Goal: Transaction & Acquisition: Book appointment/travel/reservation

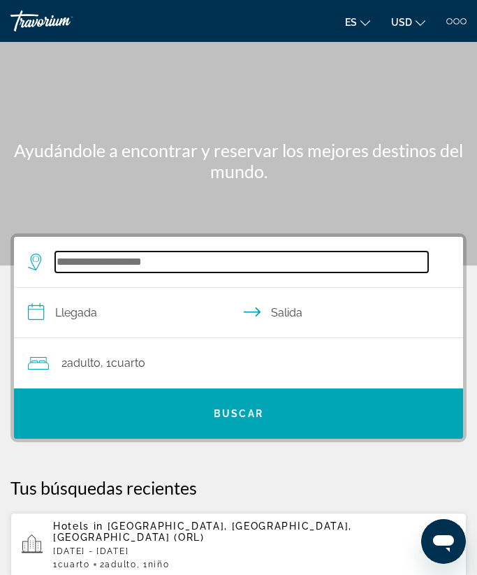
click at [254, 269] on input "Search hotel destination" at bounding box center [241, 261] width 373 height 21
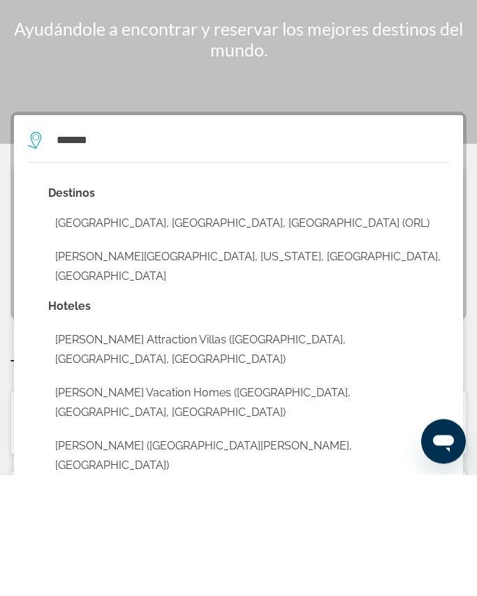
click at [146, 332] on button "[GEOGRAPHIC_DATA], [GEOGRAPHIC_DATA], [GEOGRAPHIC_DATA] (ORL)" at bounding box center [248, 345] width 401 height 27
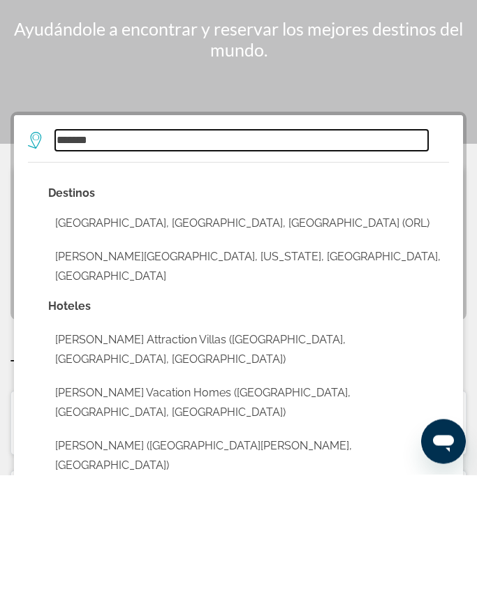
type input "**********"
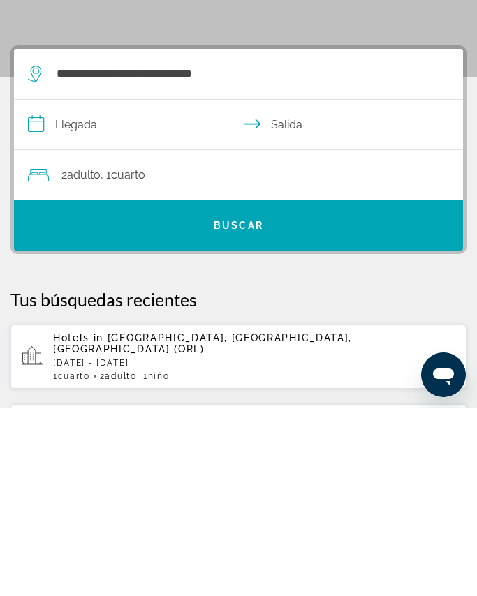
click at [113, 288] on input "**********" at bounding box center [241, 315] width 455 height 54
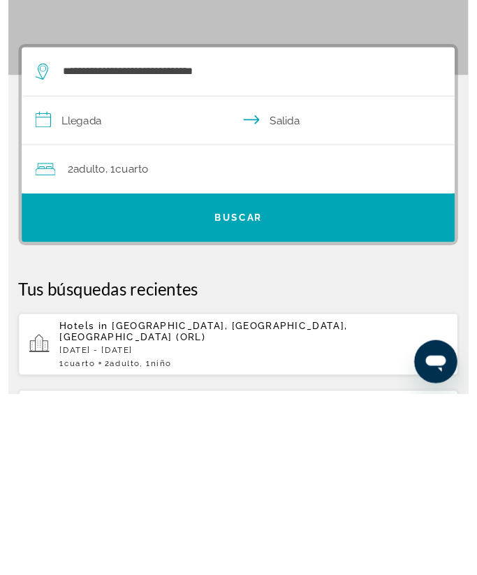
scroll to position [188, 0]
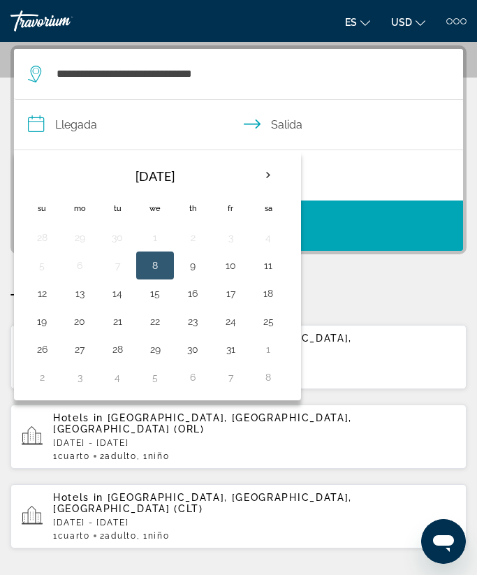
click at [261, 181] on th "Next month" at bounding box center [268, 175] width 38 height 31
click at [85, 355] on button "24" at bounding box center [79, 349] width 22 height 20
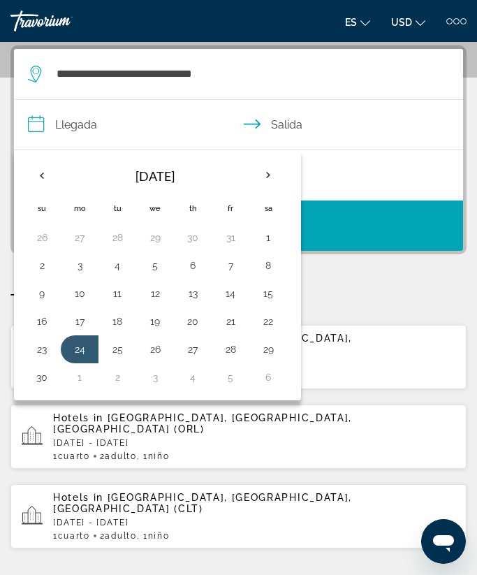
click at [200, 352] on button "27" at bounding box center [193, 349] width 22 height 20
type input "**********"
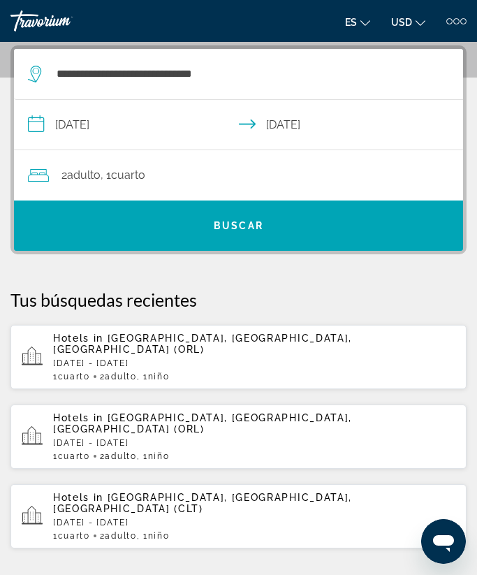
click at [184, 176] on div "2 Adulto Adulto , 1 Cuarto habitaciones" at bounding box center [245, 175] width 435 height 20
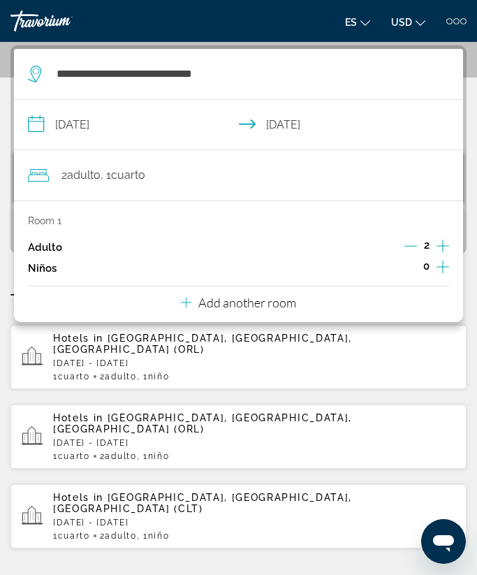
click at [441, 263] on icon "Increment children" at bounding box center [442, 266] width 13 height 17
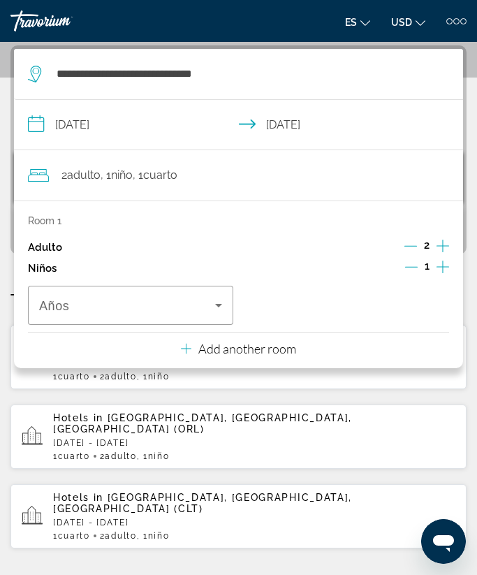
click at [198, 300] on span "Travelers: 2 adults, 1 child" at bounding box center [127, 305] width 176 height 17
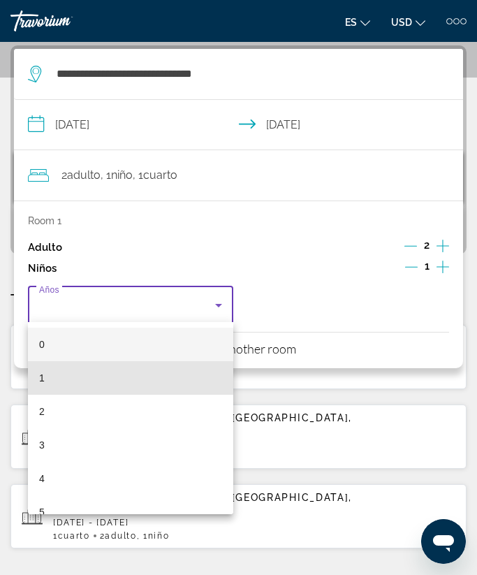
click at [91, 375] on mat-option "1" at bounding box center [130, 378] width 205 height 34
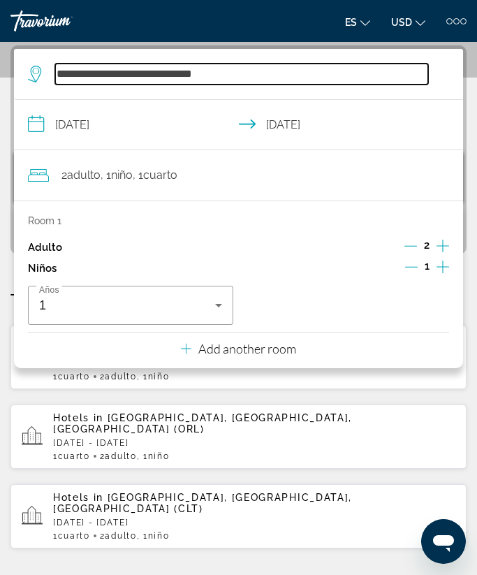
click at [283, 80] on input "**********" at bounding box center [241, 74] width 373 height 21
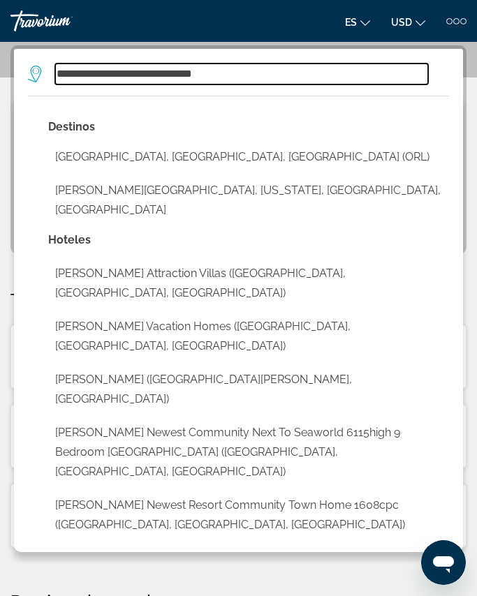
click at [251, 72] on input "**********" at bounding box center [241, 74] width 373 height 21
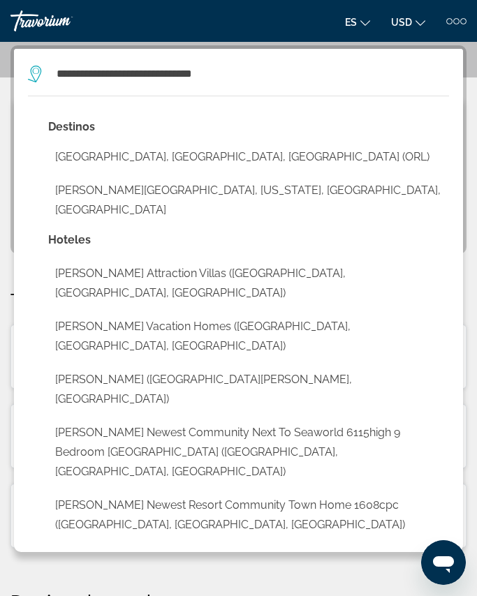
click at [205, 153] on button "[GEOGRAPHIC_DATA], [GEOGRAPHIC_DATA], [GEOGRAPHIC_DATA] (ORL)" at bounding box center [248, 157] width 401 height 27
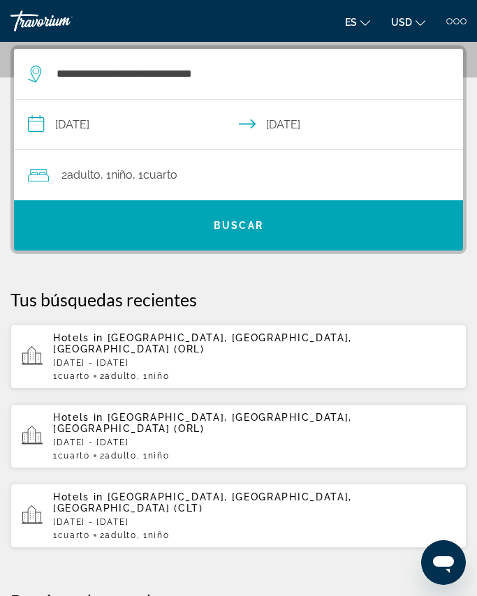
click at [238, 234] on span "Search" at bounding box center [238, 226] width 449 height 34
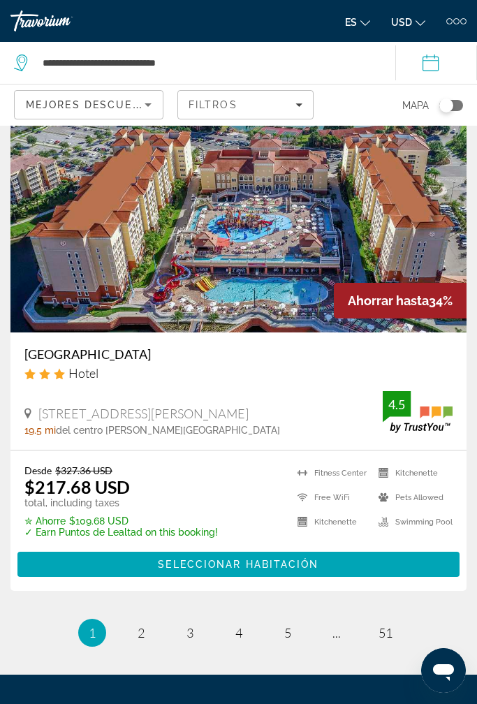
scroll to position [5665, 0]
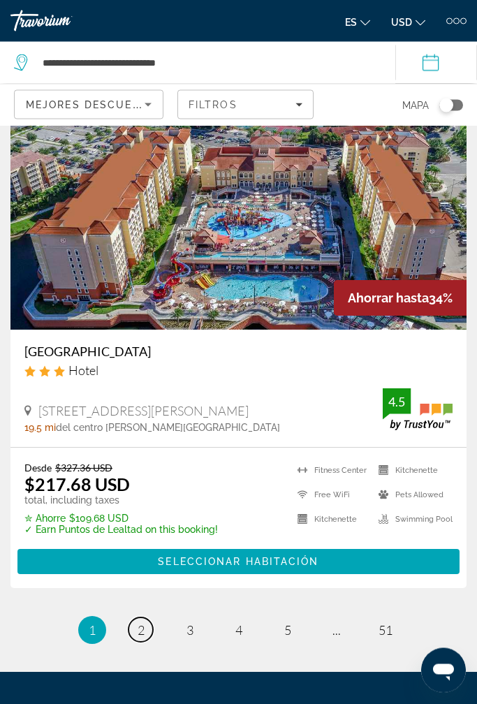
click at [143, 574] on span "2" at bounding box center [141, 630] width 7 height 15
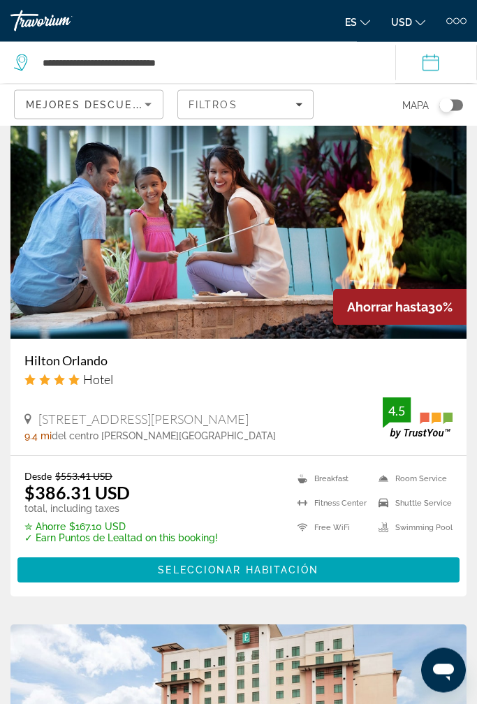
scroll to position [4100, 0]
click at [273, 295] on img "Main content" at bounding box center [238, 226] width 456 height 223
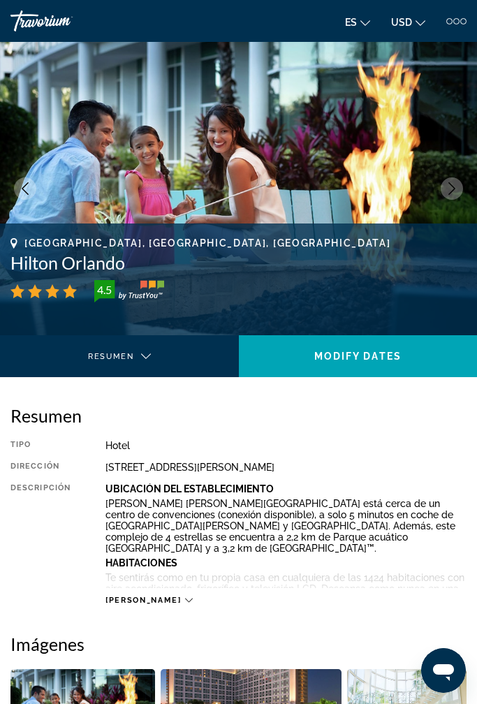
click at [449, 180] on button "Next image" at bounding box center [452, 188] width 22 height 22
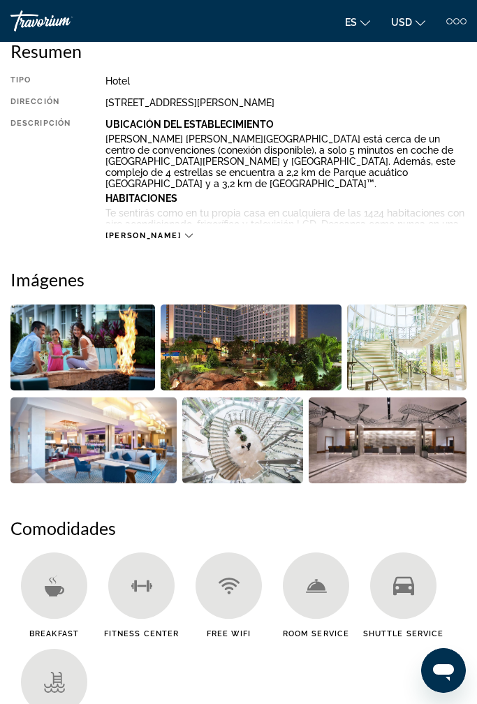
scroll to position [485, 0]
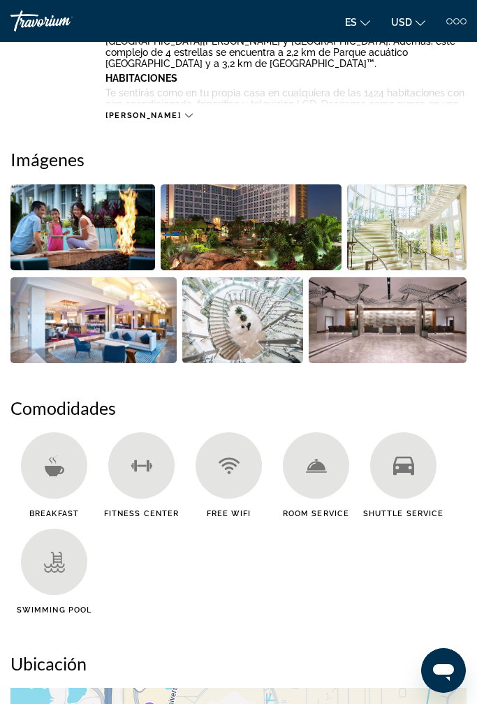
click at [209, 225] on img "Open full-screen image slider" at bounding box center [251, 227] width 181 height 86
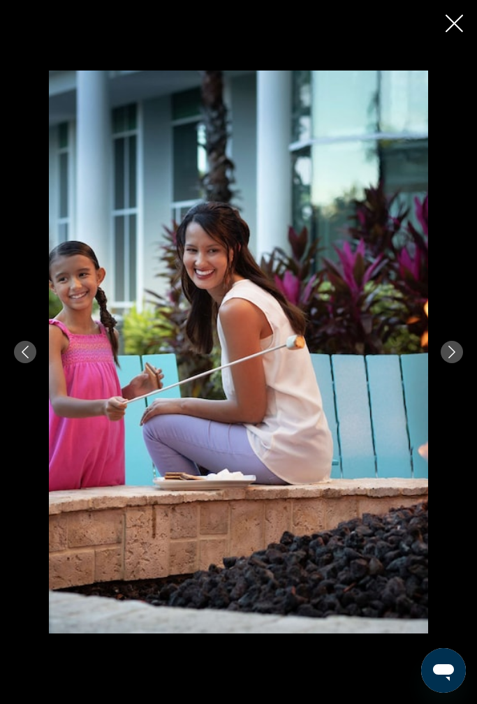
click at [448, 346] on icon "Next image" at bounding box center [451, 352] width 13 height 13
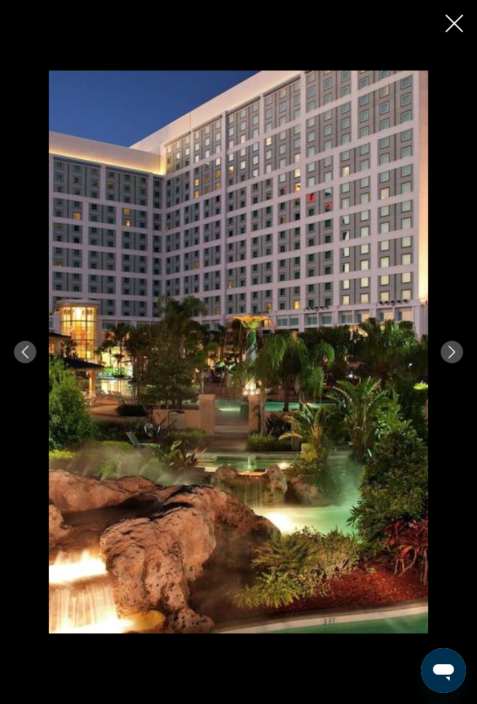
click at [445, 361] on button "Next image" at bounding box center [452, 352] width 22 height 22
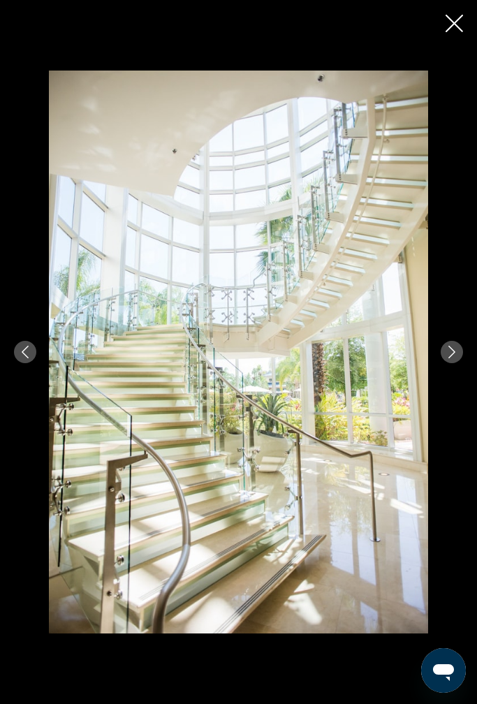
click at [448, 355] on icon "Next image" at bounding box center [451, 352] width 13 height 13
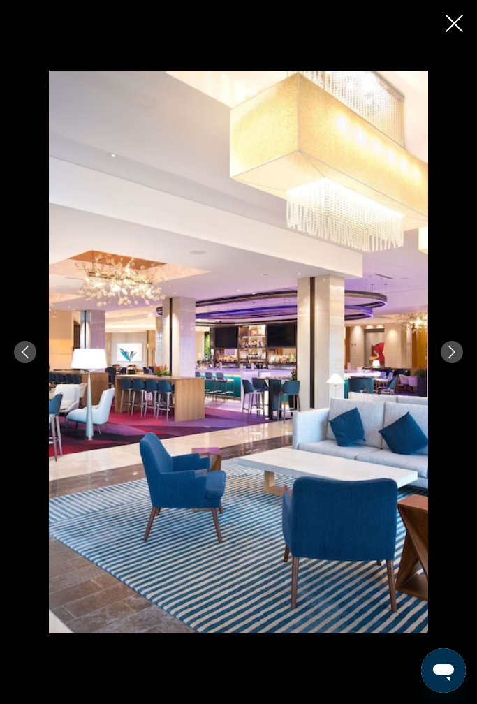
click at [456, 359] on button "Next image" at bounding box center [452, 352] width 22 height 22
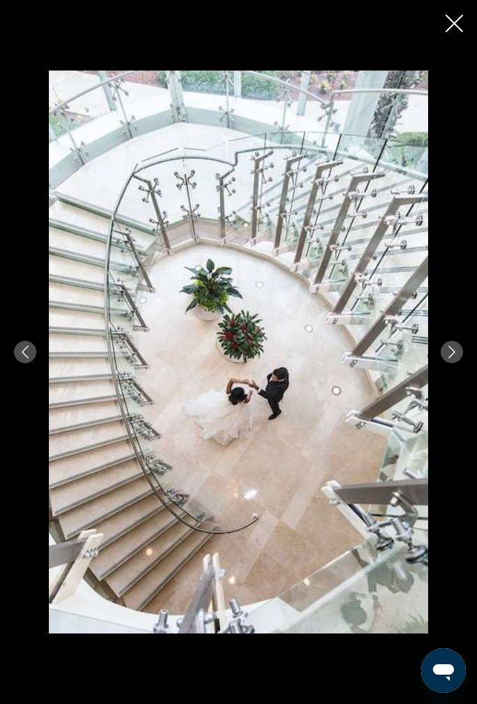
click at [451, 358] on button "Next image" at bounding box center [452, 352] width 22 height 22
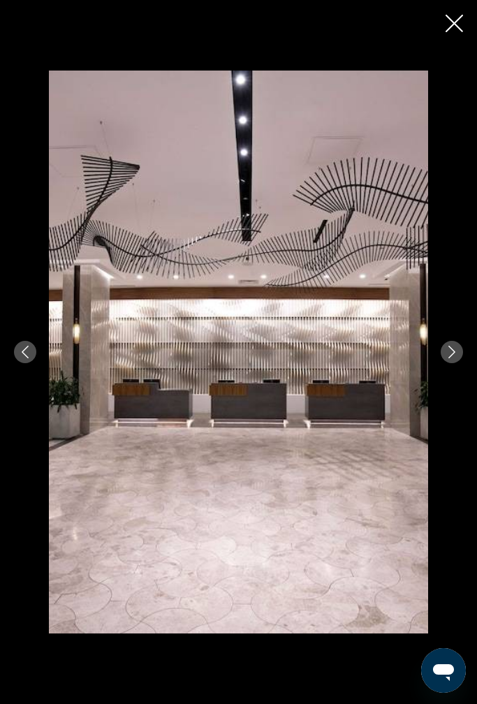
click at [454, 359] on button "Next image" at bounding box center [452, 352] width 22 height 22
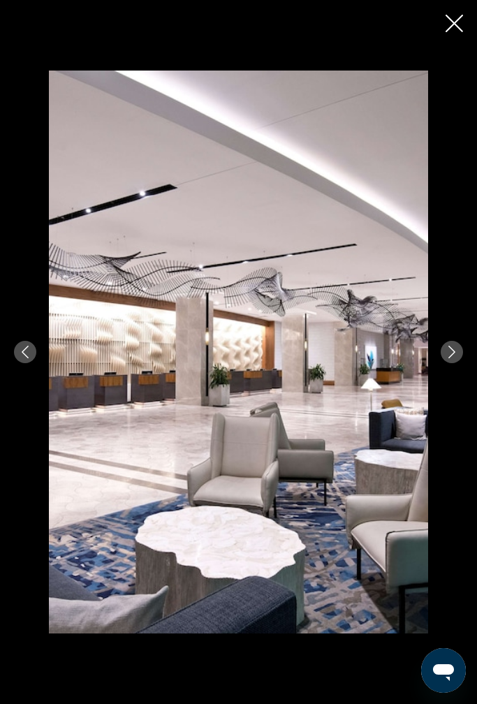
click at [452, 358] on button "Next image" at bounding box center [452, 352] width 22 height 22
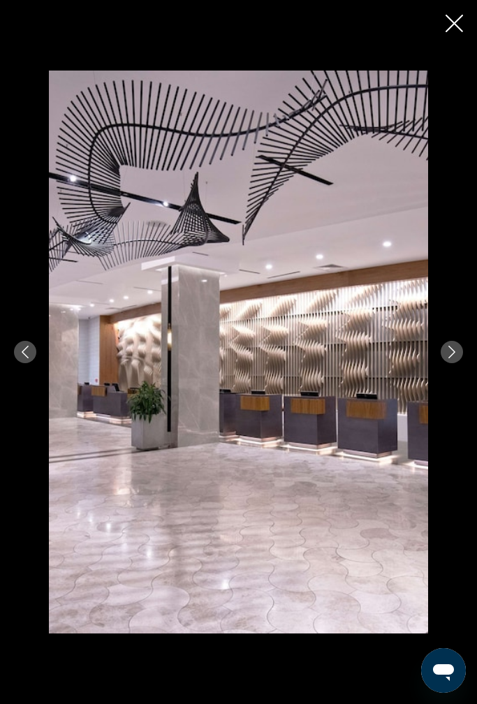
click at [453, 357] on icon "Next image" at bounding box center [451, 352] width 13 height 13
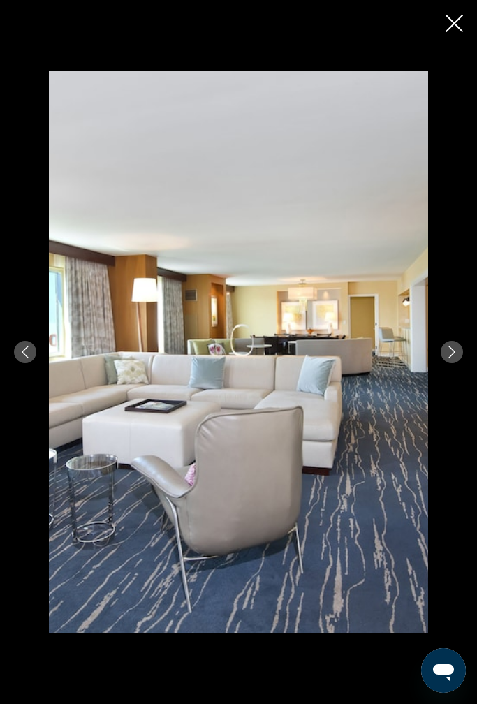
click at [443, 351] on button "Next image" at bounding box center [452, 352] width 22 height 22
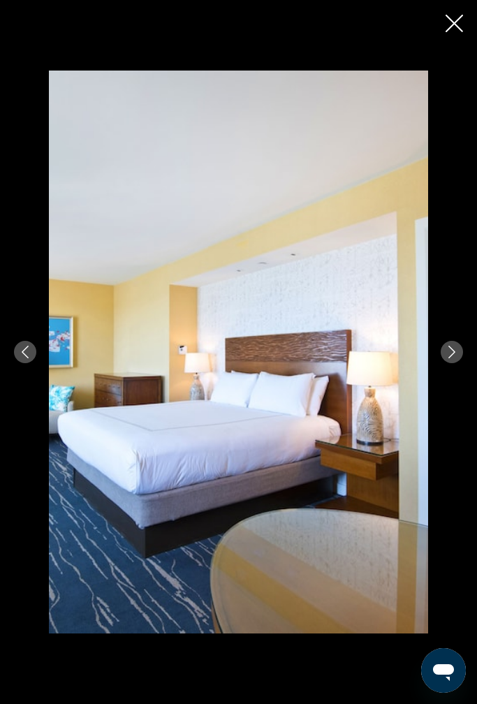
click at [435, 363] on div "prev next" at bounding box center [238, 352] width 477 height 563
click at [442, 351] on button "Next image" at bounding box center [452, 352] width 22 height 22
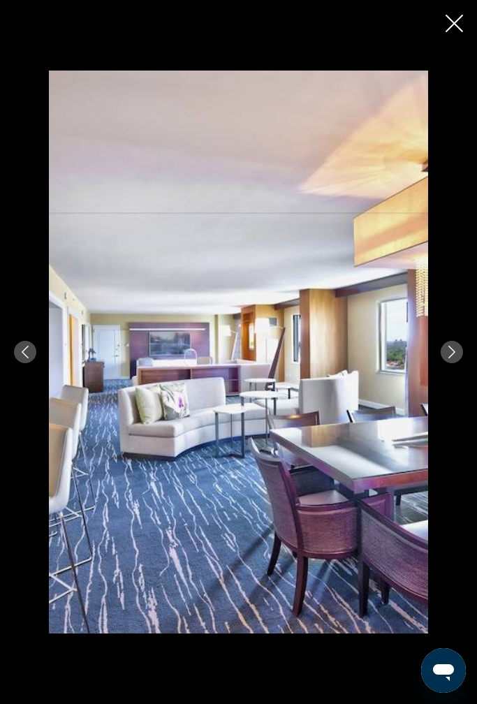
click at [450, 360] on button "Next image" at bounding box center [452, 352] width 22 height 22
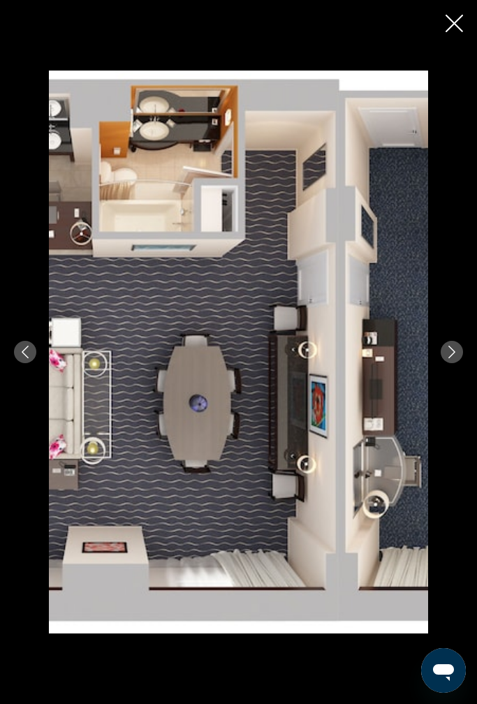
click at [444, 359] on button "Next image" at bounding box center [452, 352] width 22 height 22
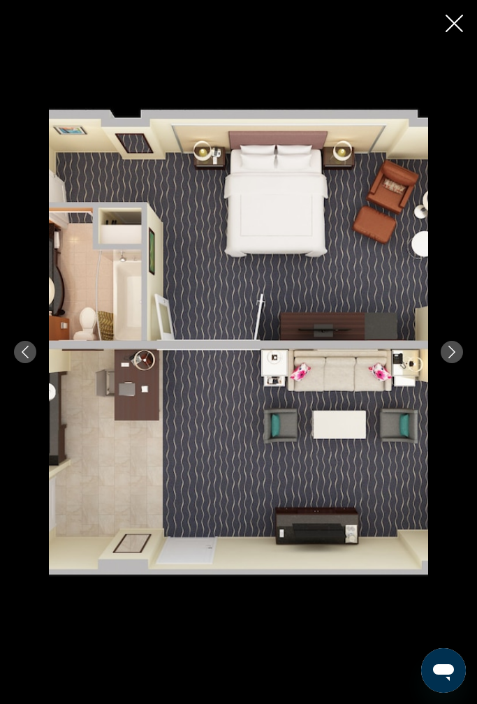
click at [451, 355] on icon "Next image" at bounding box center [451, 352] width 7 height 13
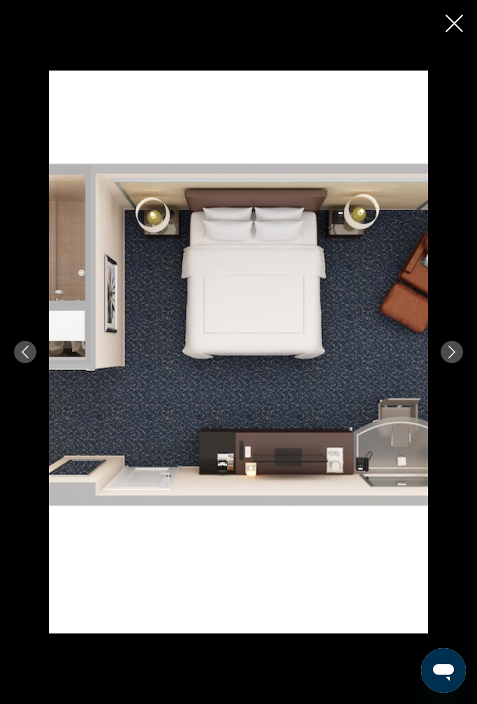
click at [453, 356] on icon "Next image" at bounding box center [451, 352] width 13 height 13
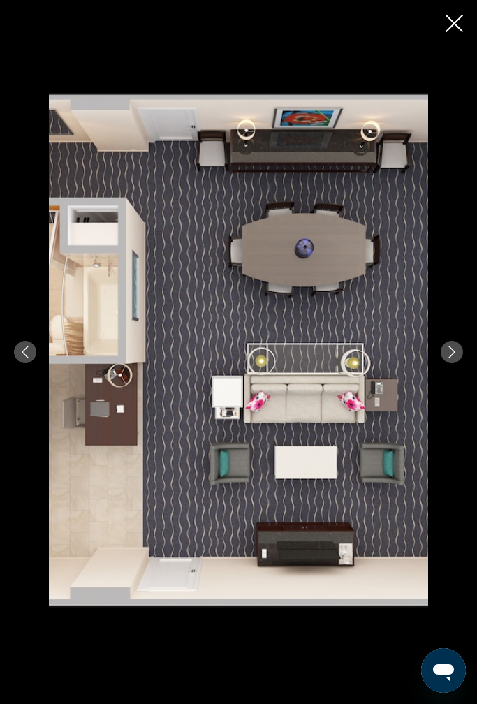
click at [457, 357] on icon "Next image" at bounding box center [451, 352] width 13 height 13
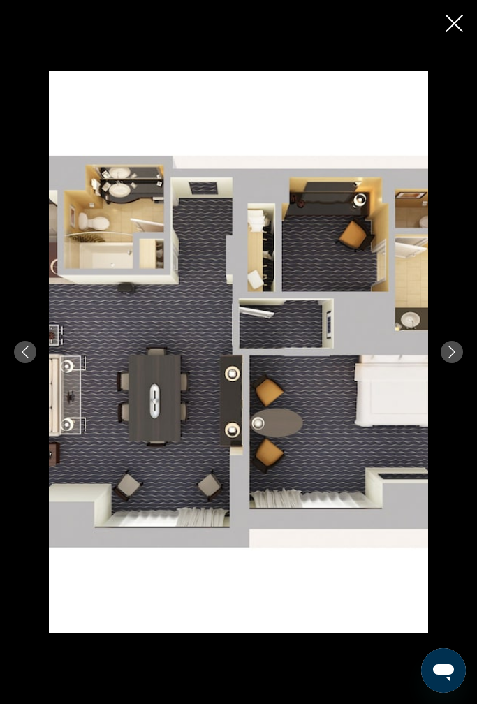
click at [455, 358] on button "Next image" at bounding box center [452, 352] width 22 height 22
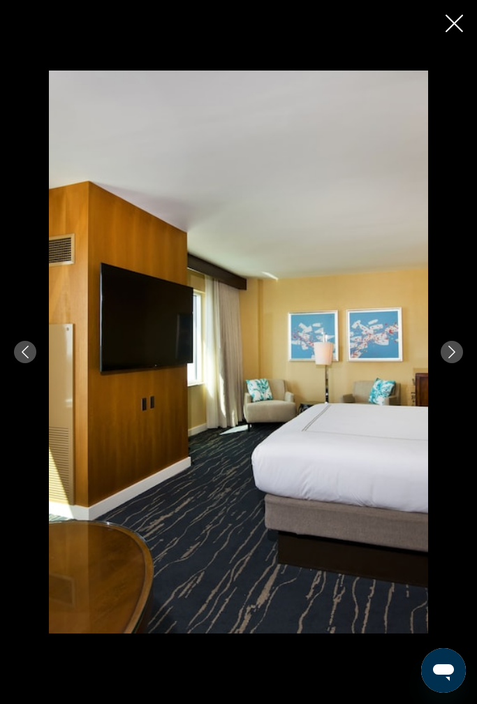
click at [457, 357] on icon "Next image" at bounding box center [451, 352] width 13 height 13
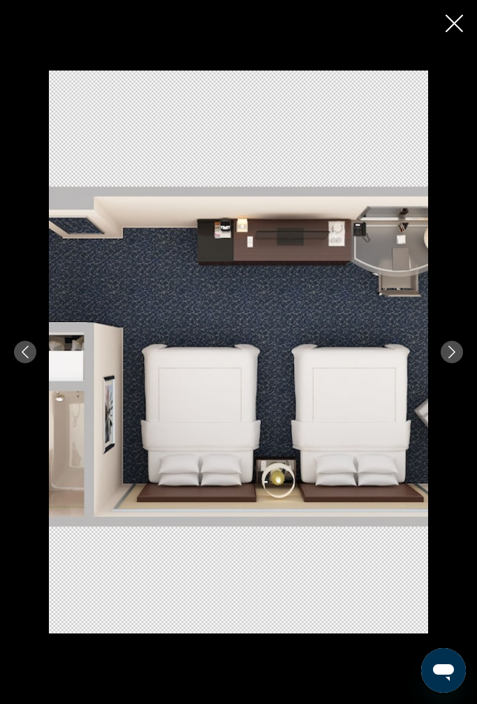
click at [456, 359] on button "Next image" at bounding box center [452, 352] width 22 height 22
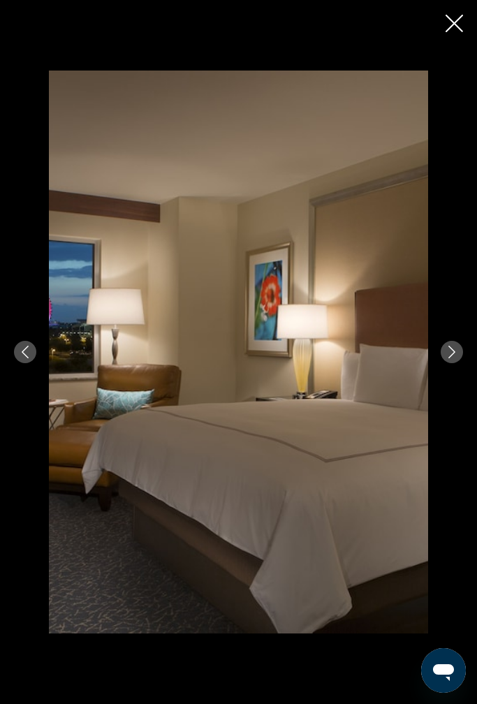
click at [454, 360] on button "Next image" at bounding box center [452, 352] width 22 height 22
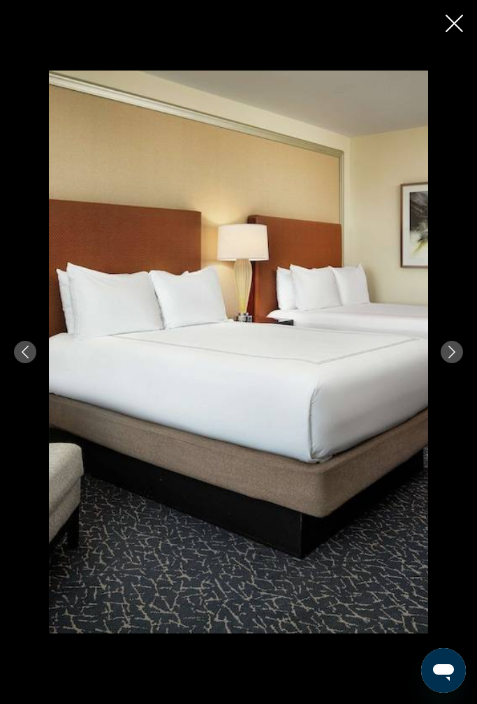
click at [454, 360] on button "Next image" at bounding box center [452, 352] width 22 height 22
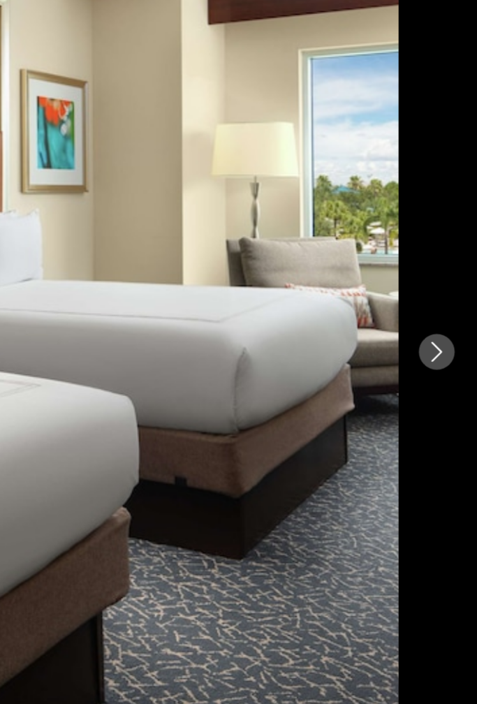
click at [445, 346] on icon "Next image" at bounding box center [451, 352] width 13 height 13
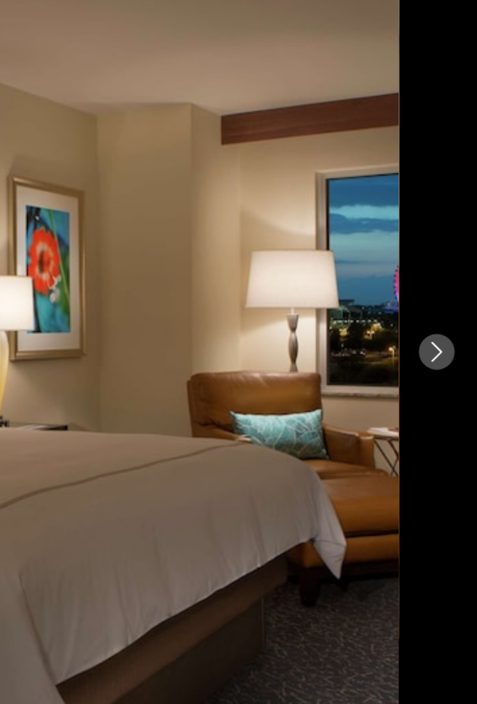
click at [445, 346] on icon "Next image" at bounding box center [451, 352] width 13 height 13
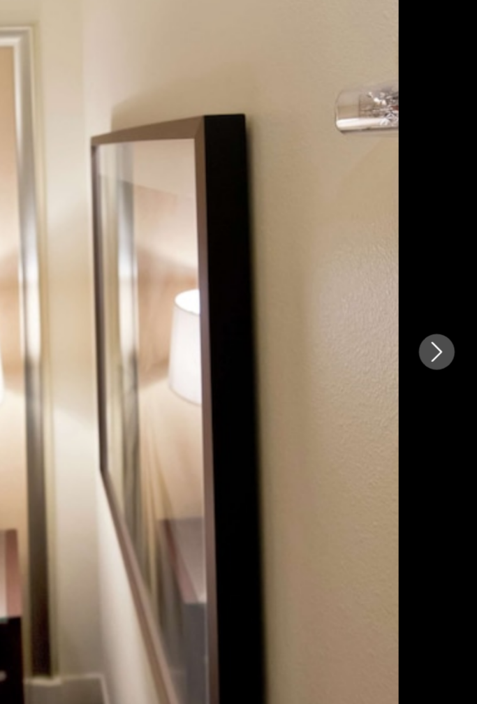
click at [445, 346] on icon "Next image" at bounding box center [451, 352] width 13 height 13
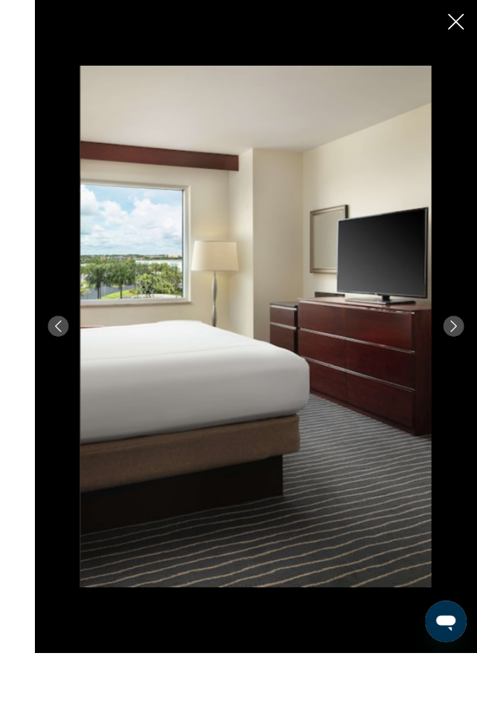
scroll to position [452, 0]
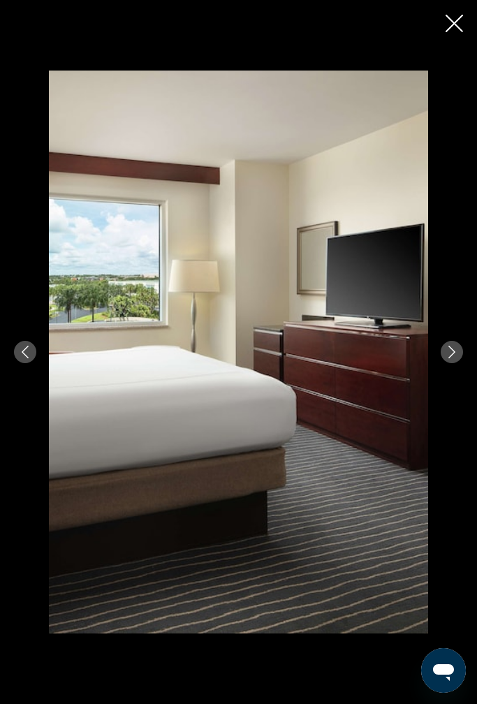
click at [452, 344] on button "Next image" at bounding box center [452, 352] width 22 height 22
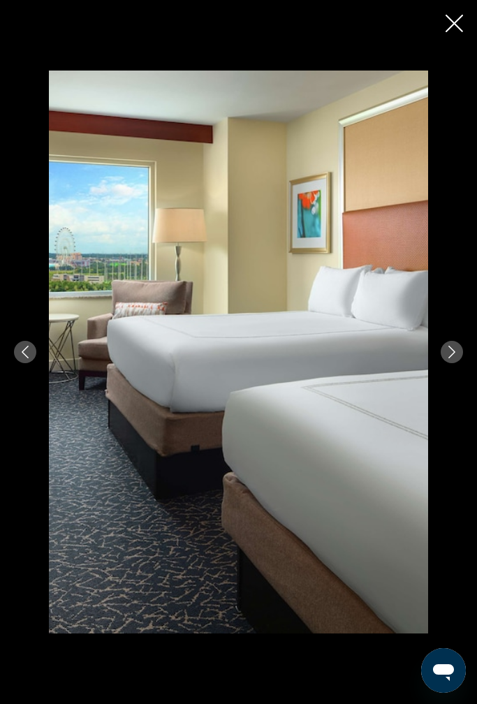
click at [450, 361] on button "Next image" at bounding box center [452, 352] width 22 height 22
click at [453, 362] on button "Next image" at bounding box center [452, 352] width 22 height 22
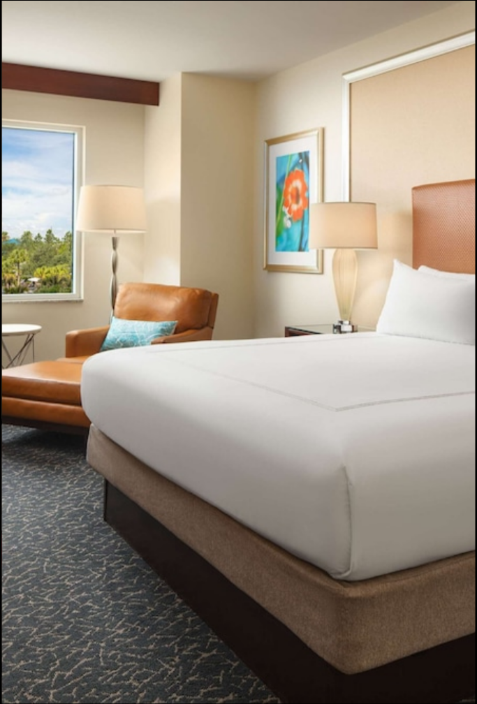
click at [327, 302] on img "Main content" at bounding box center [238, 352] width 379 height 563
click at [299, 314] on img "Main content" at bounding box center [238, 352] width 379 height 563
click at [355, 276] on img "Main content" at bounding box center [238, 352] width 379 height 563
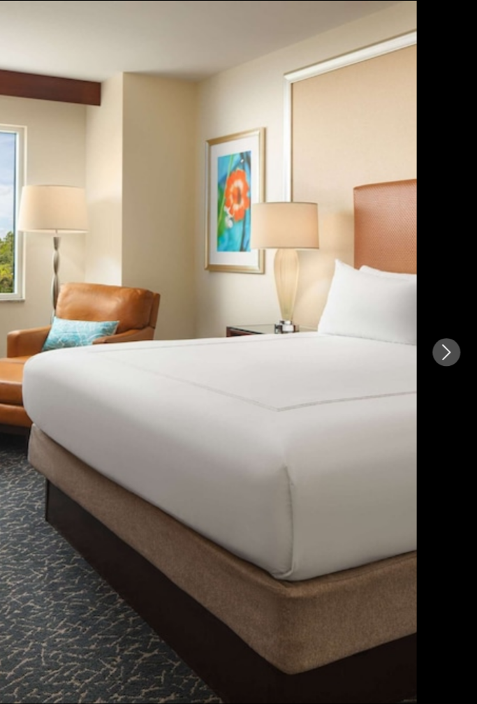
click at [445, 346] on icon "Next image" at bounding box center [451, 352] width 13 height 13
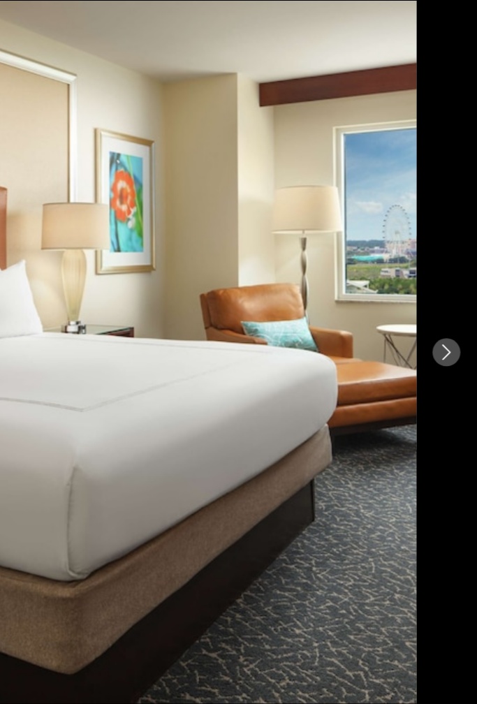
click at [448, 346] on icon "Next image" at bounding box center [451, 352] width 7 height 13
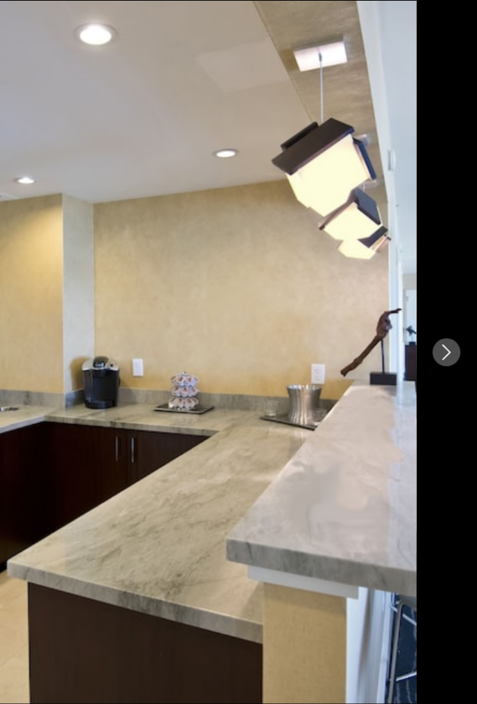
click at [448, 346] on icon "Next image" at bounding box center [451, 352] width 7 height 13
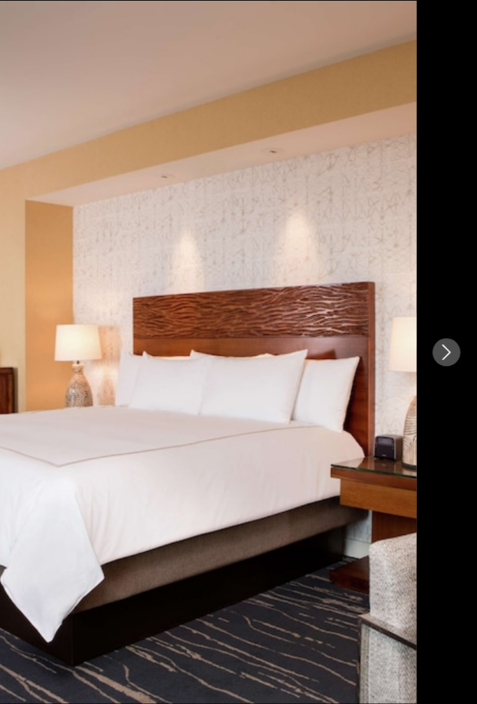
click at [441, 341] on button "Next image" at bounding box center [452, 352] width 22 height 22
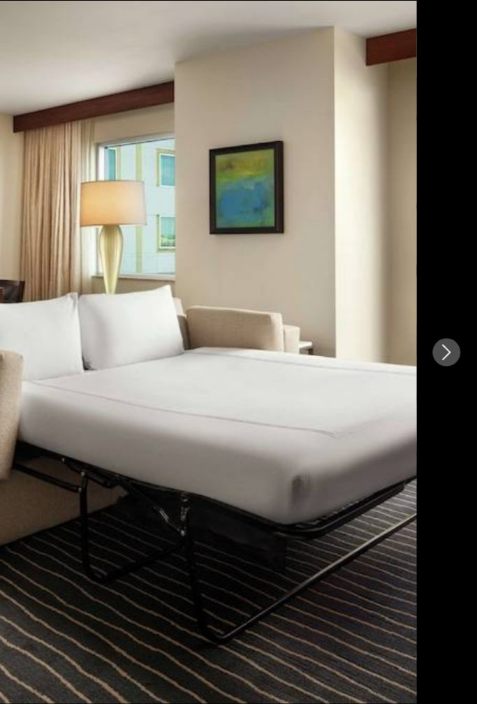
click at [445, 346] on icon "Next image" at bounding box center [451, 352] width 13 height 13
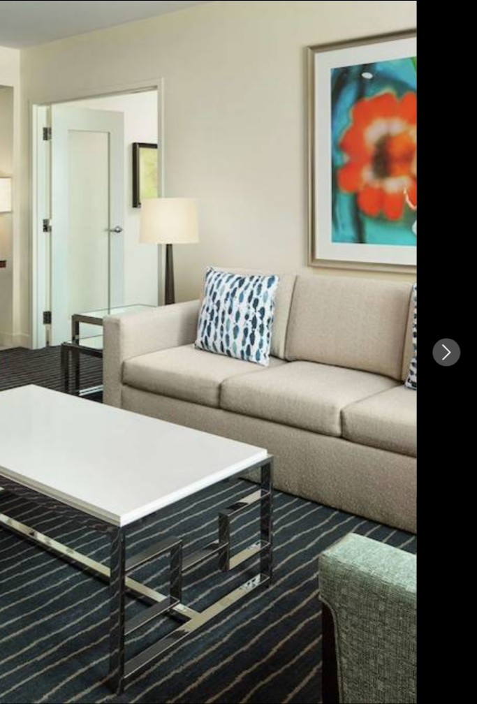
click at [445, 346] on icon "Next image" at bounding box center [451, 352] width 13 height 13
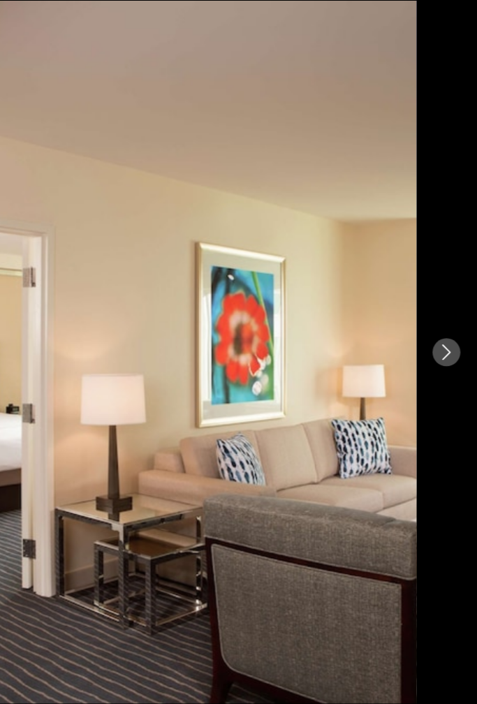
click at [445, 346] on icon "Next image" at bounding box center [451, 352] width 13 height 13
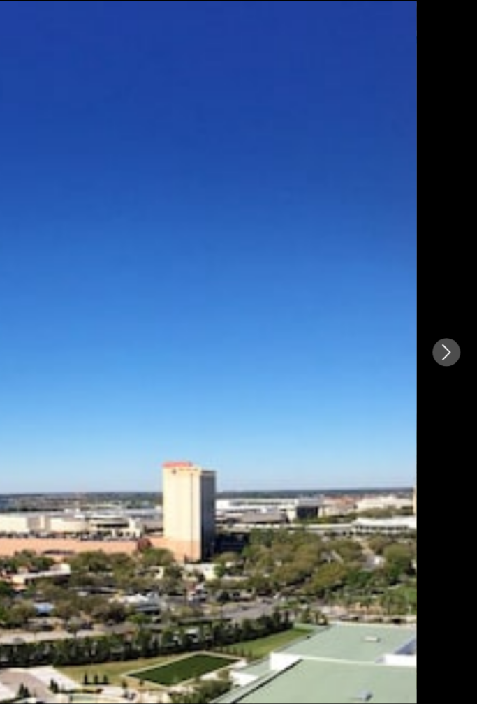
click at [445, 346] on icon "Next image" at bounding box center [451, 352] width 13 height 13
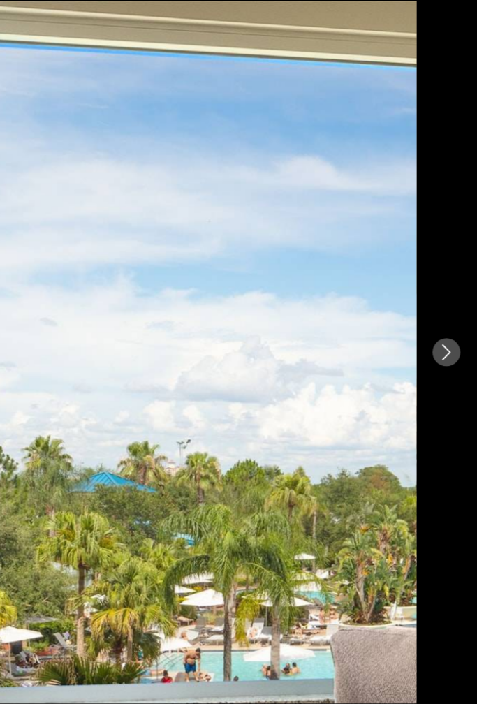
click at [347, 289] on div "prev next" at bounding box center [238, 352] width 477 height 563
click at [441, 341] on button "Next image" at bounding box center [452, 352] width 22 height 22
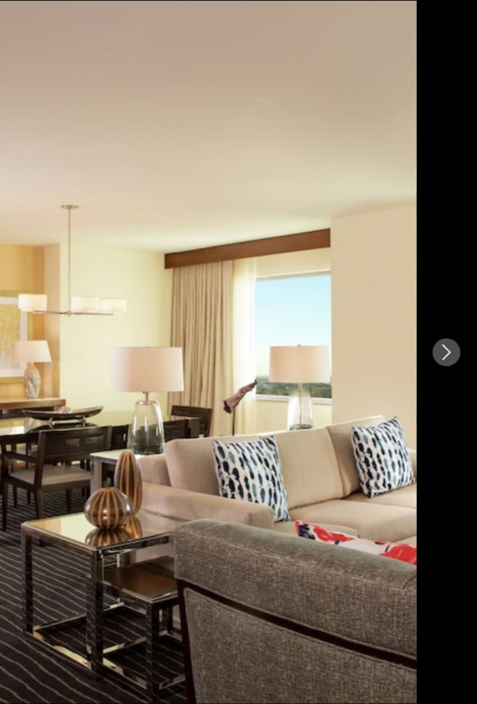
click at [448, 346] on icon "Next image" at bounding box center [451, 352] width 7 height 13
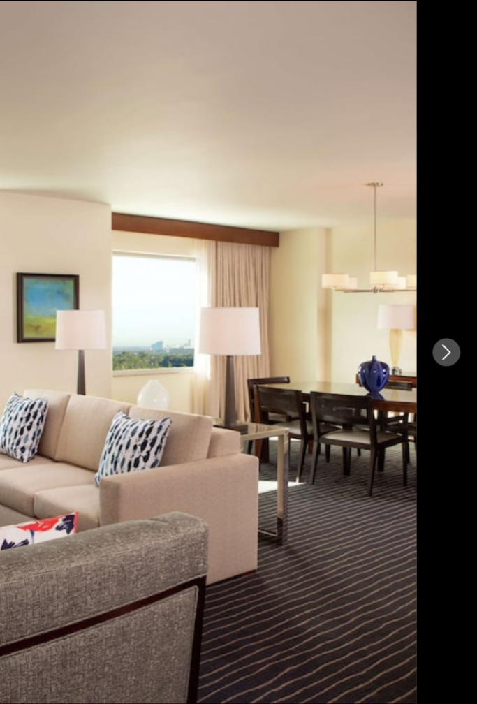
click at [441, 341] on button "Next image" at bounding box center [452, 352] width 22 height 22
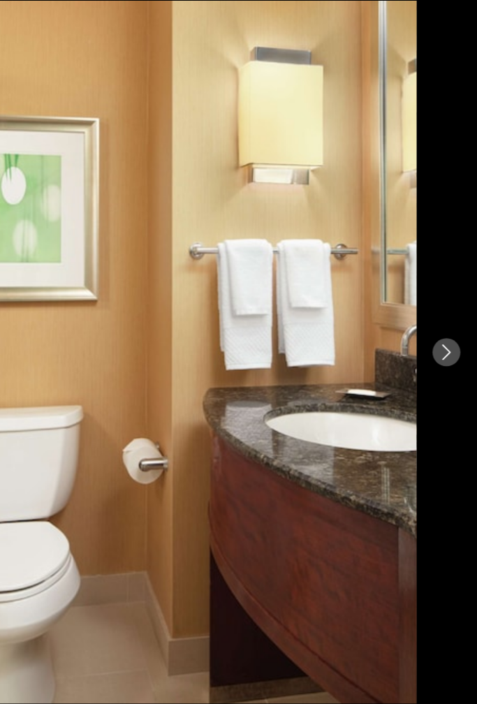
click at [445, 346] on icon "Next image" at bounding box center [451, 352] width 13 height 13
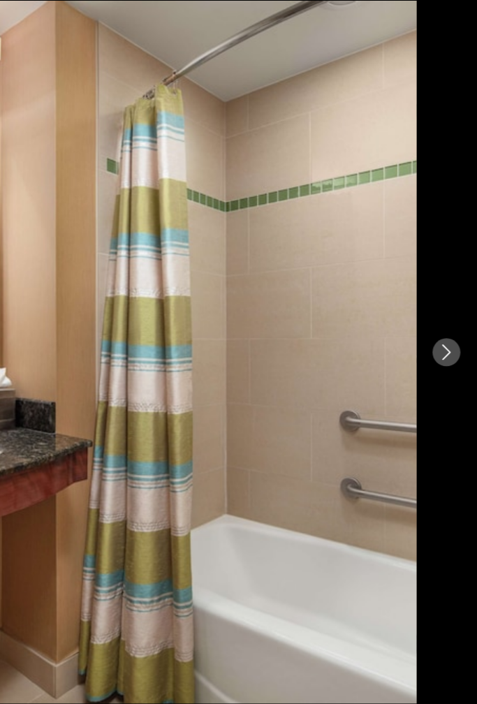
click at [445, 346] on icon "Next image" at bounding box center [451, 352] width 13 height 13
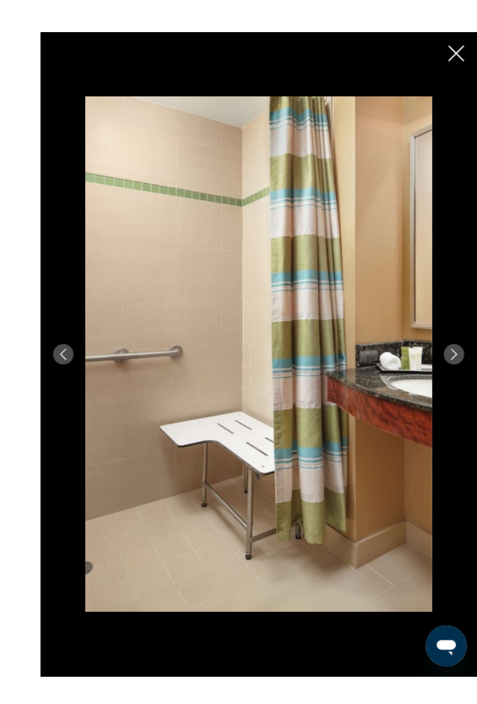
scroll to position [124, 0]
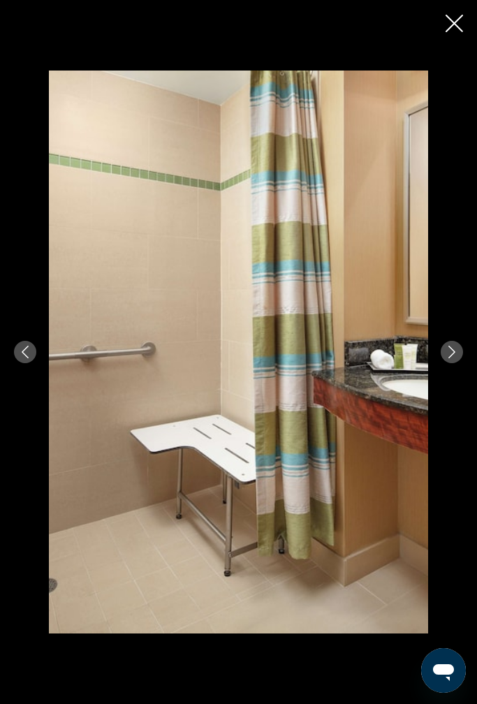
click at [454, 355] on icon "Next image" at bounding box center [451, 352] width 13 height 13
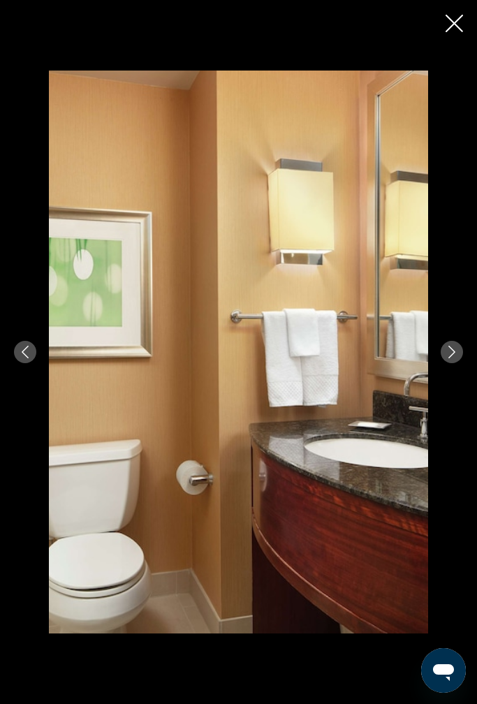
click at [456, 351] on icon "Next image" at bounding box center [451, 352] width 13 height 13
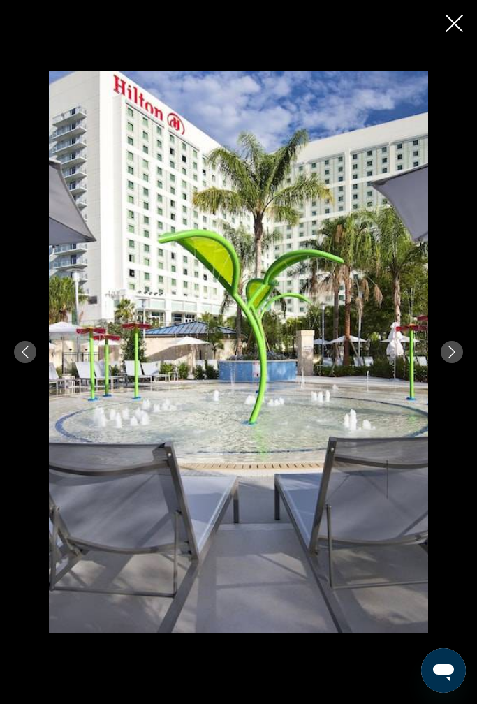
click at [458, 353] on button "Next image" at bounding box center [452, 352] width 22 height 22
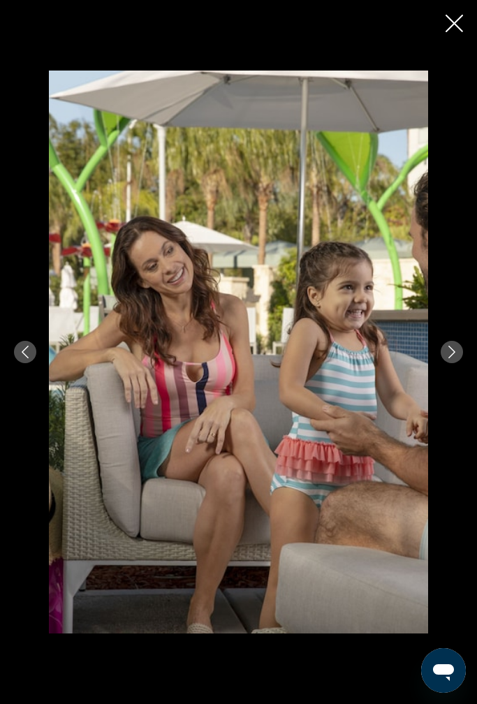
click at [459, 351] on button "Next image" at bounding box center [452, 352] width 22 height 22
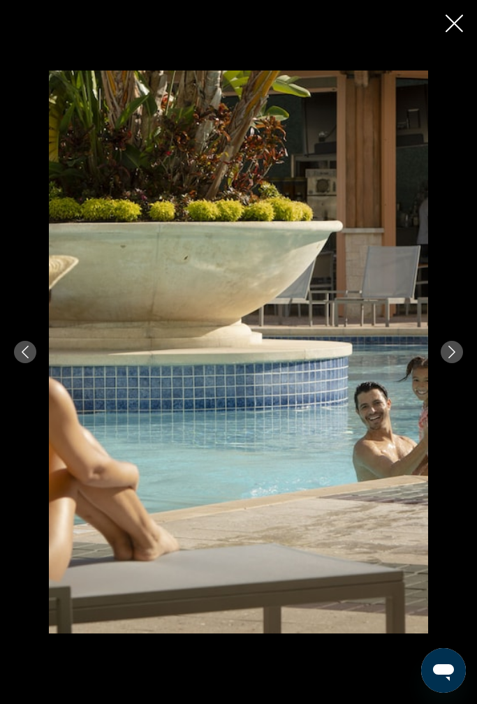
click at [462, 347] on button "Next image" at bounding box center [452, 352] width 22 height 22
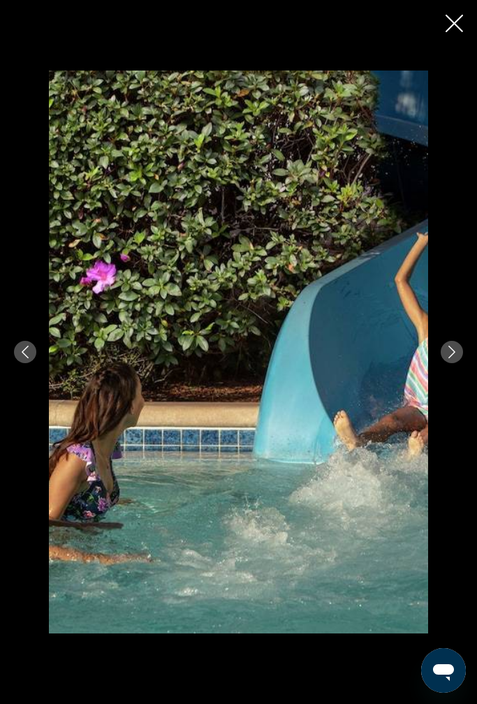
click at [459, 344] on button "Next image" at bounding box center [452, 352] width 22 height 22
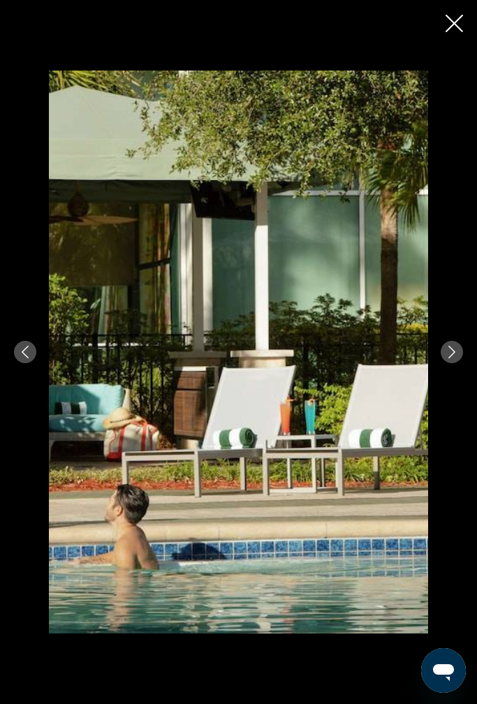
click at [460, 346] on button "Next image" at bounding box center [452, 352] width 22 height 22
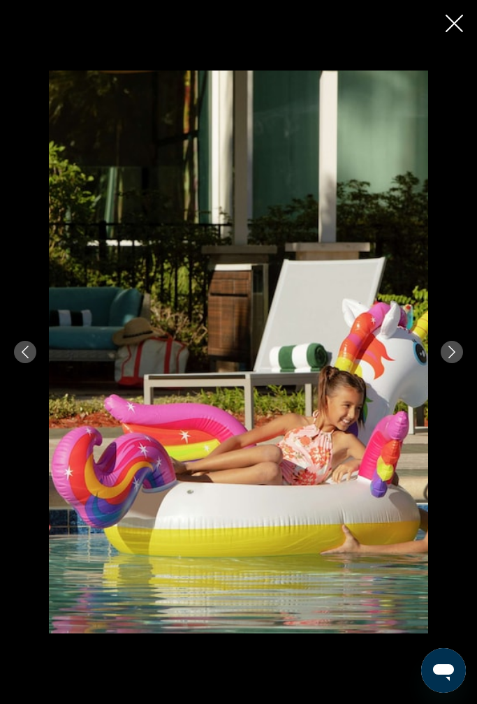
click at [461, 351] on button "Next image" at bounding box center [452, 352] width 22 height 22
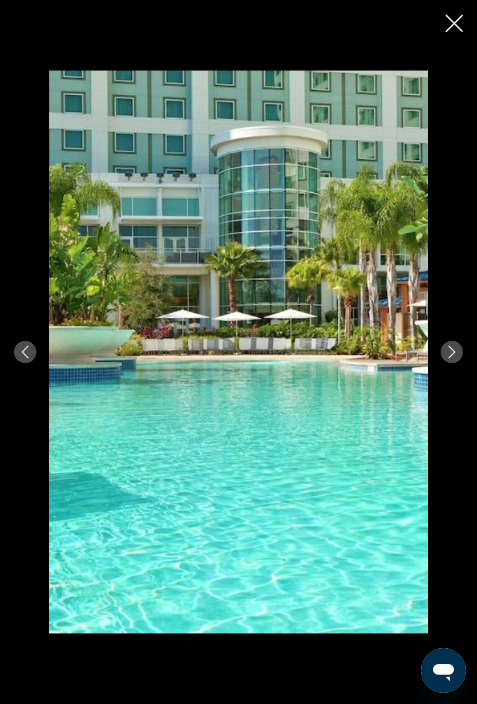
click at [462, 351] on button "Next image" at bounding box center [452, 352] width 22 height 22
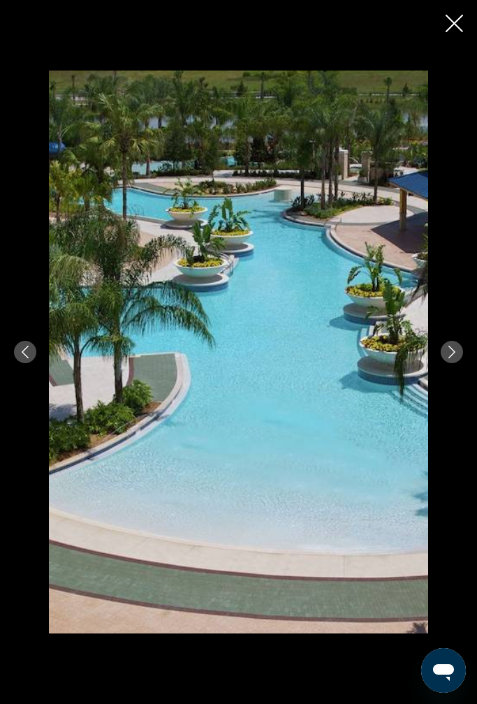
click at [28, 348] on icon "Previous image" at bounding box center [25, 352] width 13 height 13
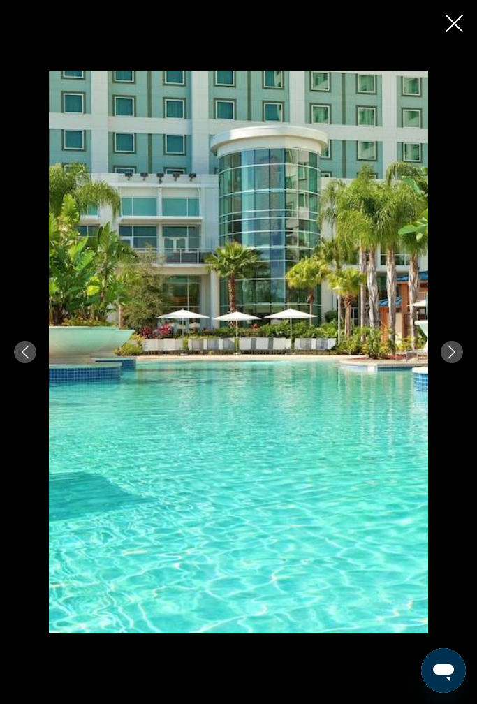
click at [455, 353] on icon "Next image" at bounding box center [451, 352] width 13 height 13
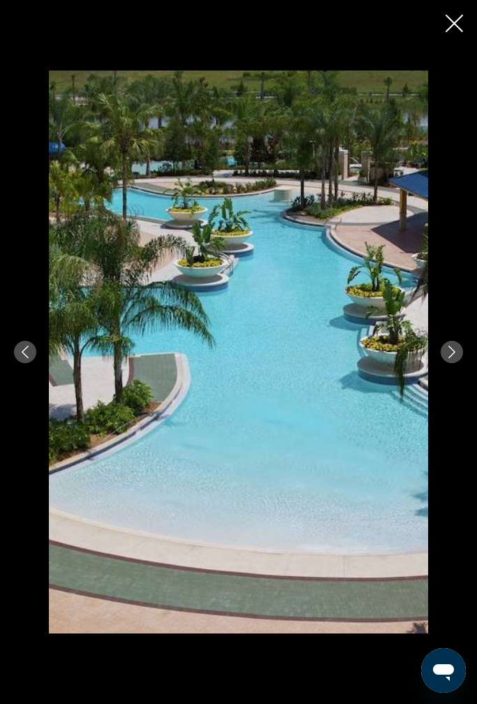
click at [458, 353] on button "Next image" at bounding box center [452, 352] width 22 height 22
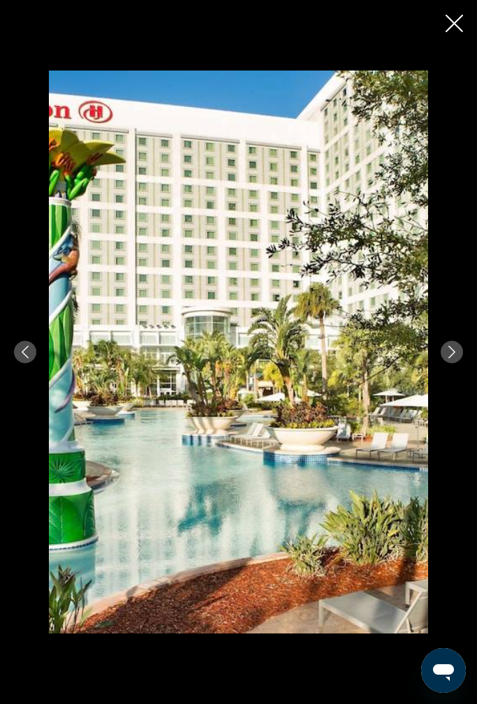
click at [455, 359] on button "Next image" at bounding box center [452, 352] width 22 height 22
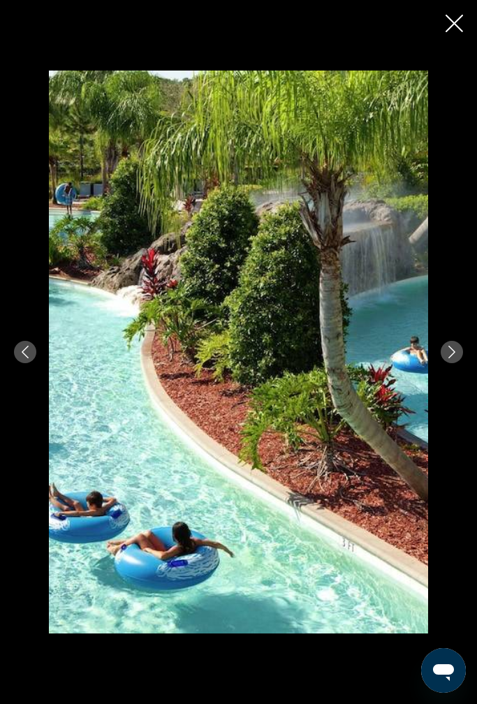
click at [455, 356] on icon "Next image" at bounding box center [451, 352] width 13 height 13
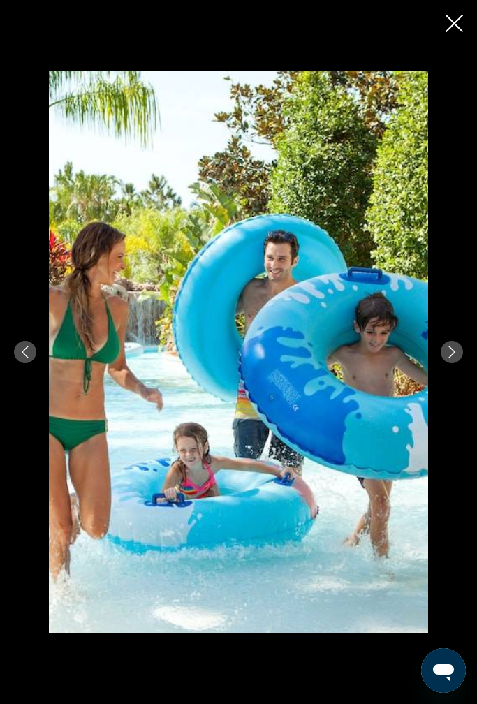
click at [452, 355] on icon "Next image" at bounding box center [451, 352] width 13 height 13
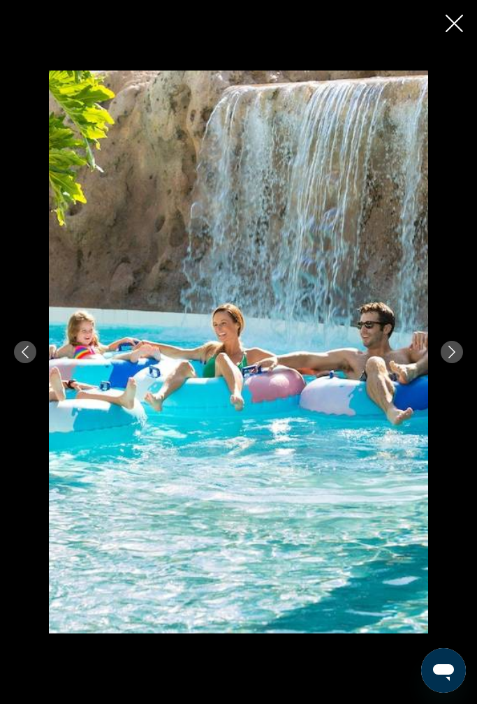
click at [457, 351] on icon "Next image" at bounding box center [451, 352] width 13 height 13
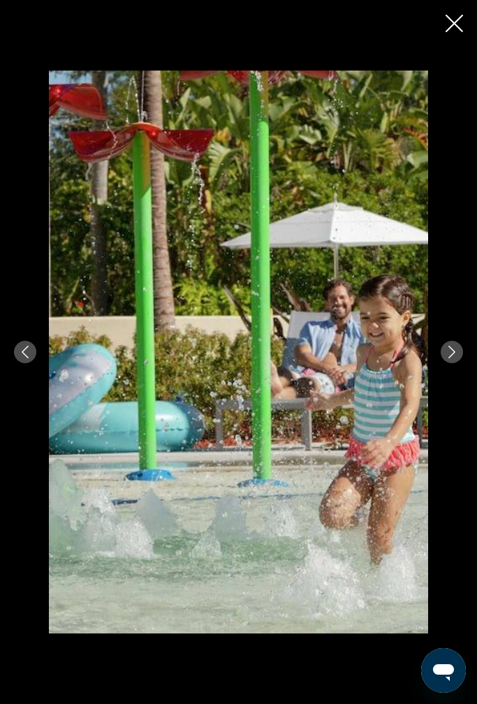
click at [455, 353] on icon "Next image" at bounding box center [451, 352] width 13 height 13
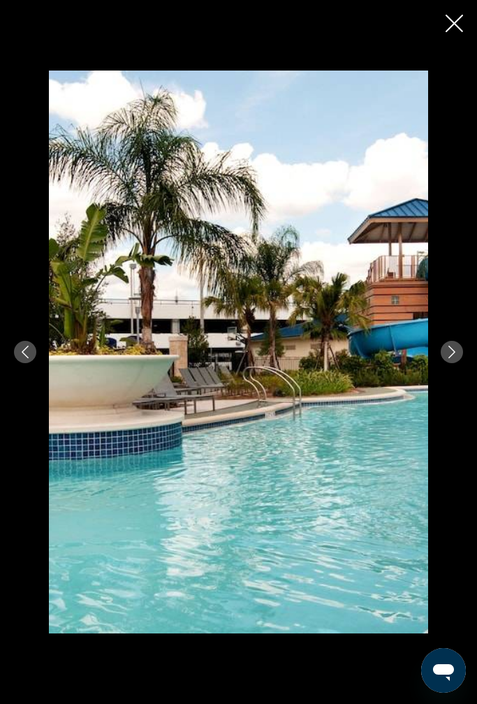
click at [457, 351] on icon "Next image" at bounding box center [451, 352] width 13 height 13
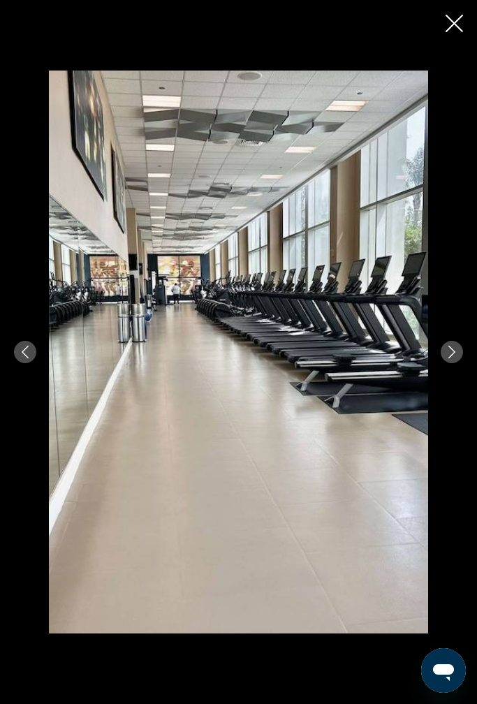
click at [460, 344] on button "Next image" at bounding box center [452, 352] width 22 height 22
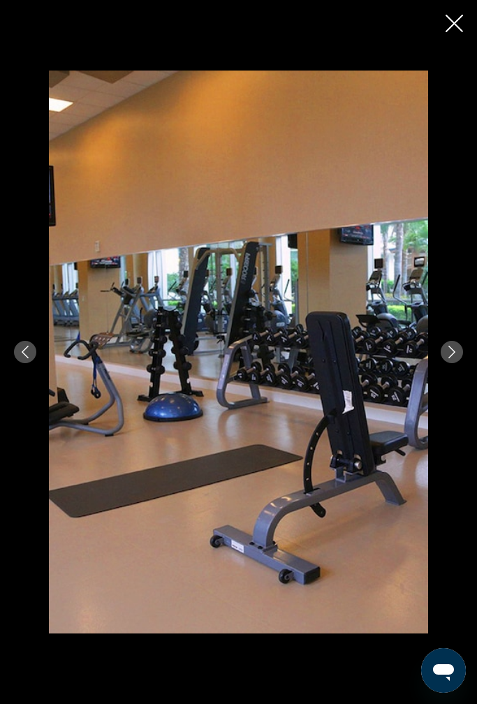
click at [458, 348] on button "Next image" at bounding box center [452, 352] width 22 height 22
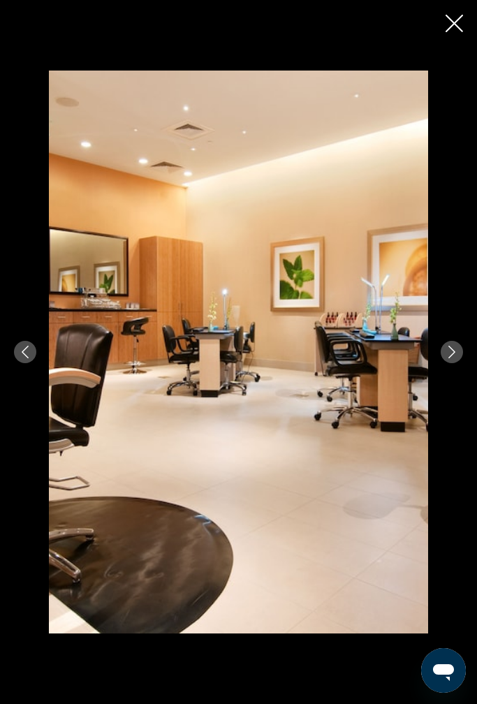
click at [464, 346] on div "prev next" at bounding box center [238, 352] width 477 height 563
click at [460, 348] on button "Next image" at bounding box center [452, 352] width 22 height 22
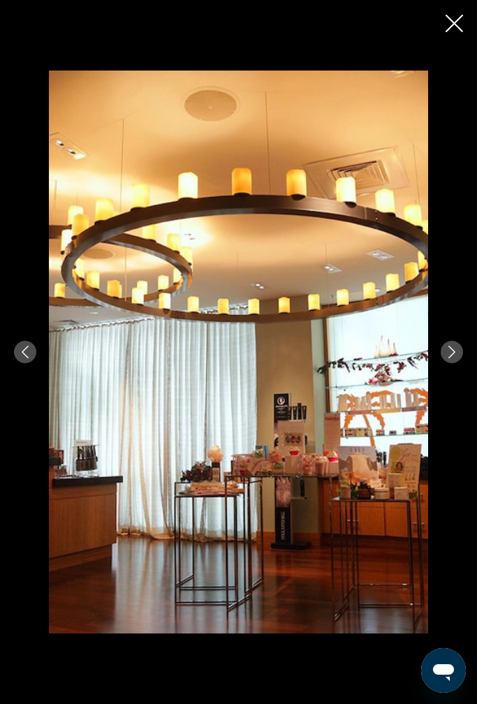
click at [460, 345] on button "Next image" at bounding box center [452, 352] width 22 height 22
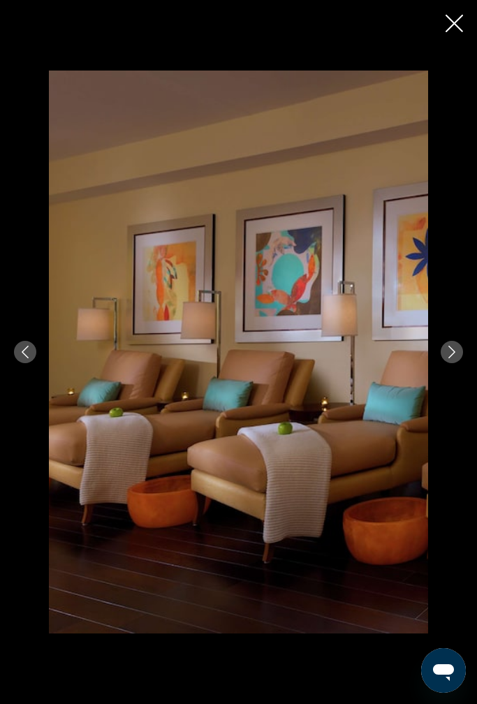
click at [459, 349] on button "Next image" at bounding box center [452, 352] width 22 height 22
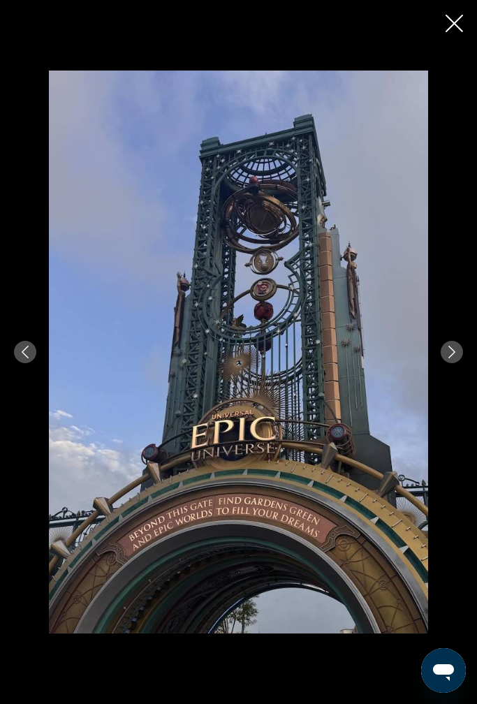
click at [457, 350] on icon "Next image" at bounding box center [451, 352] width 13 height 13
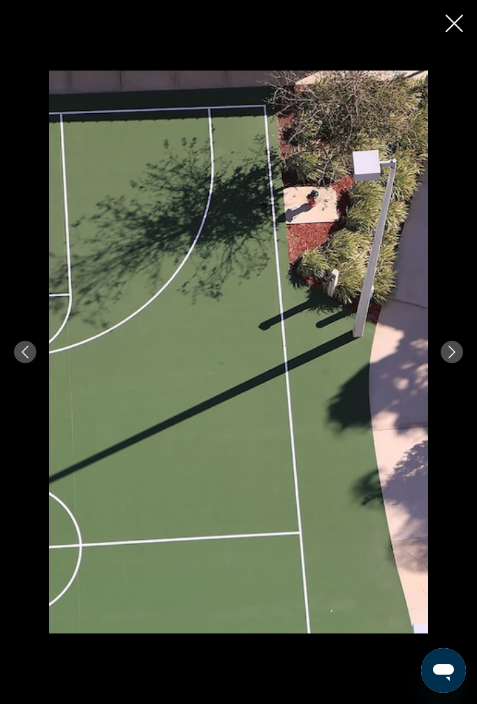
click at [458, 348] on button "Next image" at bounding box center [452, 352] width 22 height 22
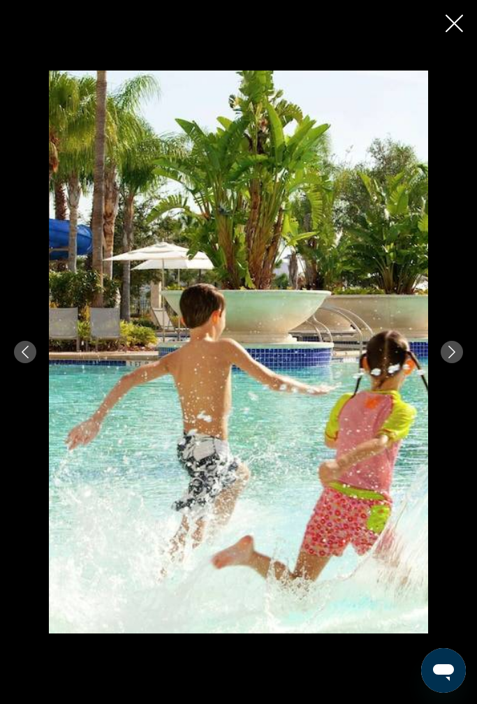
click at [31, 355] on button "Previous image" at bounding box center [25, 352] width 22 height 22
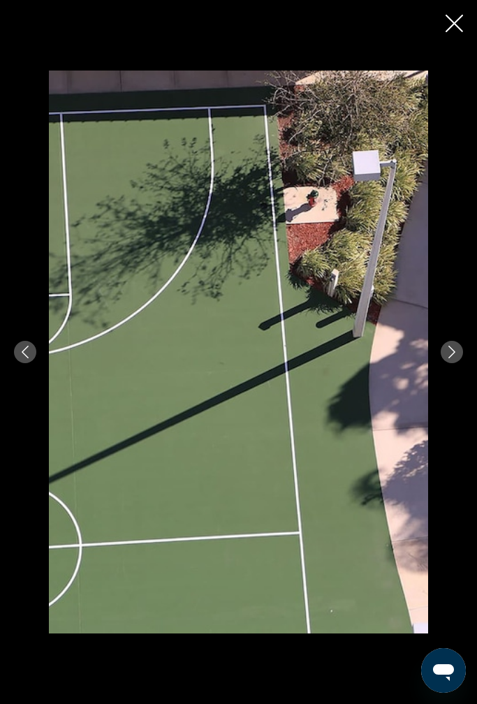
click at [29, 362] on button "Previous image" at bounding box center [25, 352] width 22 height 22
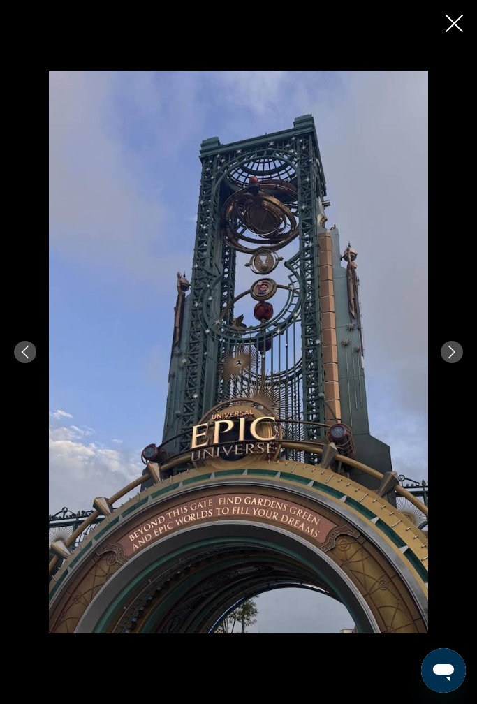
click at [456, 348] on icon "Next image" at bounding box center [451, 352] width 13 height 13
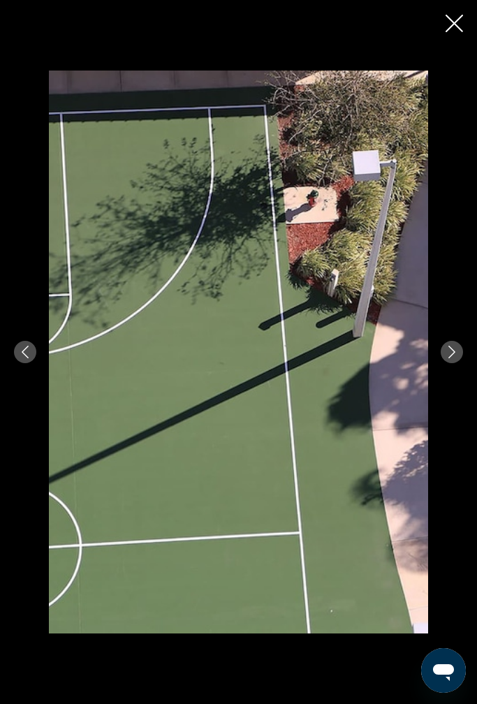
click at [466, 344] on div "prev next" at bounding box center [238, 352] width 477 height 563
click at [465, 339] on div "prev next" at bounding box center [238, 352] width 477 height 563
click at [456, 351] on icon "Next image" at bounding box center [451, 352] width 13 height 13
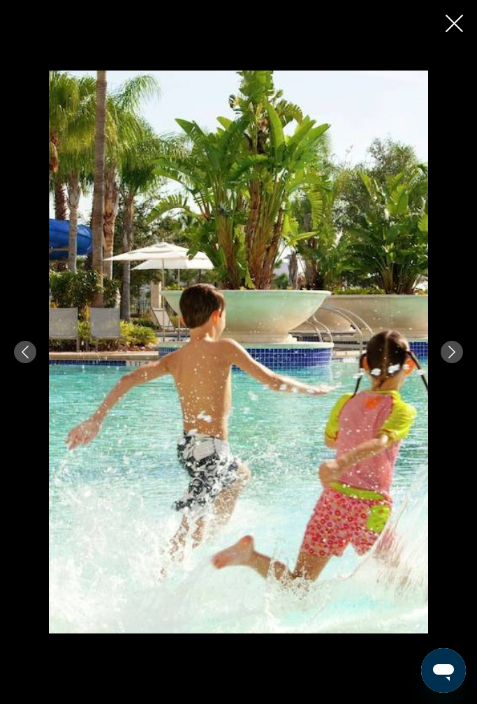
click at [454, 351] on icon "Next image" at bounding box center [451, 352] width 7 height 13
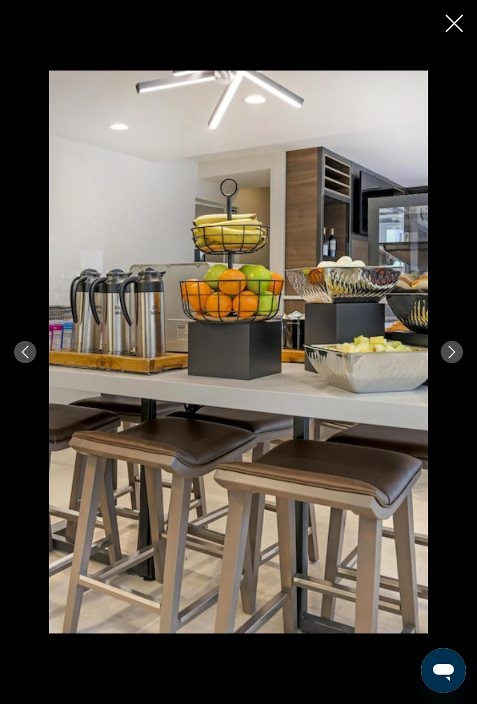
click at [457, 351] on icon "Next image" at bounding box center [451, 352] width 13 height 13
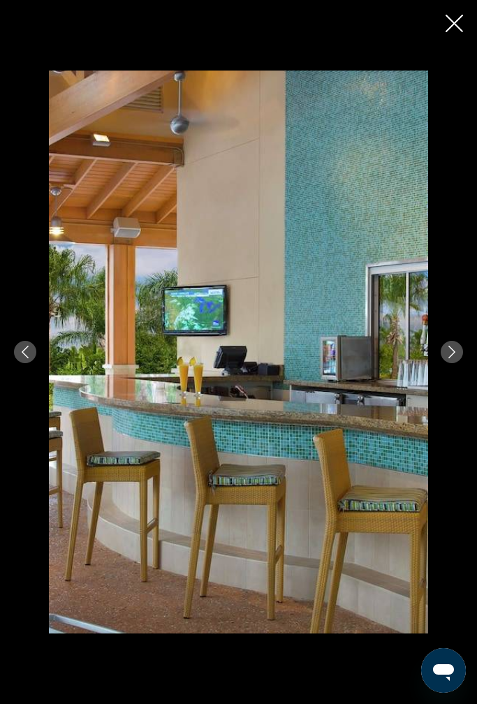
click at [455, 349] on icon "Next image" at bounding box center [451, 352] width 13 height 13
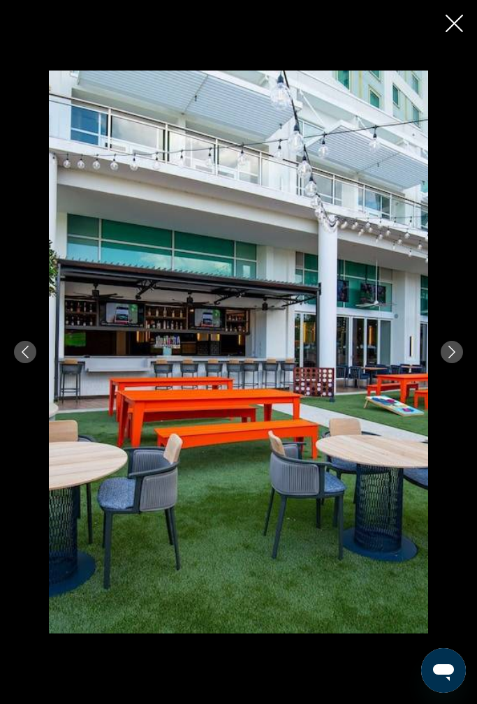
click at [455, 350] on icon "Next image" at bounding box center [451, 352] width 13 height 13
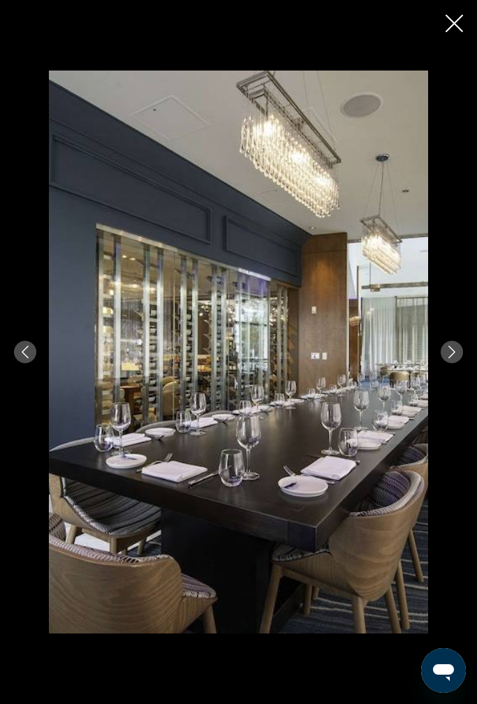
click at [454, 350] on icon "Next image" at bounding box center [451, 352] width 13 height 13
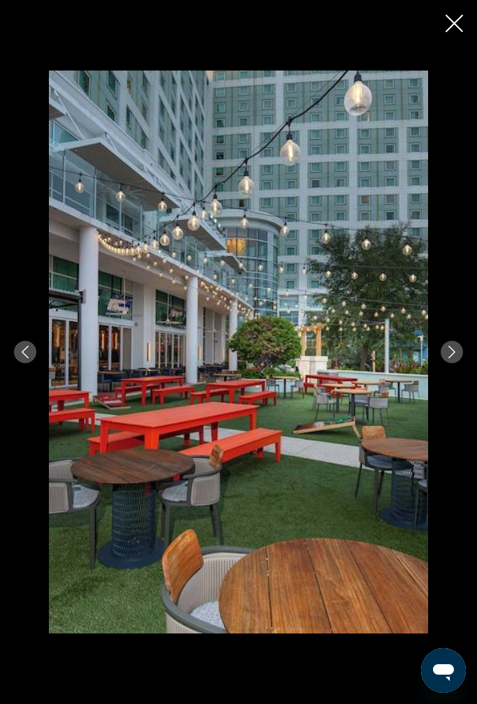
click at [454, 351] on icon "Next image" at bounding box center [451, 352] width 7 height 13
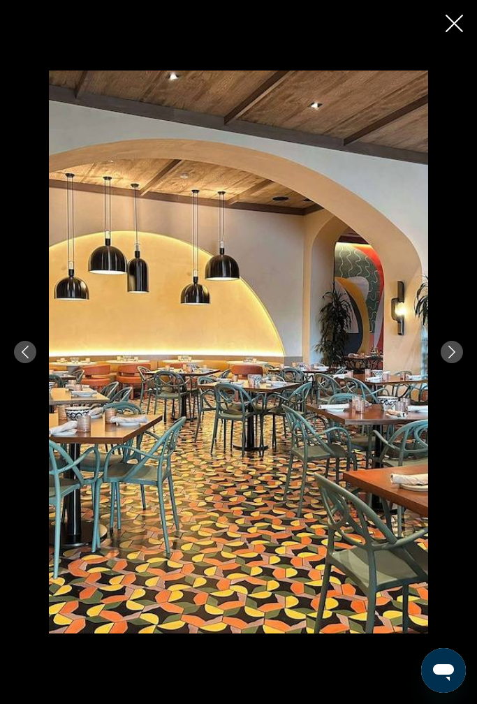
click at [453, 350] on icon "Next image" at bounding box center [451, 352] width 7 height 13
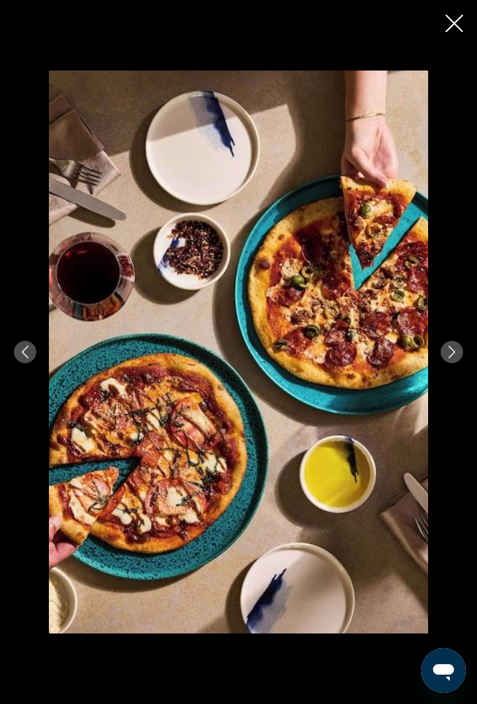
click at [456, 350] on icon "Next image" at bounding box center [451, 352] width 13 height 13
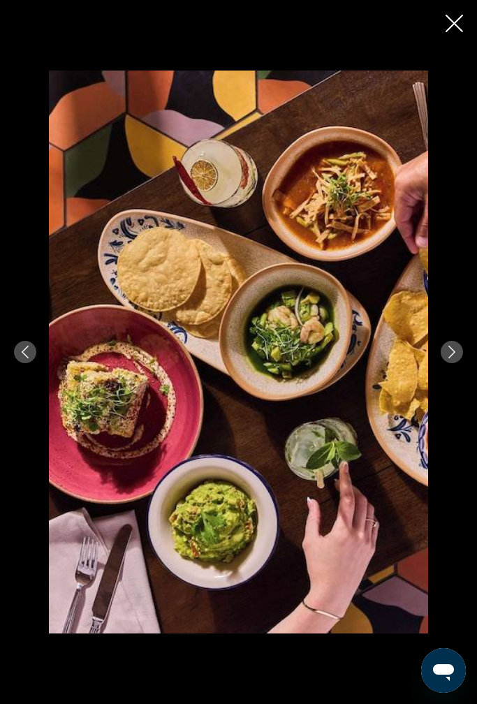
click at [452, 351] on icon "Next image" at bounding box center [451, 352] width 13 height 13
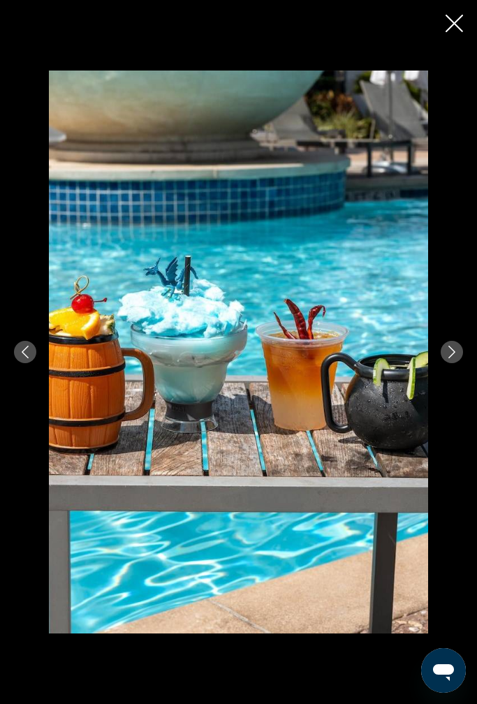
click at [453, 350] on icon "Next image" at bounding box center [451, 352] width 7 height 13
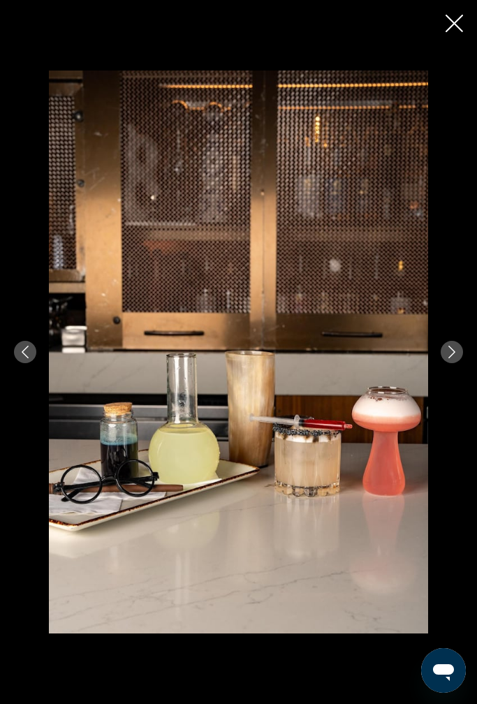
click at [455, 347] on icon "Next image" at bounding box center [451, 352] width 13 height 13
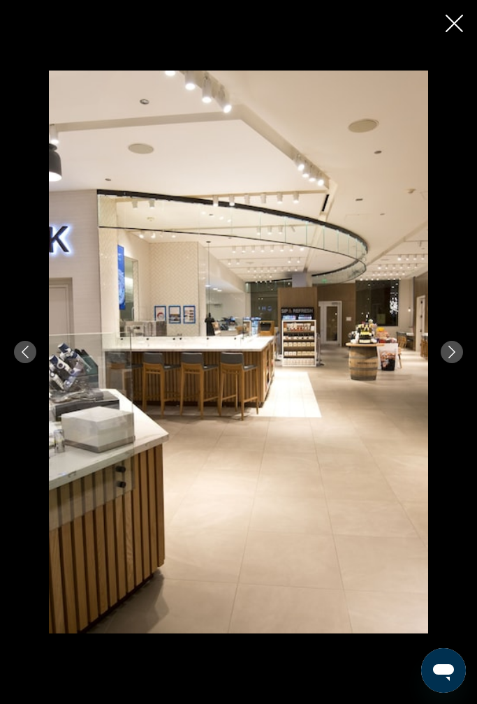
click at [450, 351] on icon "Next image" at bounding box center [451, 352] width 13 height 13
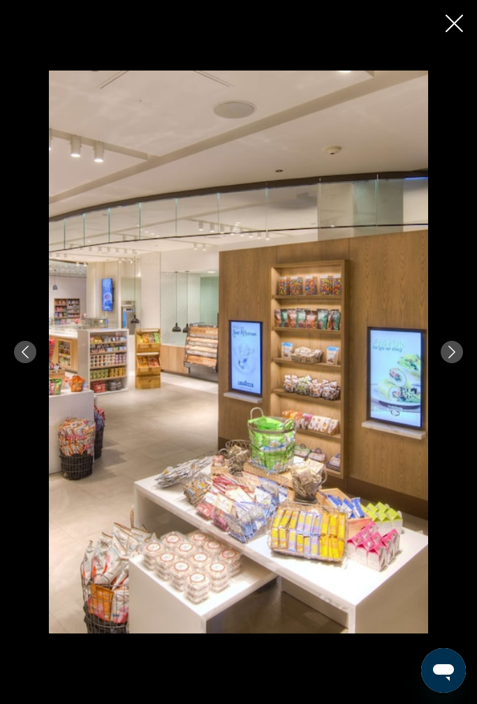
click at [20, 342] on button "Previous image" at bounding box center [25, 352] width 22 height 22
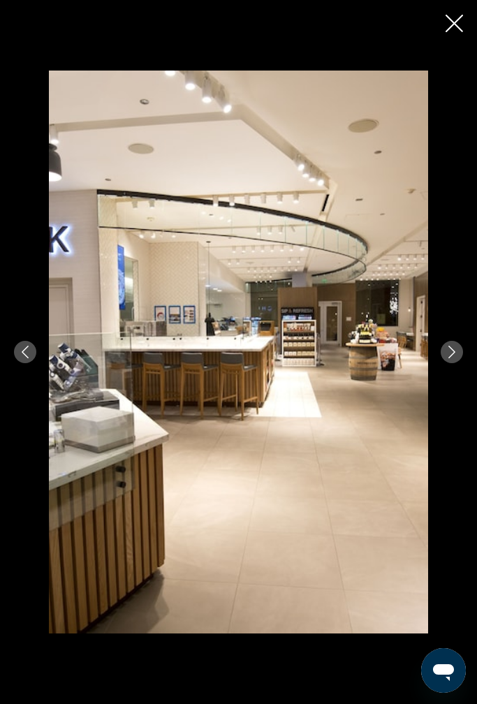
click at [459, 24] on icon "Close slideshow" at bounding box center [453, 23] width 17 height 17
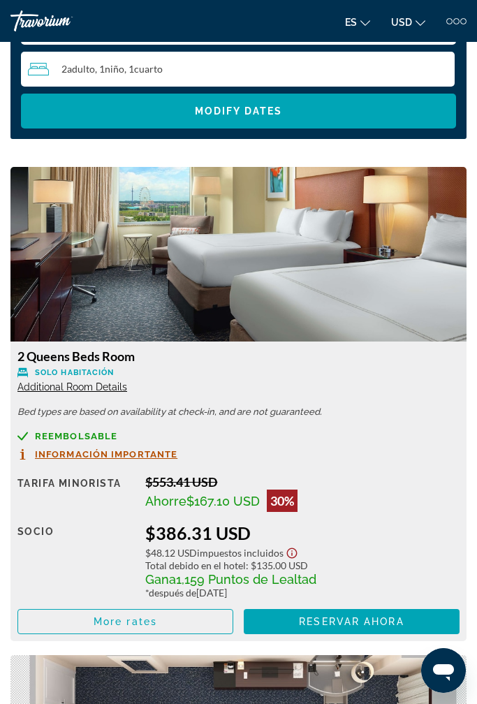
scroll to position [1653, 0]
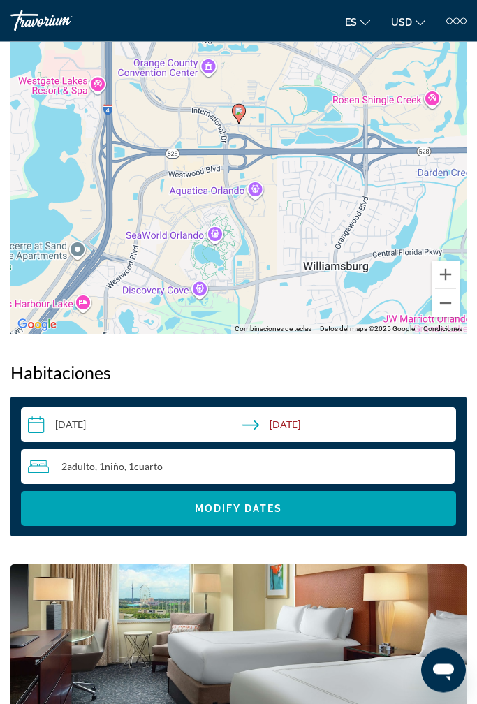
click at [323, 425] on input "**********" at bounding box center [241, 427] width 441 height 39
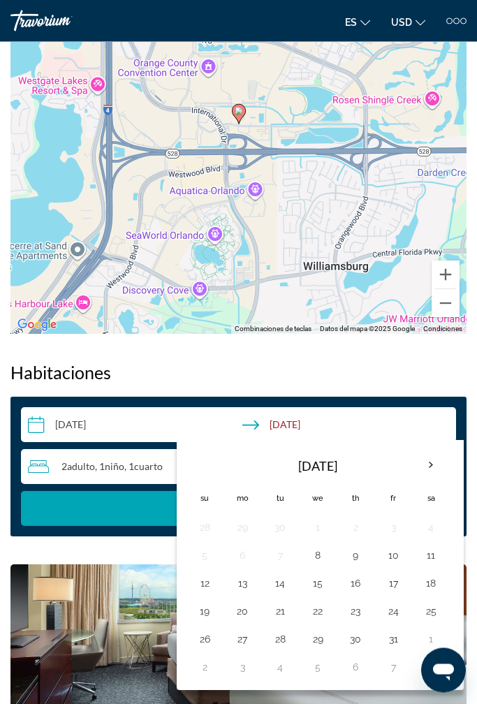
scroll to position [1257, 0]
click at [433, 463] on th "Next month" at bounding box center [431, 465] width 38 height 31
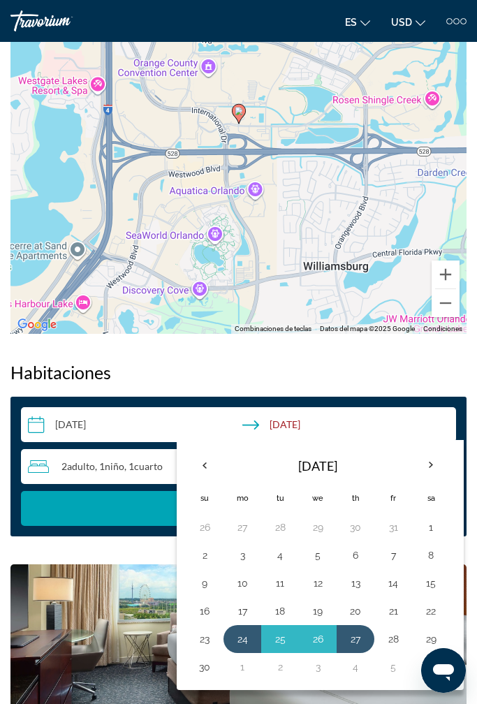
click at [392, 574] on button "28" at bounding box center [393, 639] width 22 height 20
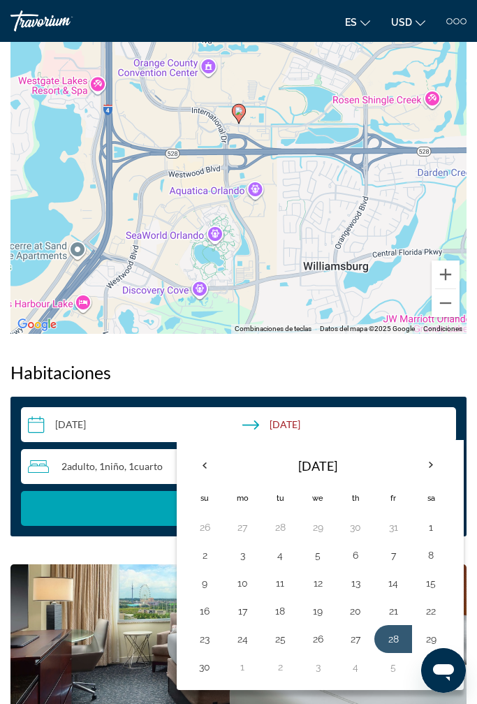
click at [244, 574] on button "24" at bounding box center [242, 639] width 22 height 20
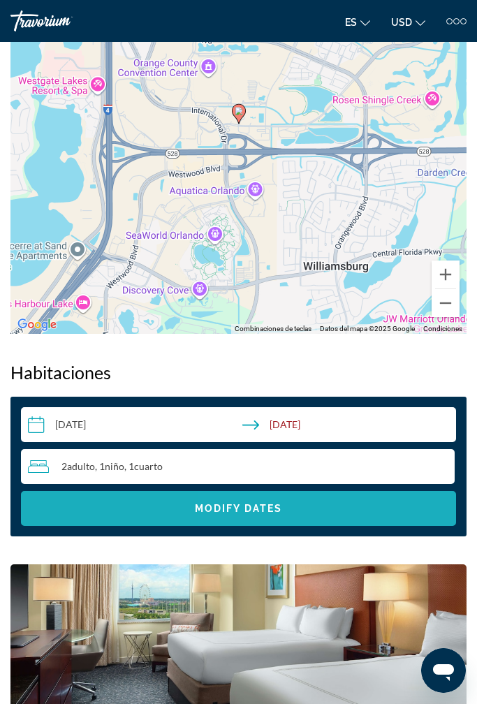
click at [338, 510] on span "Search widget" at bounding box center [238, 509] width 435 height 34
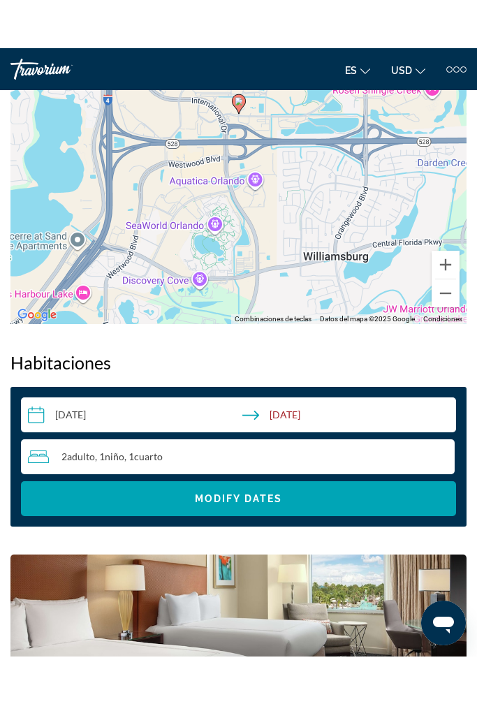
scroll to position [1332, 0]
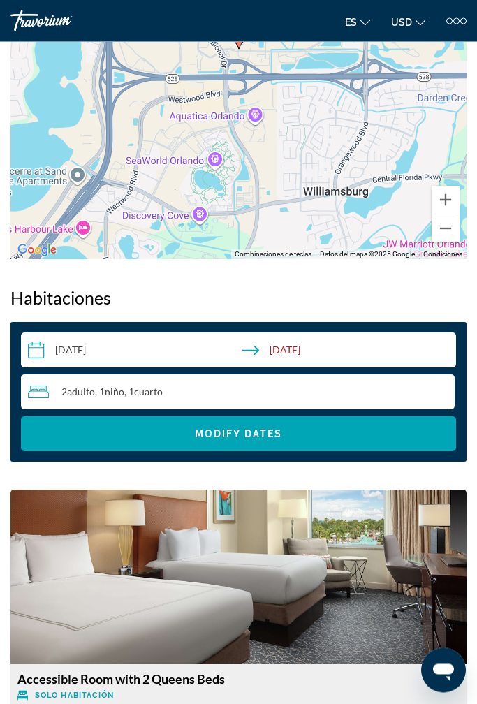
click at [268, 346] on input "**********" at bounding box center [241, 352] width 441 height 39
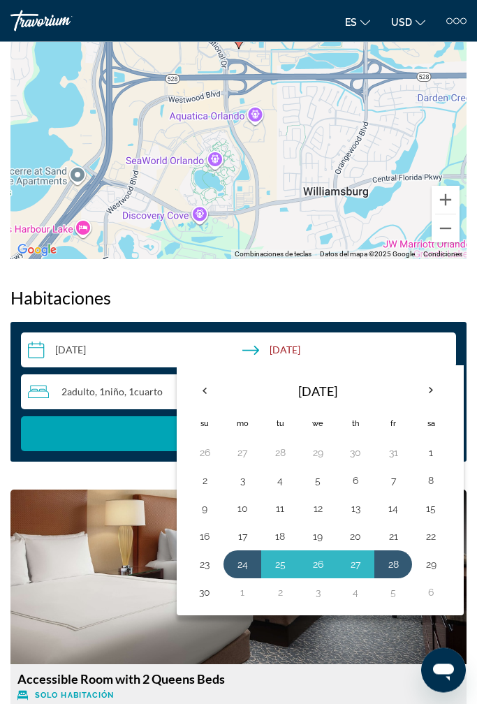
scroll to position [1332, 0]
click at [355, 567] on button "27" at bounding box center [355, 564] width 22 height 20
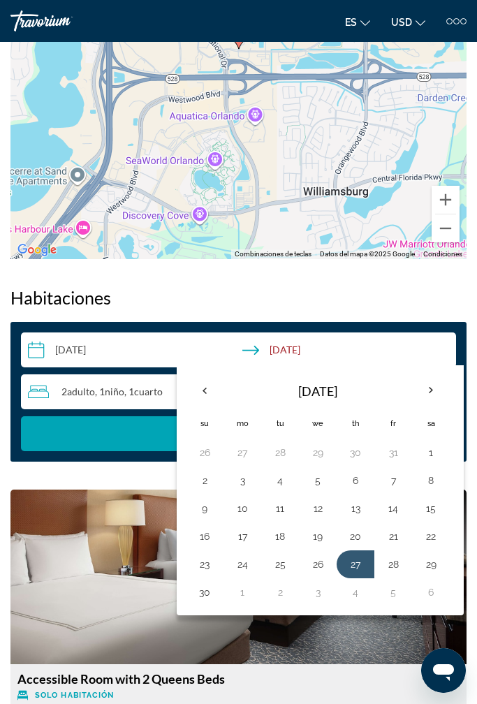
click at [239, 564] on button "24" at bounding box center [242, 564] width 22 height 20
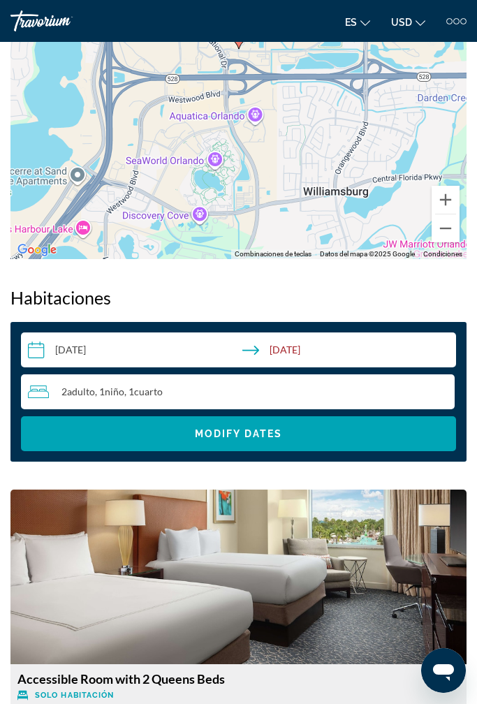
click at [295, 437] on span "Search widget" at bounding box center [238, 434] width 435 height 34
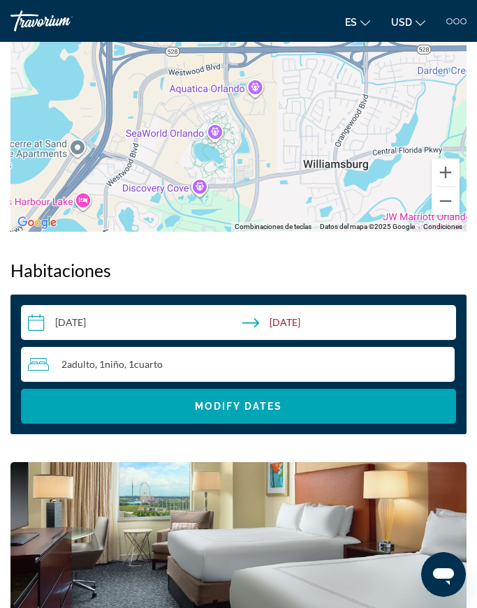
scroll to position [1344, 0]
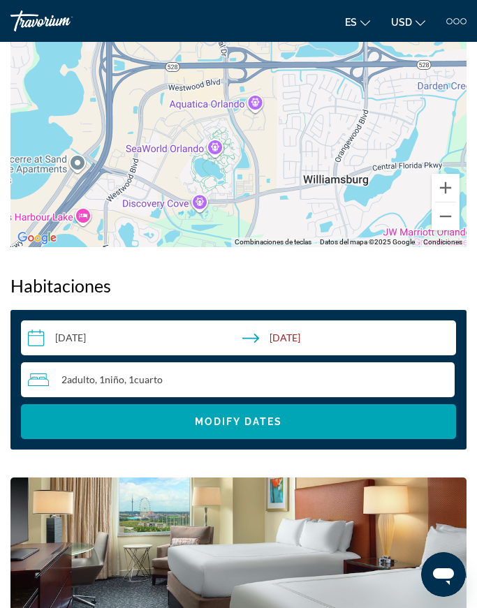
click at [316, 334] on input "**********" at bounding box center [241, 339] width 441 height 39
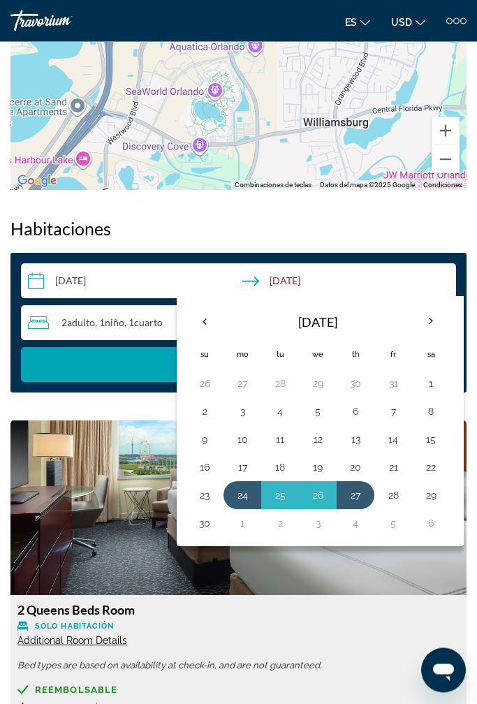
scroll to position [1401, 0]
click at [431, 495] on button "29" at bounding box center [431, 495] width 22 height 20
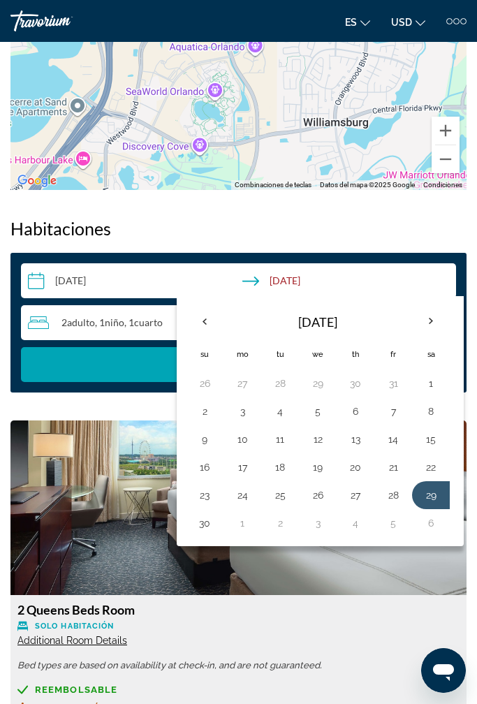
click at [250, 500] on button "24" at bounding box center [242, 495] width 22 height 20
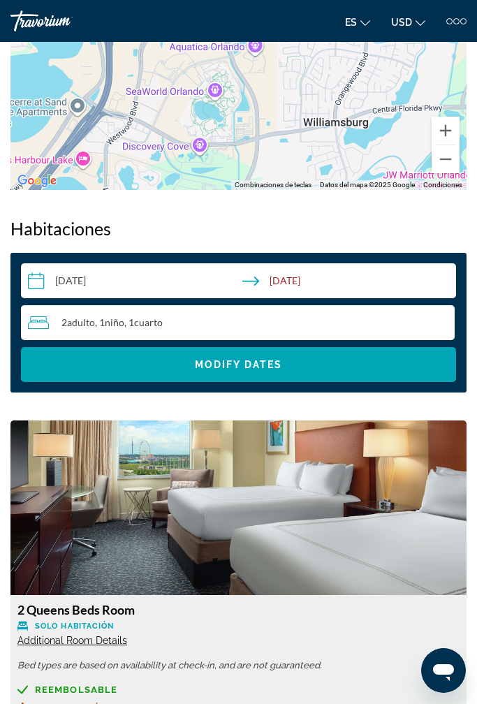
click at [344, 369] on span "Search widget" at bounding box center [238, 365] width 435 height 34
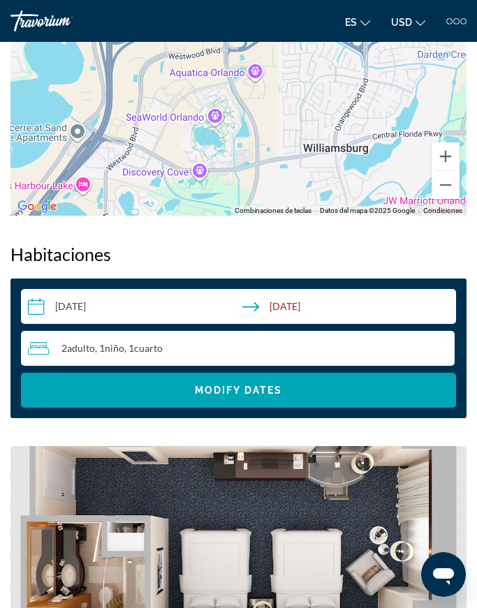
scroll to position [1375, 0]
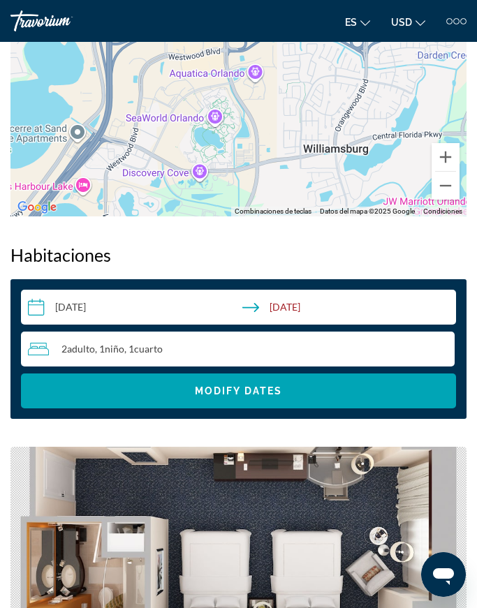
click at [302, 309] on input "**********" at bounding box center [241, 309] width 441 height 39
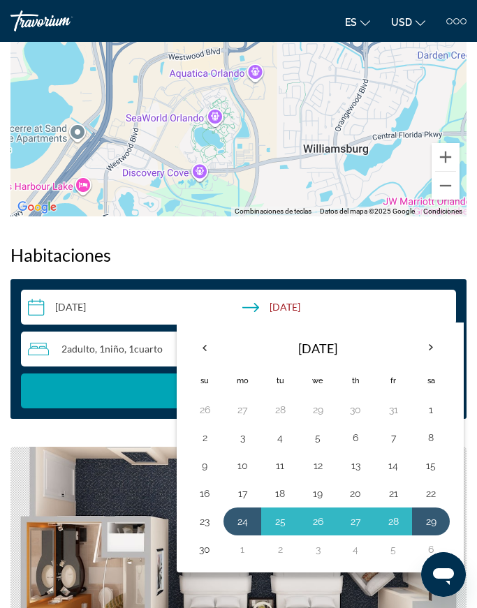
click at [396, 527] on button "28" at bounding box center [393, 522] width 22 height 20
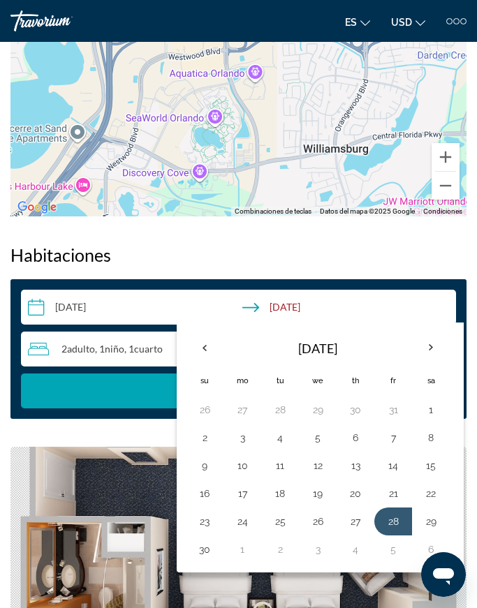
click at [248, 558] on button "1" at bounding box center [242, 550] width 22 height 20
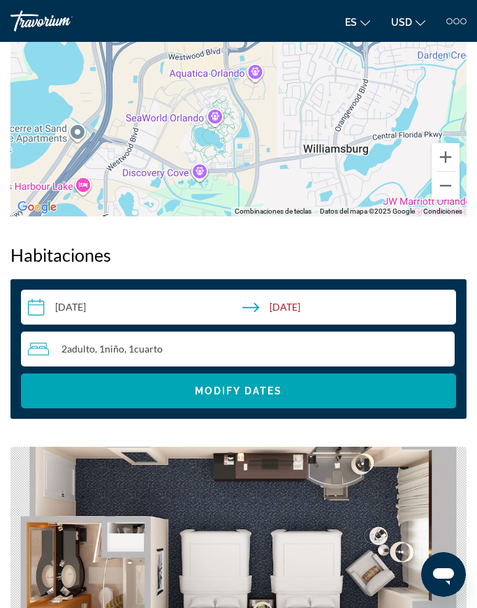
click at [291, 310] on input "**********" at bounding box center [241, 309] width 441 height 39
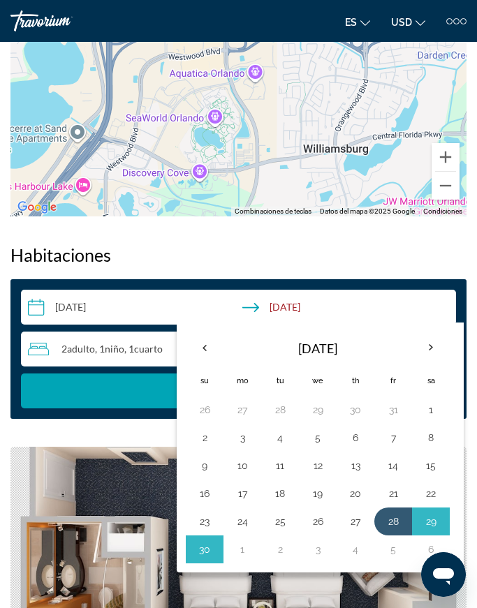
click at [249, 526] on button "24" at bounding box center [242, 522] width 22 height 20
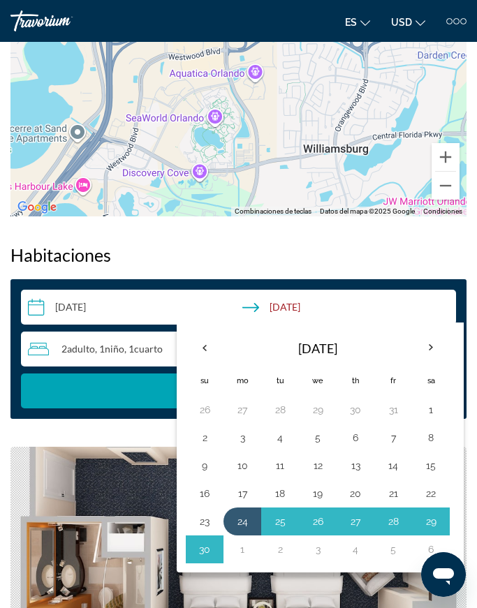
click at [365, 524] on button "27" at bounding box center [355, 522] width 22 height 20
type input "**********"
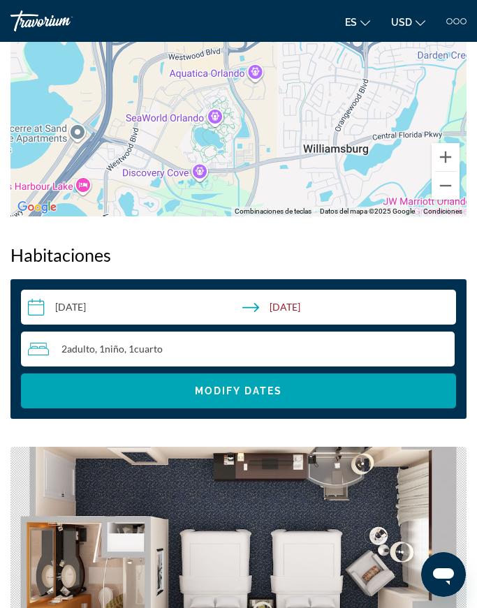
click at [378, 394] on span "Search widget" at bounding box center [238, 391] width 435 height 34
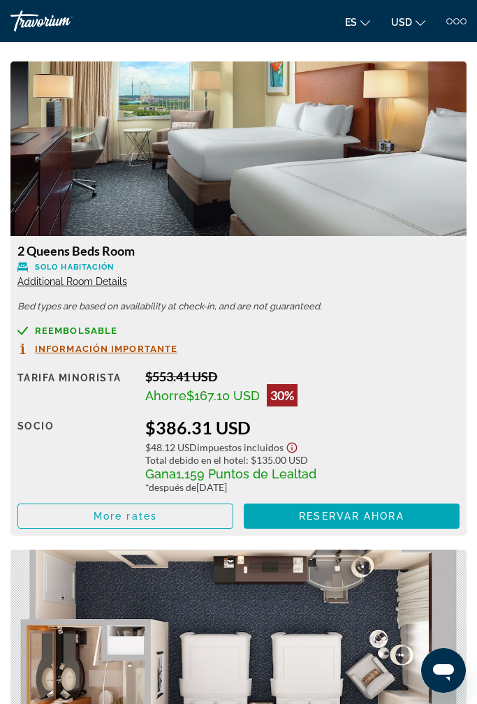
scroll to position [1771, 0]
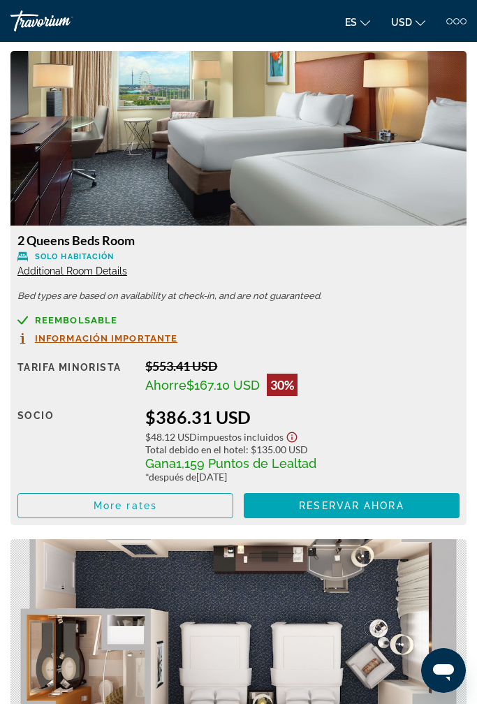
click at [174, 508] on span "Main content" at bounding box center [125, 506] width 214 height 34
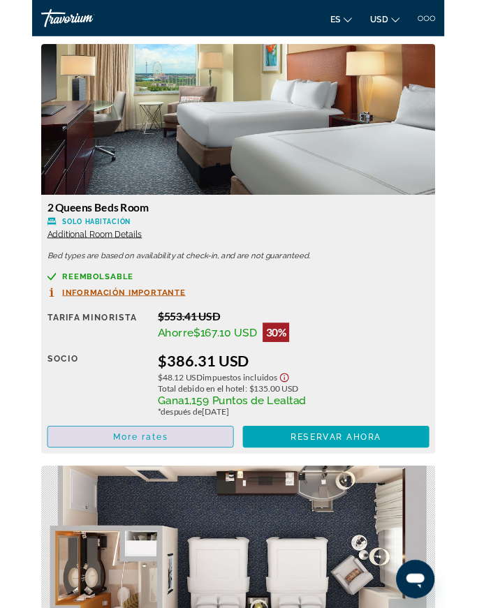
scroll to position [0, 0]
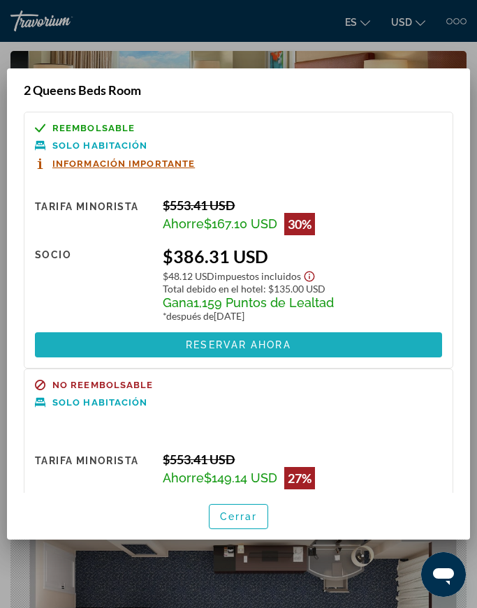
click at [387, 346] on span at bounding box center [238, 345] width 407 height 34
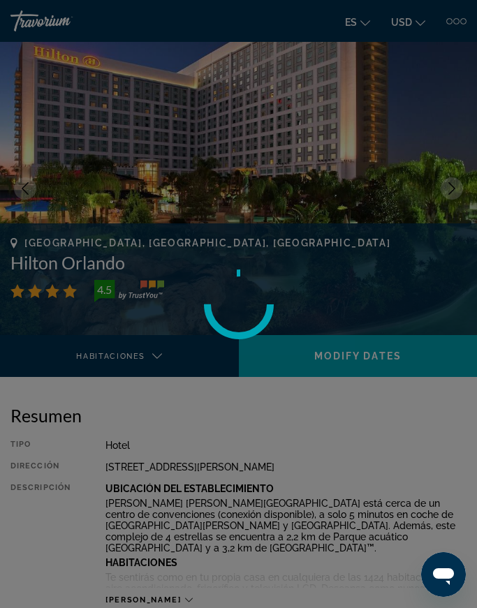
scroll to position [1771, 0]
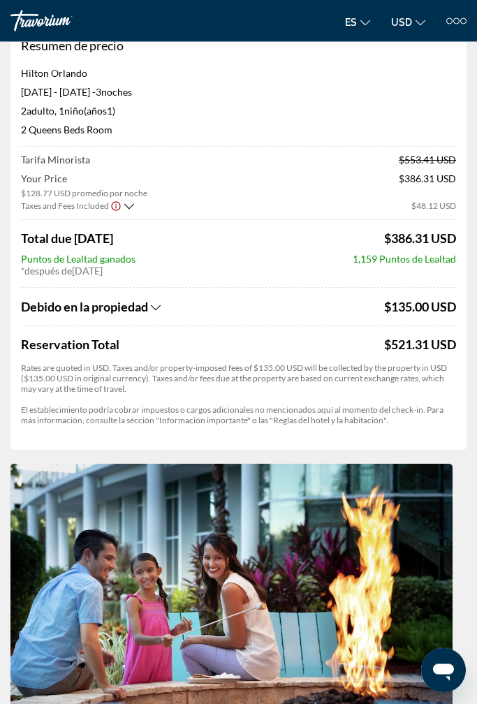
scroll to position [62, 0]
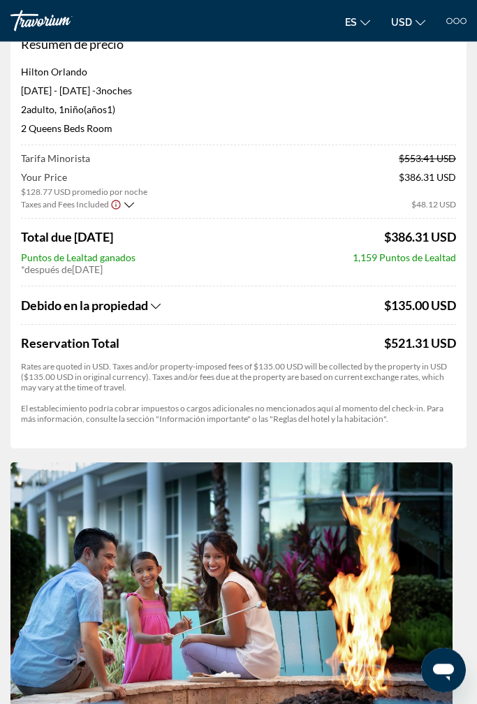
click at [161, 304] on icon "Show Taxes and Fees breakdown" at bounding box center [156, 307] width 10 height 6
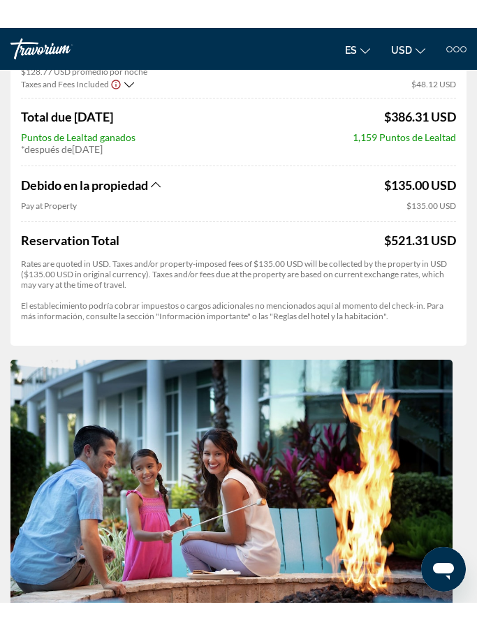
scroll to position [0, 0]
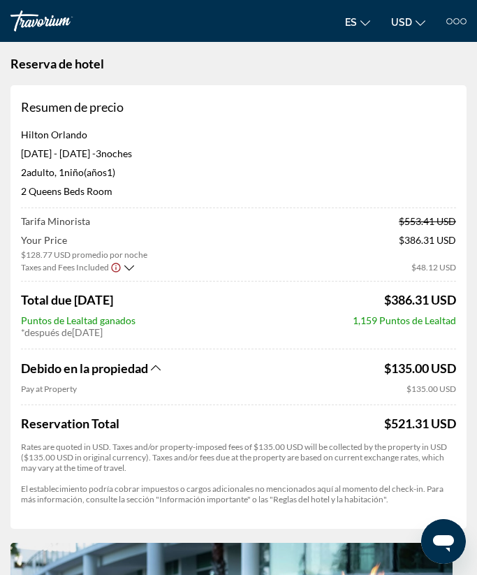
click at [459, 24] on div at bounding box center [456, 21] width 20 height 6
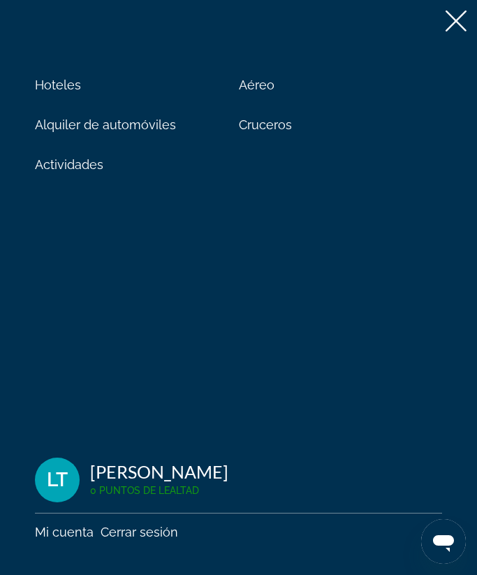
click at [458, 22] on icon at bounding box center [455, 20] width 21 height 21
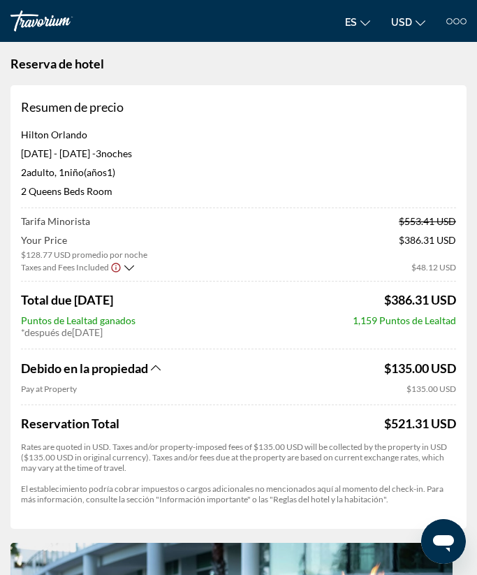
click at [459, 20] on div at bounding box center [456, 21] width 6 height 6
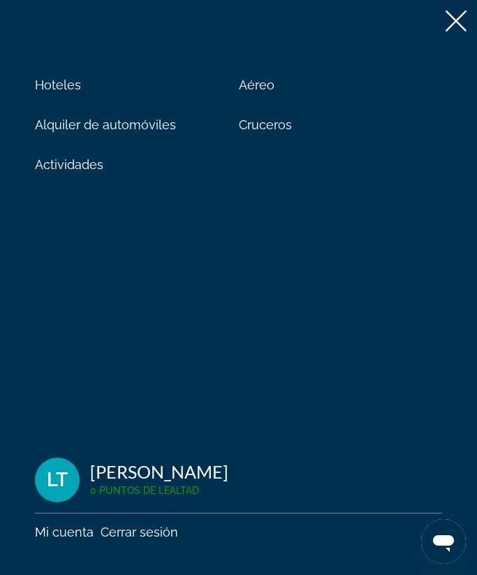
click at [88, 171] on span "Actividades" at bounding box center [69, 164] width 68 height 15
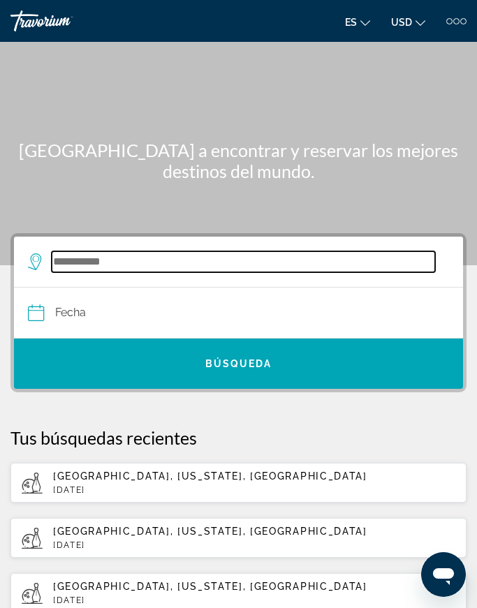
click at [305, 263] on input "Search destination" at bounding box center [243, 261] width 383 height 21
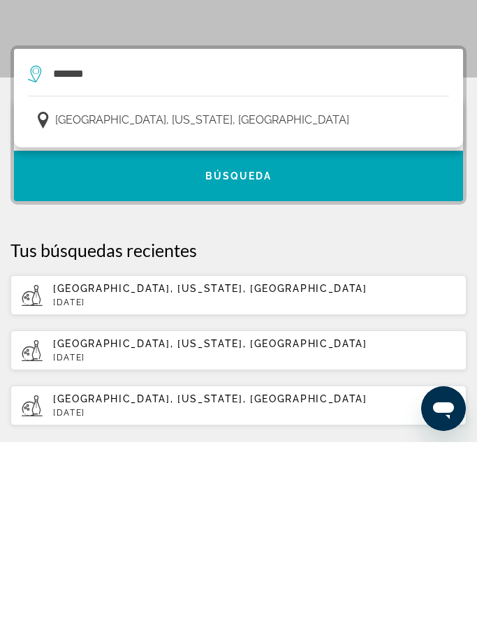
click at [200, 298] on span "[GEOGRAPHIC_DATA], [US_STATE], [GEOGRAPHIC_DATA]" at bounding box center [202, 308] width 294 height 20
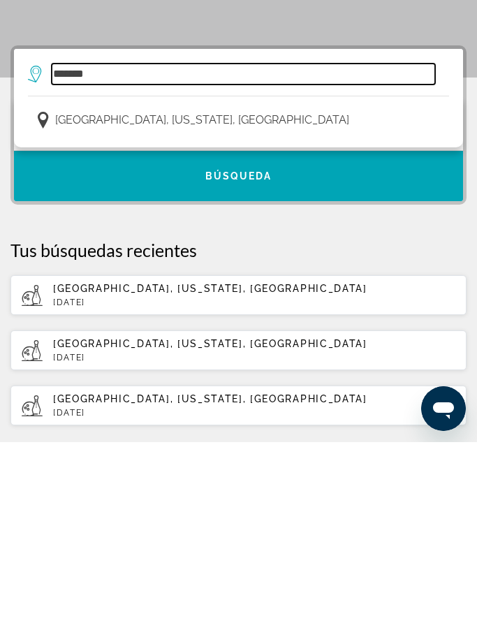
type input "**********"
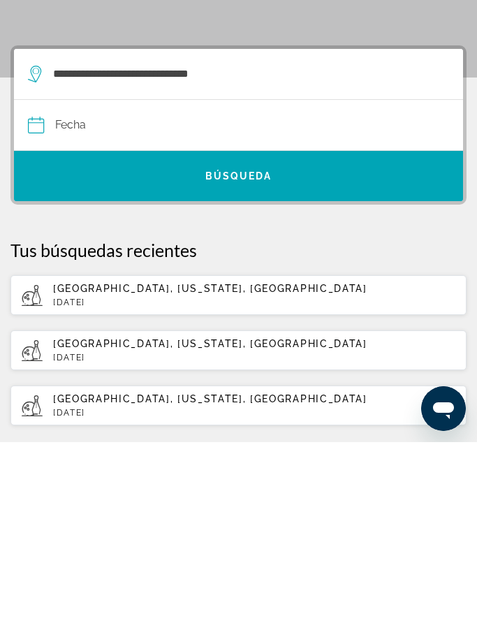
click at [193, 288] on input "Date" at bounding box center [132, 315] width 216 height 54
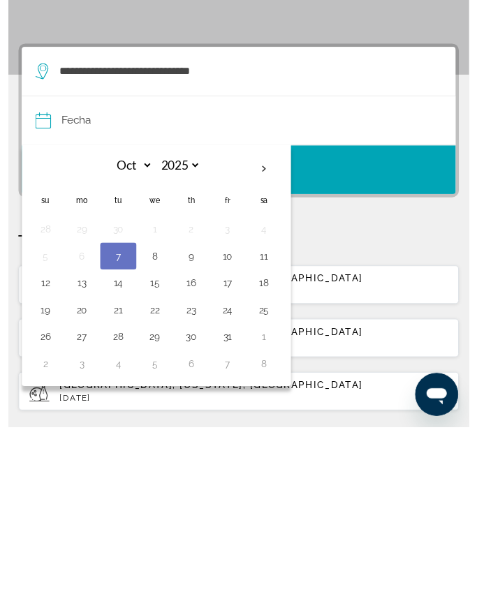
scroll to position [188, 0]
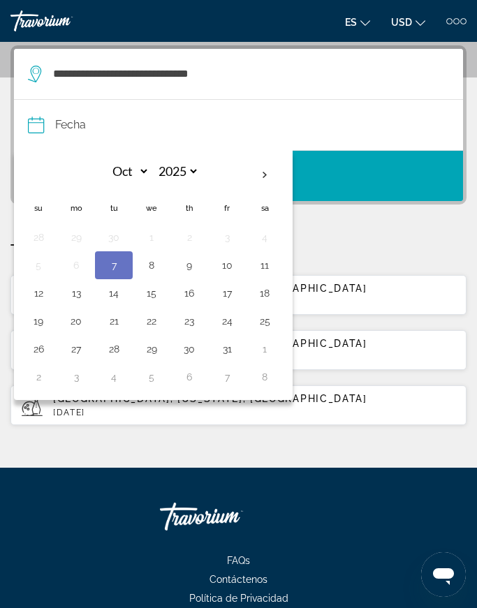
click at [259, 178] on th "Next month" at bounding box center [265, 175] width 38 height 31
select select "**"
click at [154, 353] on button "26" at bounding box center [151, 349] width 22 height 20
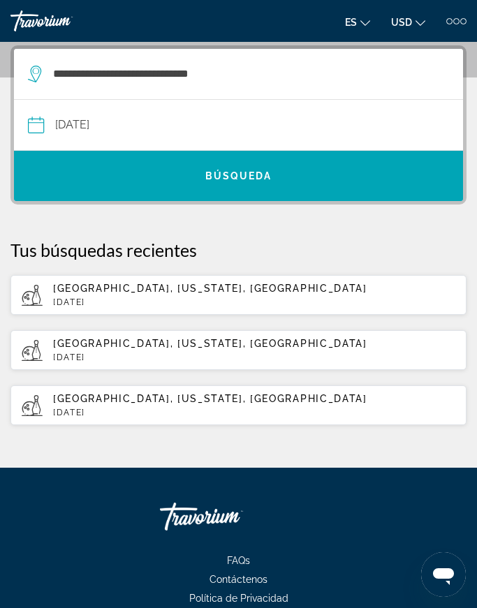
click at [265, 133] on button "**********" at bounding box center [238, 125] width 421 height 50
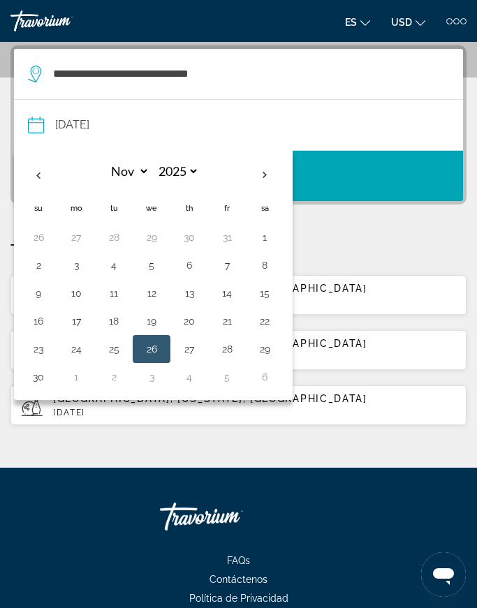
click at [117, 346] on button "25" at bounding box center [114, 349] width 22 height 20
type input "**********"
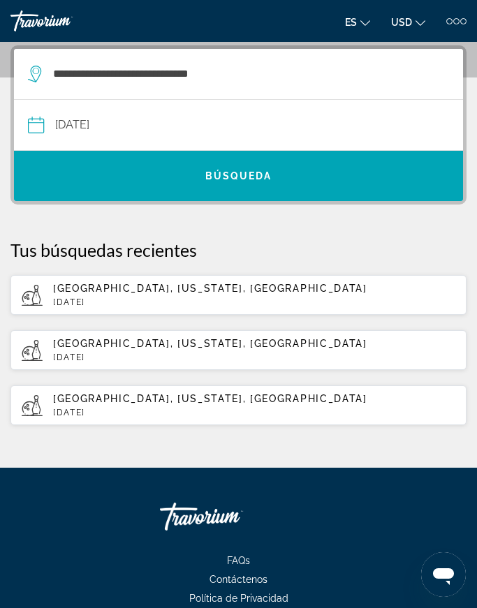
click at [229, 176] on span "Búsqueda" at bounding box center [238, 175] width 67 height 11
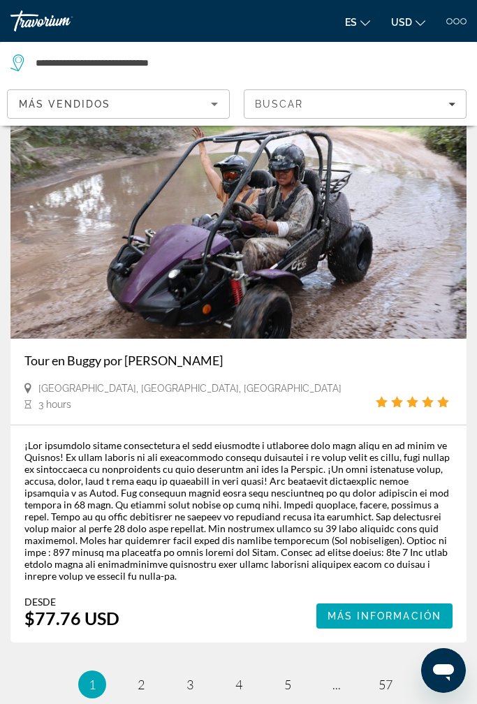
scroll to position [5824, 0]
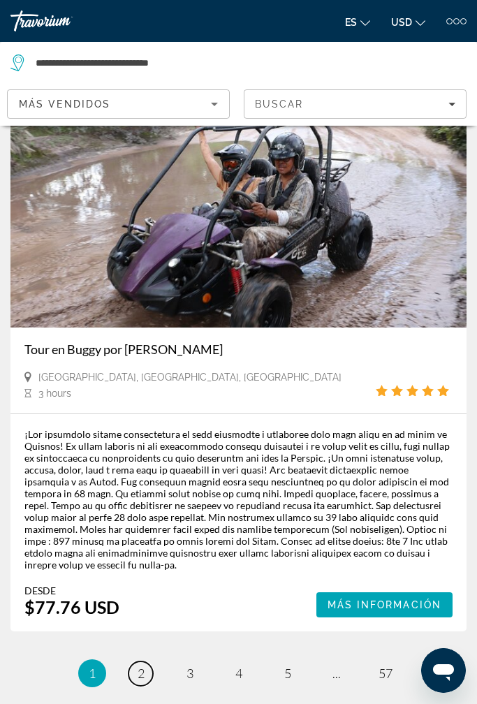
click at [144, 574] on link "page 2" at bounding box center [140, 673] width 24 height 24
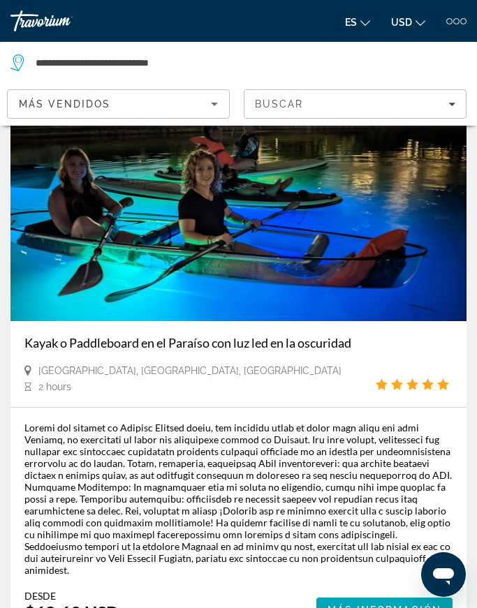
scroll to position [5940, 0]
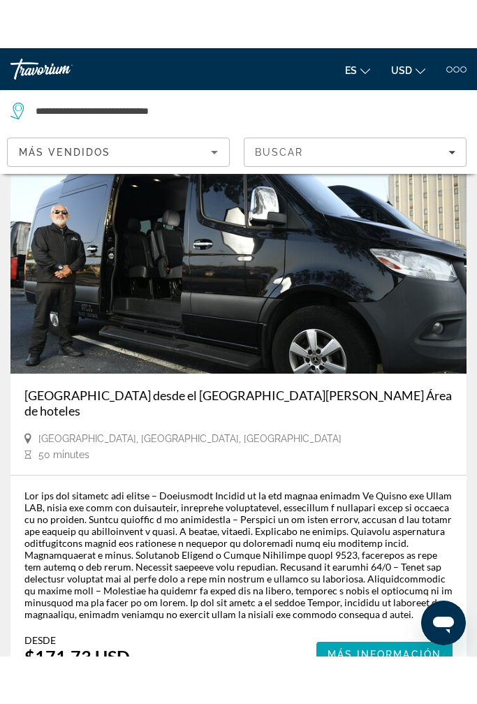
scroll to position [5651, 0]
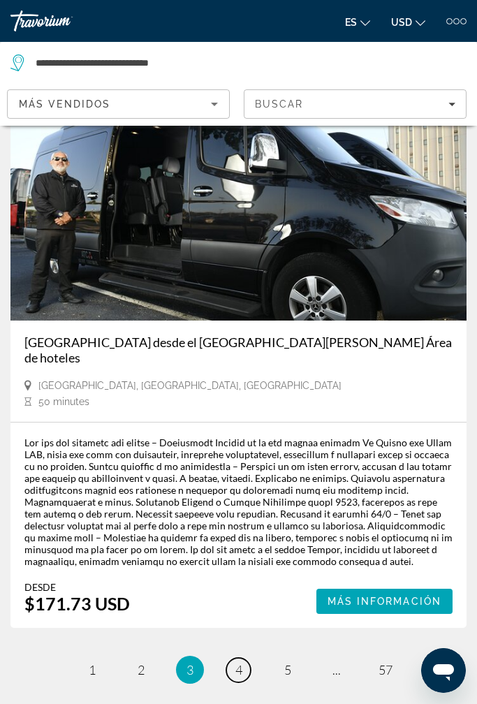
click at [241, 574] on span "4" at bounding box center [238, 669] width 7 height 15
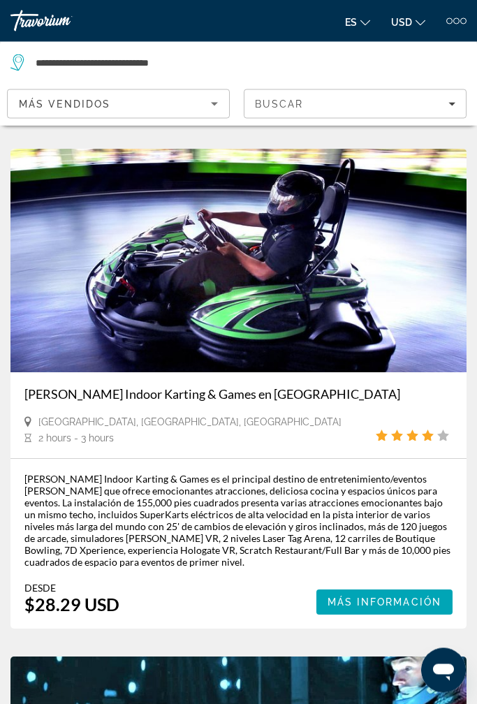
scroll to position [2641, 0]
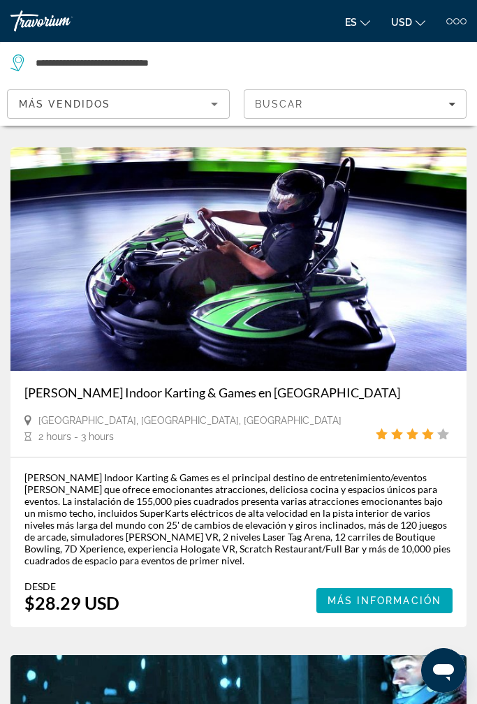
click at [413, 574] on span "Más información" at bounding box center [384, 600] width 115 height 11
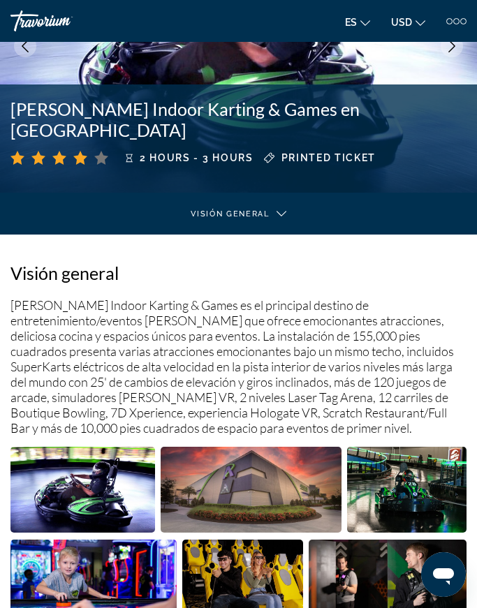
scroll to position [60, 0]
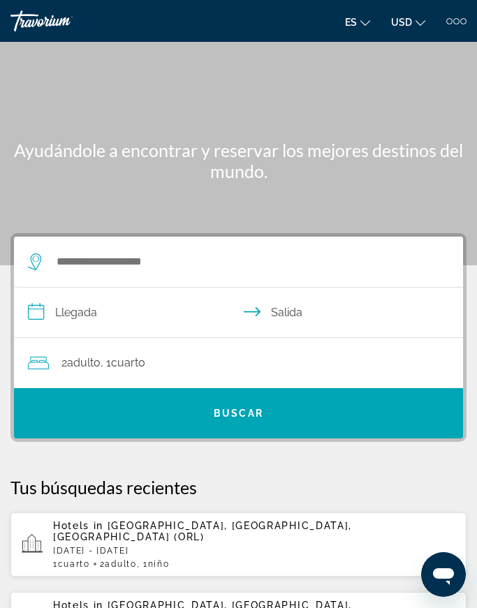
click at [110, 546] on p "[DATE] - [DATE]" at bounding box center [254, 551] width 402 height 10
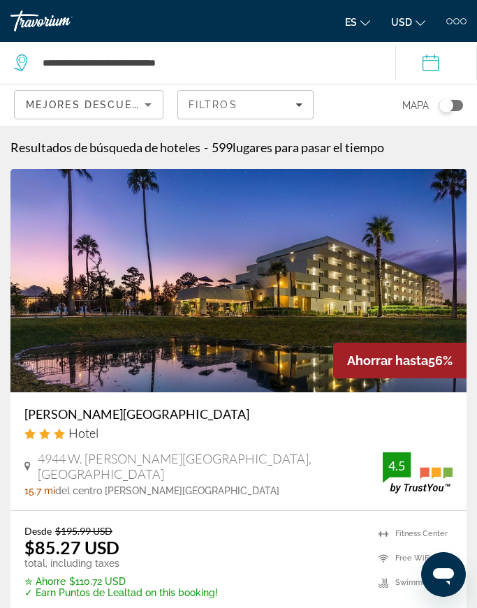
click at [61, 319] on img "Main content" at bounding box center [238, 280] width 456 height 223
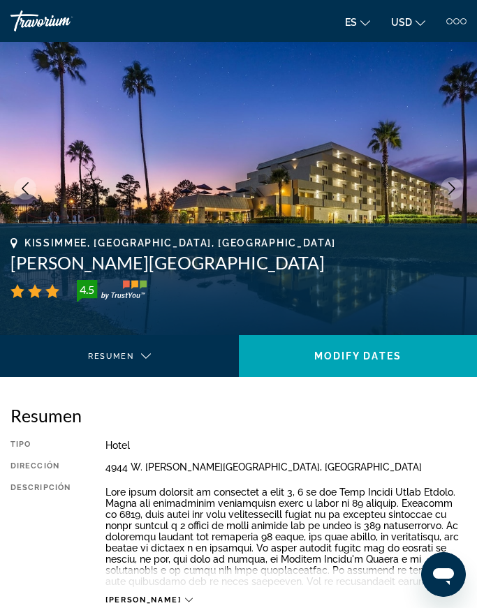
click at [442, 184] on button "Next image" at bounding box center [452, 188] width 22 height 22
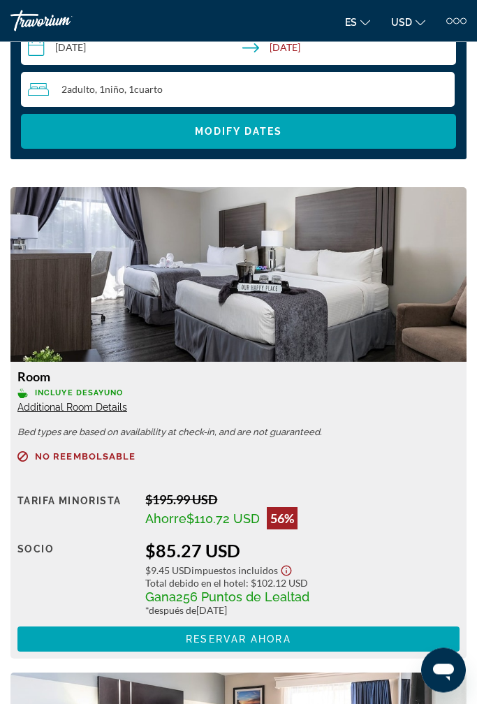
scroll to position [1541, 0]
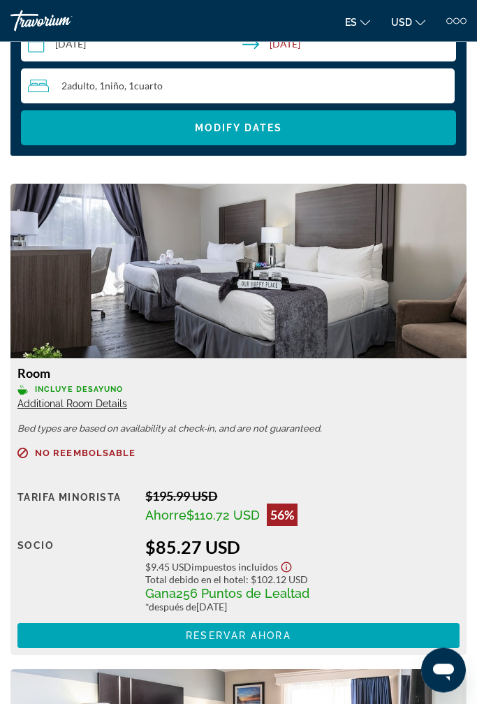
click at [420, 524] on div "Ahorre $110.72 USD 56%" at bounding box center [302, 515] width 314 height 22
click at [367, 574] on span "Main content" at bounding box center [238, 636] width 442 height 34
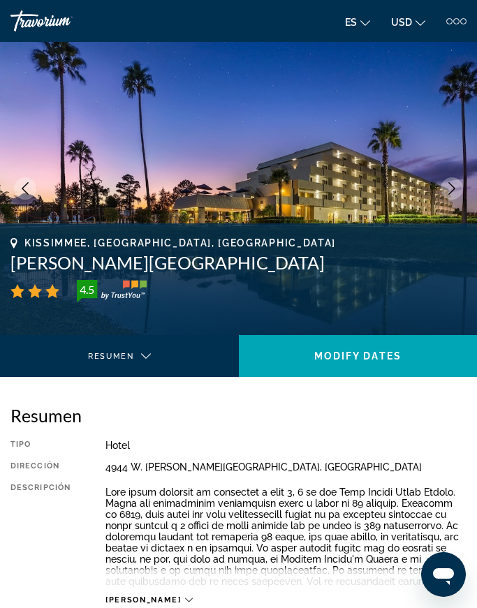
click at [147, 355] on div "Main content" at bounding box center [119, 368] width 216 height 39
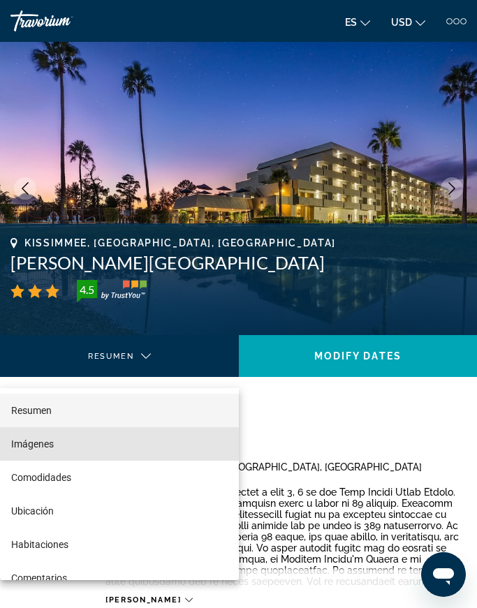
click at [64, 445] on mat-option "Imágenes" at bounding box center [119, 444] width 239 height 34
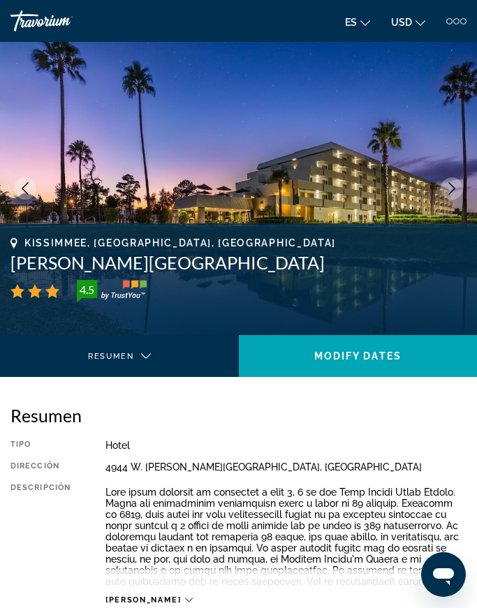
click at [143, 355] on div "Imágenes" at bounding box center [119, 368] width 216 height 39
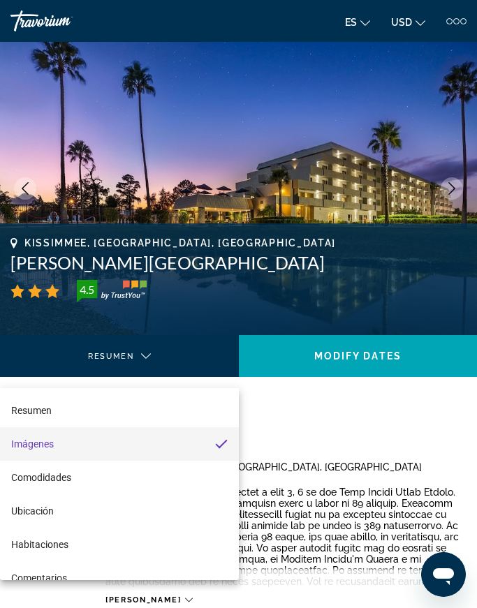
click at [274, 416] on div at bounding box center [238, 304] width 477 height 608
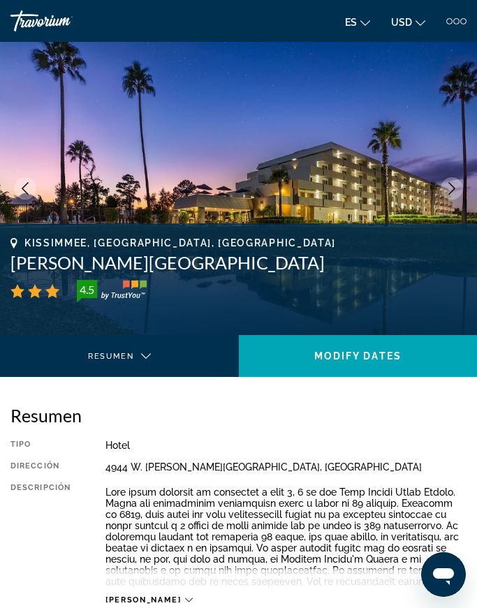
click at [356, 357] on span "Modify Dates" at bounding box center [357, 356] width 87 height 11
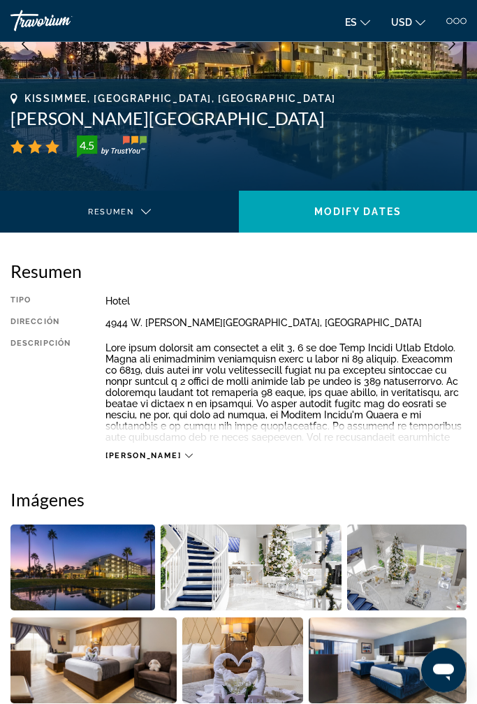
scroll to position [145, 0]
click at [138, 459] on span "[PERSON_NAME]" at bounding box center [142, 455] width 75 height 9
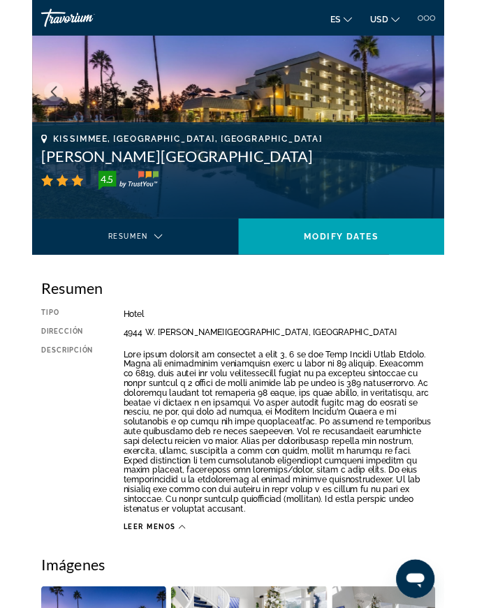
scroll to position [0, 0]
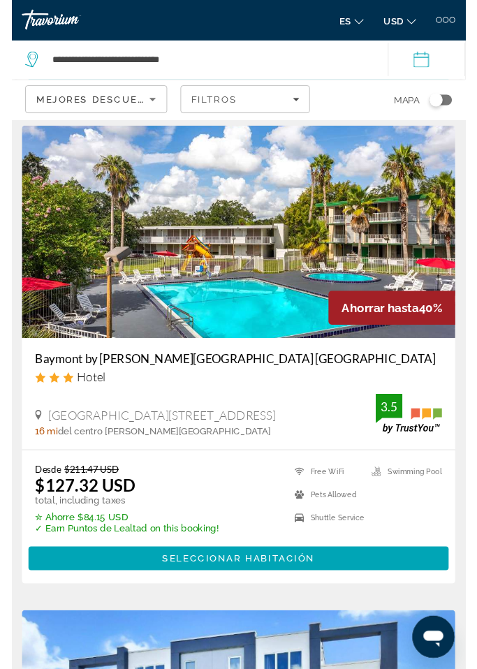
scroll to position [3094, 0]
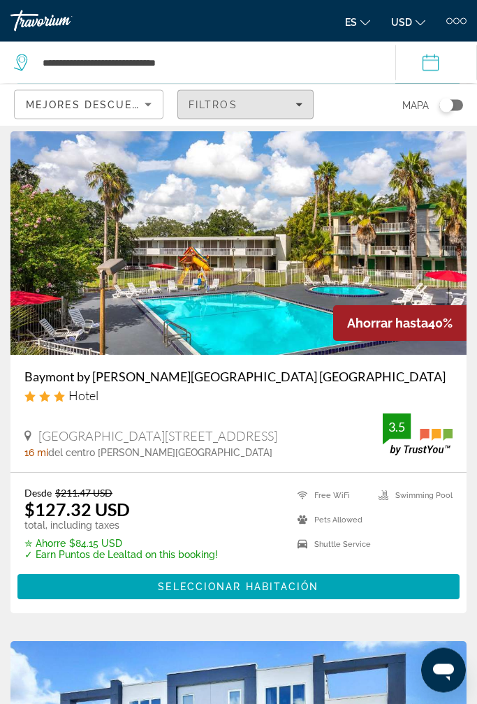
click at [276, 108] on div "Filtros" at bounding box center [246, 104] width 114 height 11
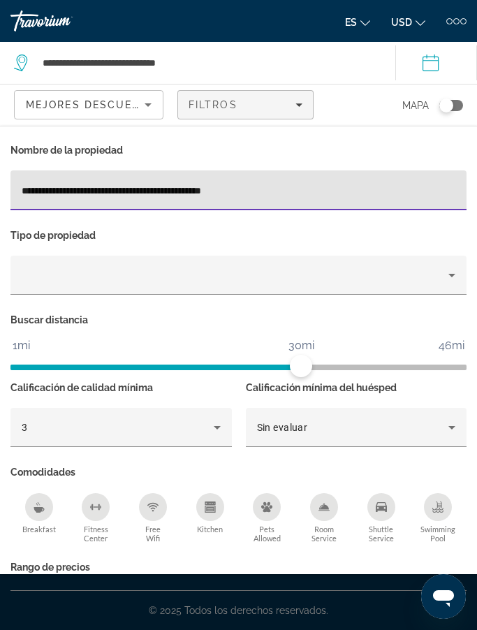
type input "**********"
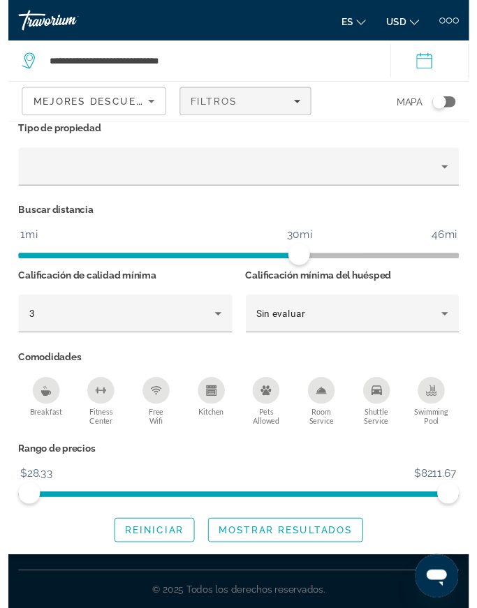
scroll to position [102, 0]
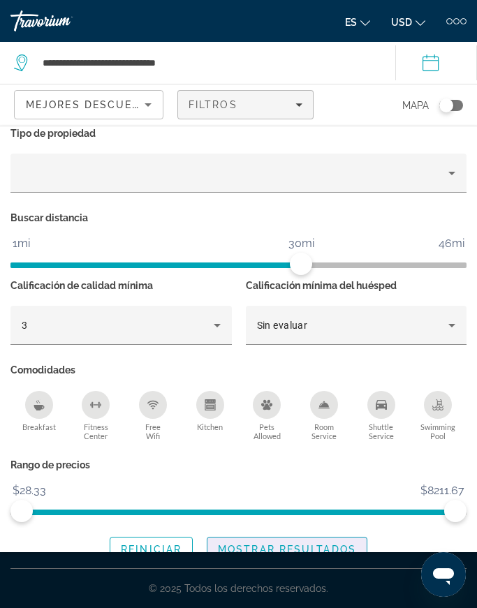
click at [335, 544] on span "Mostrar resultados" at bounding box center [287, 549] width 138 height 11
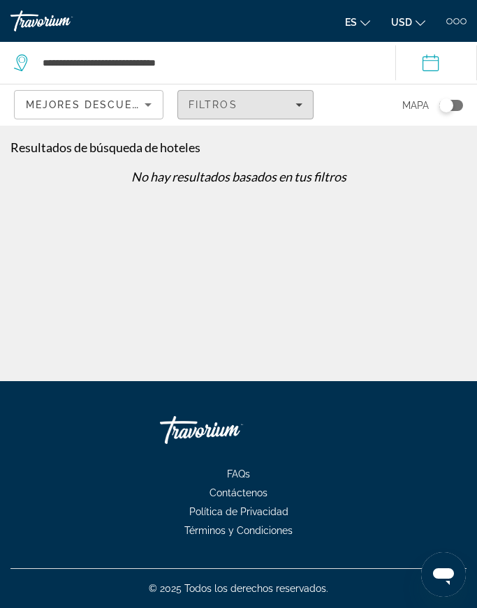
click at [293, 105] on div "Filtros" at bounding box center [246, 104] width 114 height 11
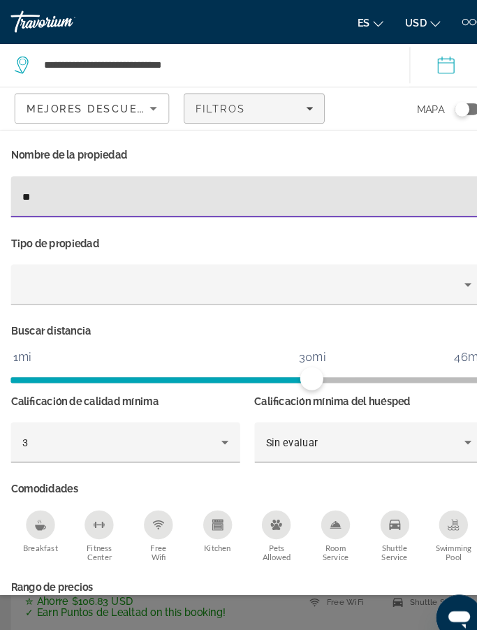
type input "*"
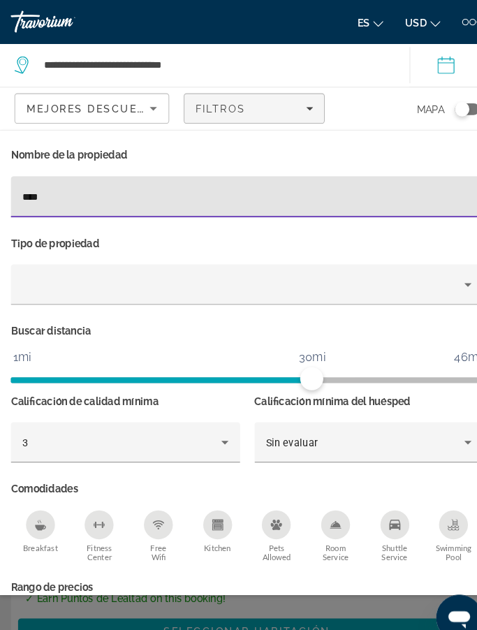
type input "****"
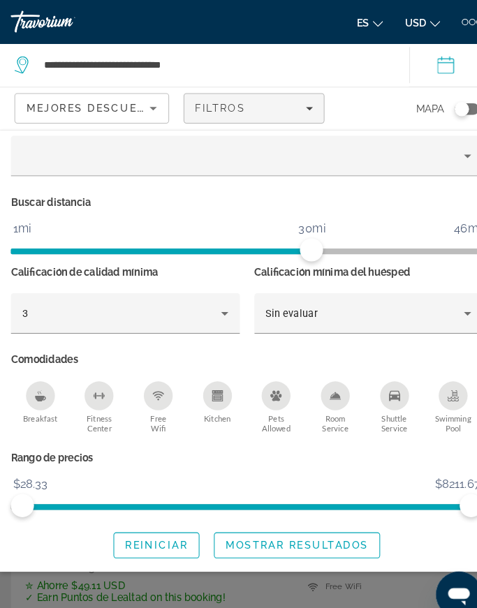
scroll to position [124, 0]
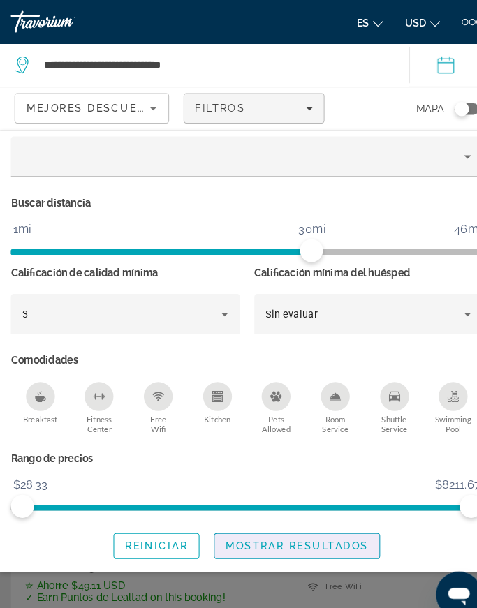
click at [325, 529] on span "Mostrar resultados" at bounding box center [287, 527] width 138 height 11
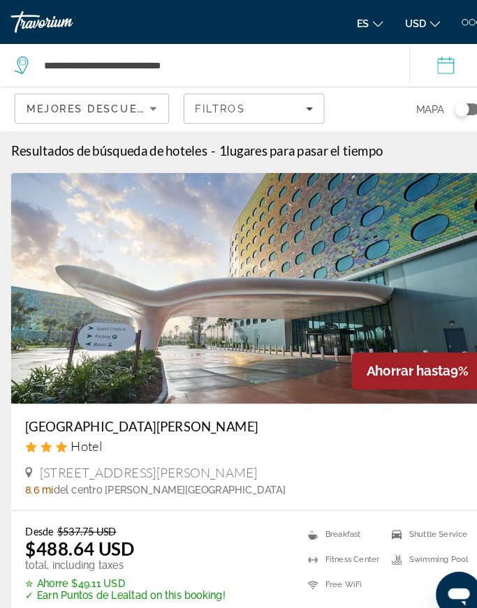
scroll to position [0, 0]
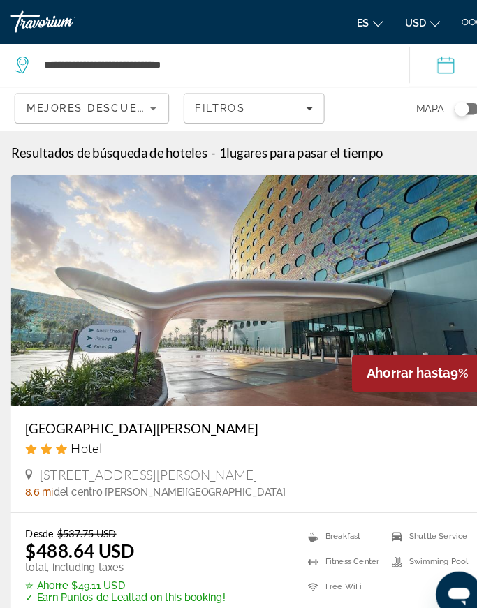
click at [363, 312] on img "Main content" at bounding box center [238, 280] width 456 height 223
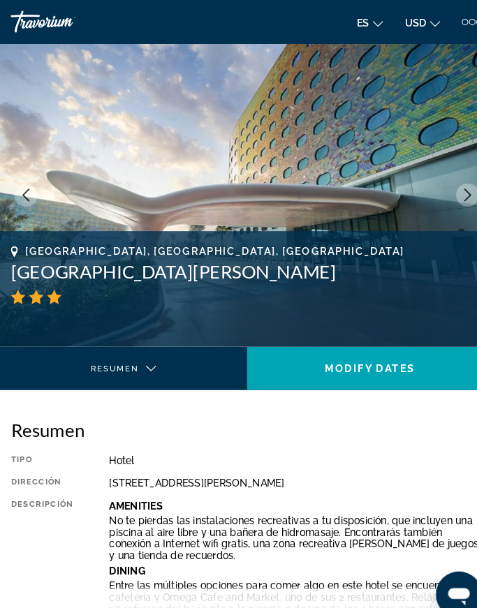
click at [452, 189] on icon "Next image" at bounding box center [451, 188] width 13 height 13
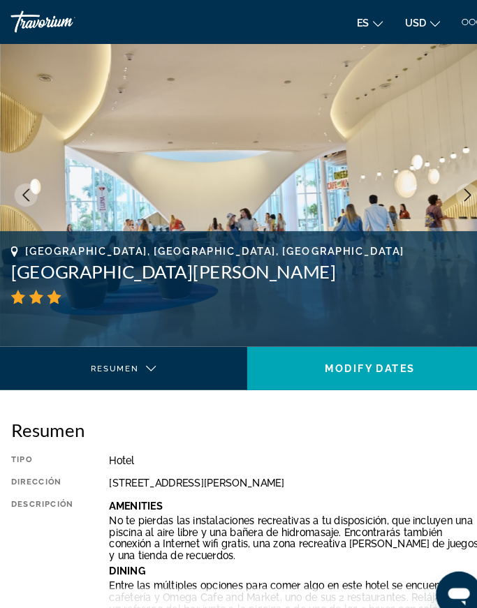
click at [447, 197] on button "Next image" at bounding box center [452, 188] width 22 height 22
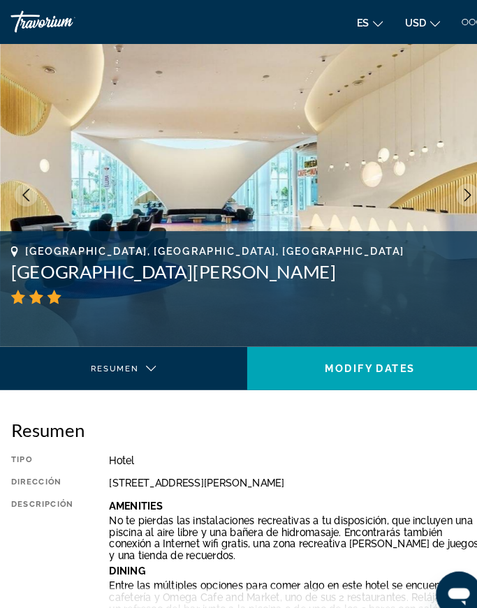
click at [439, 193] on img "Main content" at bounding box center [238, 188] width 477 height 293
click at [443, 191] on button "Next image" at bounding box center [452, 188] width 22 height 22
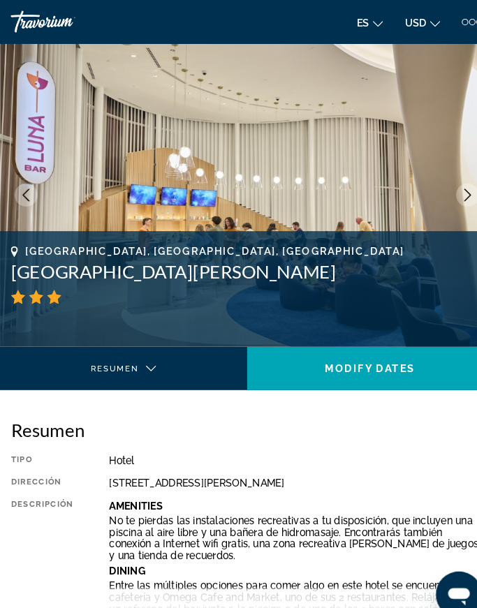
click at [339, 161] on img "Main content" at bounding box center [238, 188] width 477 height 293
click at [442, 192] on button "Next image" at bounding box center [452, 188] width 22 height 22
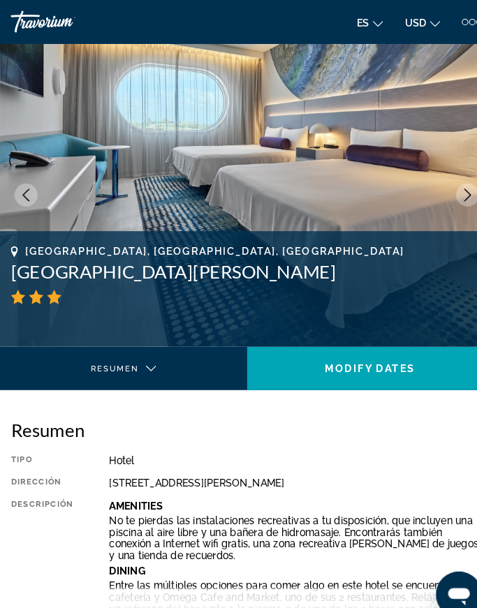
click at [455, 189] on icon "Next image" at bounding box center [451, 188] width 7 height 13
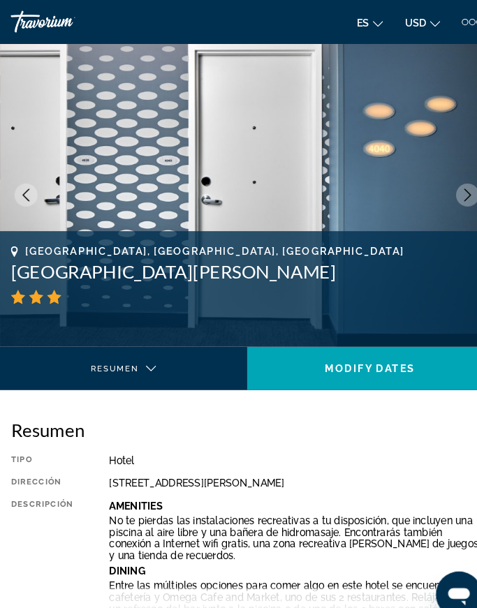
click at [455, 194] on icon "Next image" at bounding box center [451, 188] width 13 height 13
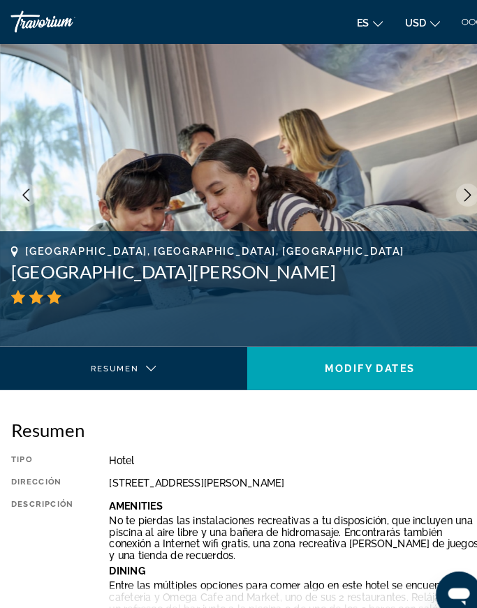
click at [451, 193] on icon "Next image" at bounding box center [451, 188] width 7 height 13
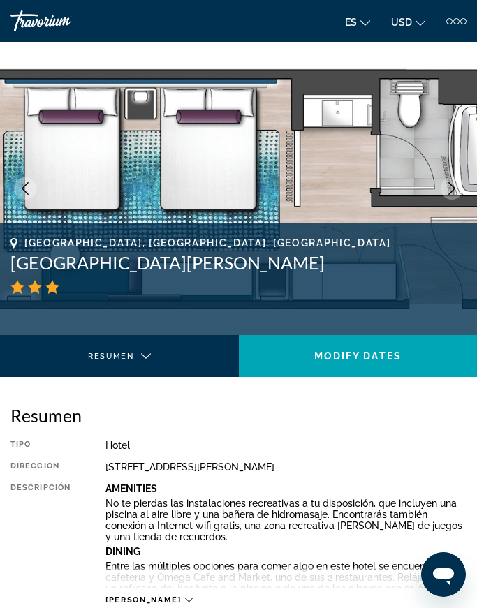
click at [452, 196] on button "Next image" at bounding box center [452, 188] width 22 height 22
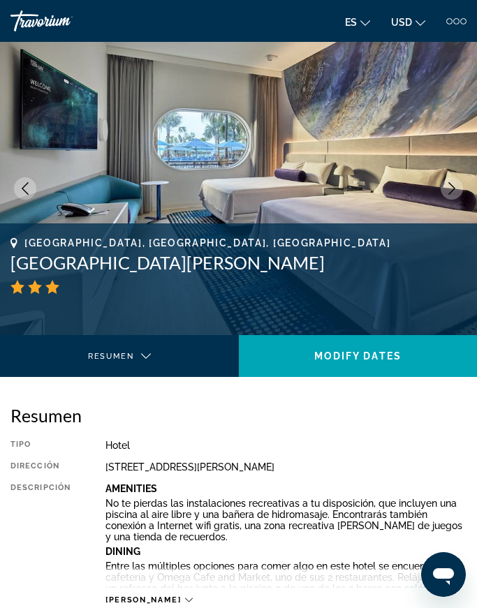
click at [445, 192] on icon "Next image" at bounding box center [451, 188] width 13 height 13
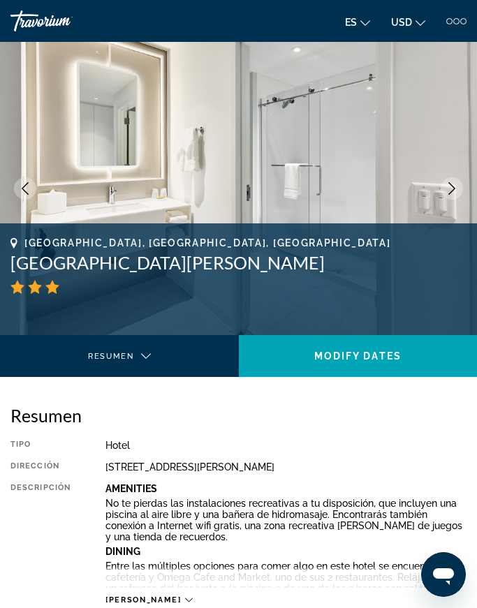
click at [450, 188] on icon "Next image" at bounding box center [451, 188] width 13 height 13
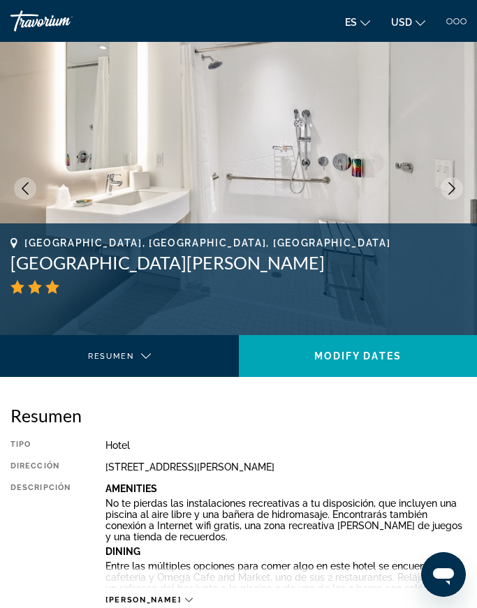
click at [457, 194] on icon "Next image" at bounding box center [451, 188] width 13 height 13
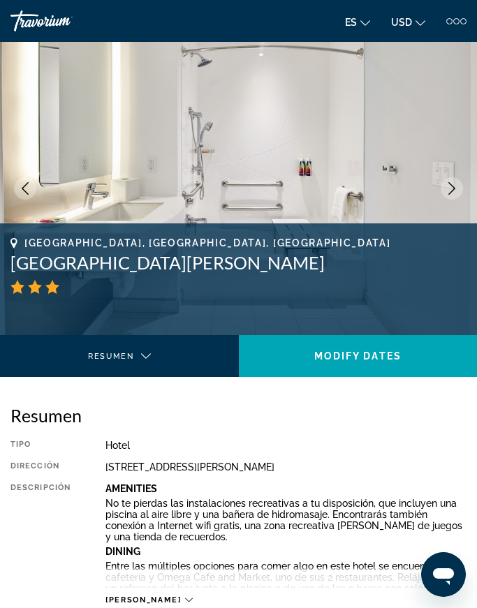
click at [463, 192] on img "Main content" at bounding box center [238, 188] width 477 height 293
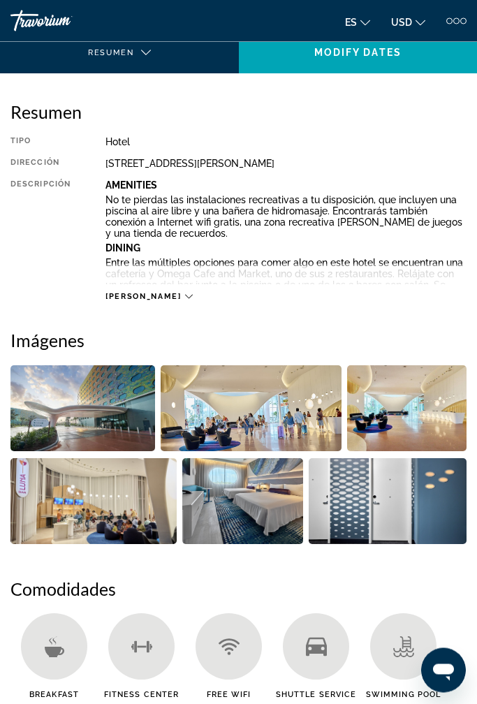
scroll to position [304, 0]
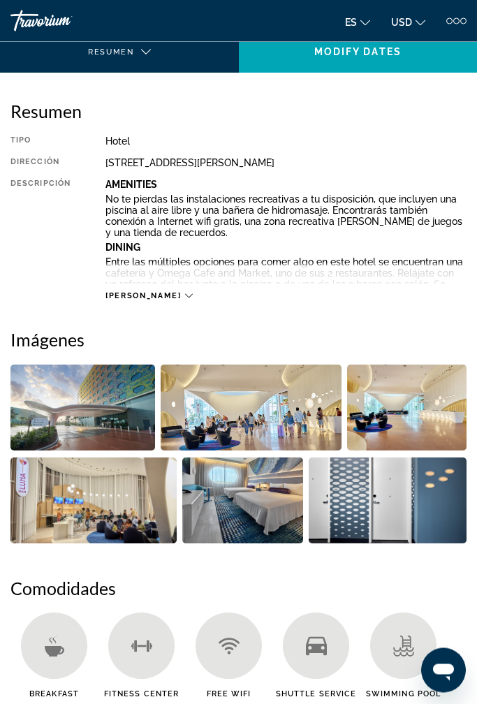
click at [135, 300] on span "[PERSON_NAME]" at bounding box center [142, 296] width 75 height 9
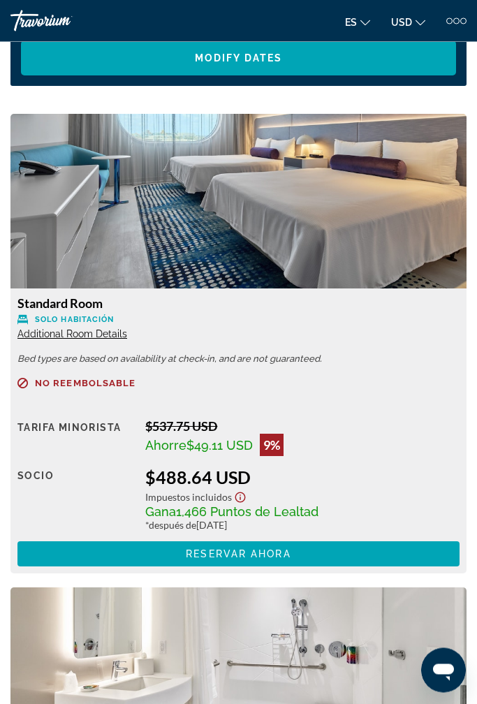
scroll to position [2222, 0]
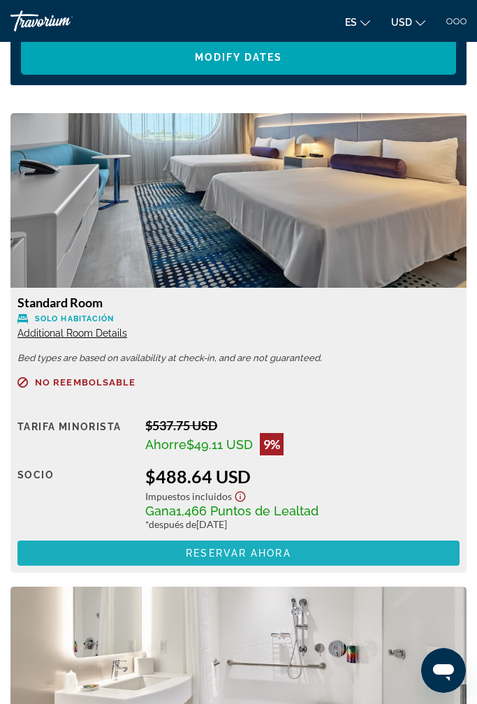
click at [346, 536] on span "Main content" at bounding box center [238, 553] width 442 height 34
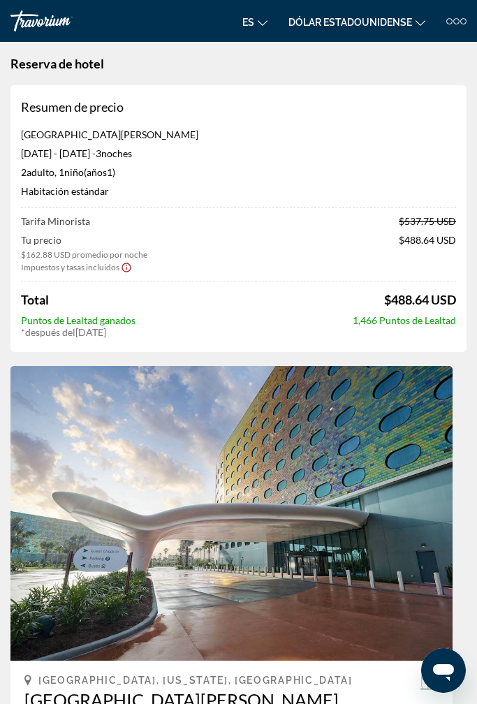
click at [129, 267] on icon "Mostrar descargo de responsabilidad de impuestos y tarifas" at bounding box center [126, 267] width 11 height 13
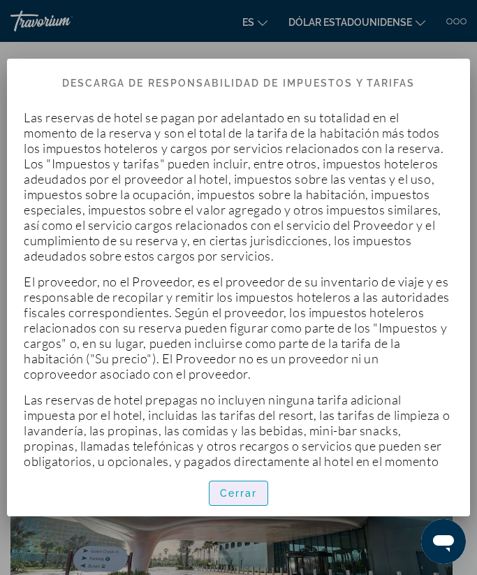
click at [244, 494] on font "Cerrar" at bounding box center [239, 492] width 38 height 11
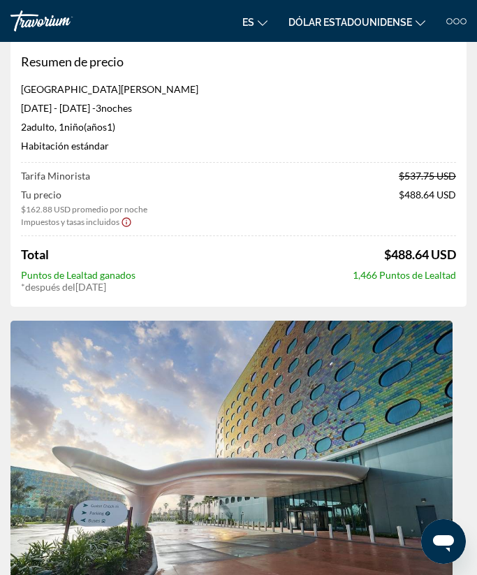
scroll to position [32, 0]
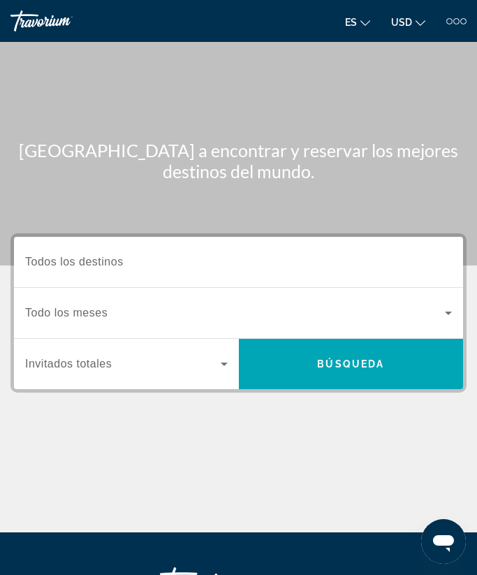
click at [259, 264] on input "Destination Todos los destinos" at bounding box center [238, 262] width 427 height 17
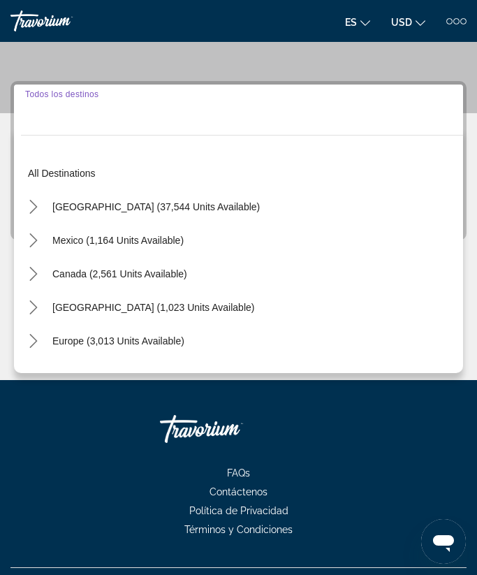
scroll to position [184, 0]
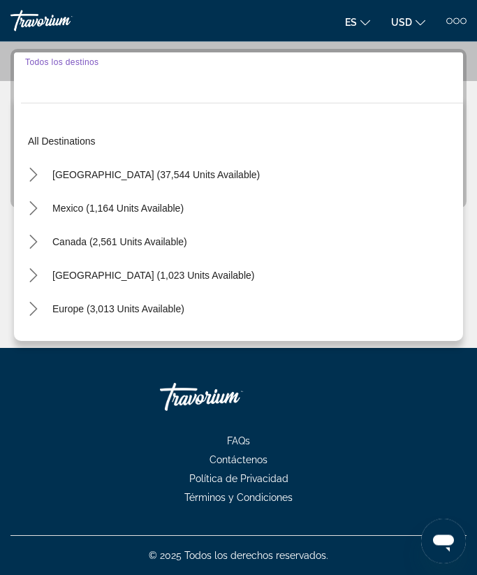
click at [189, 170] on span "United States (37,544 units available)" at bounding box center [155, 175] width 207 height 11
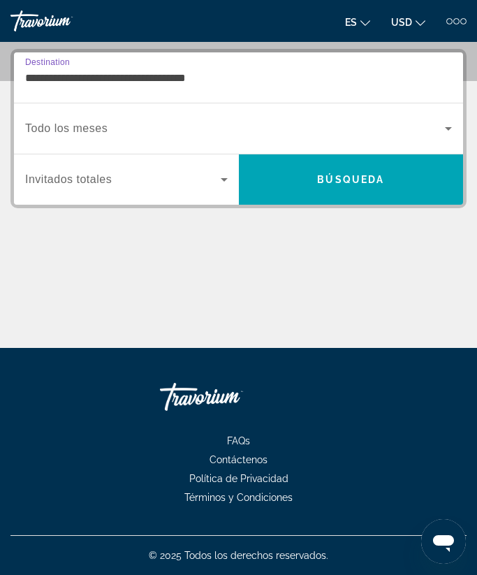
click at [276, 82] on input "**********" at bounding box center [238, 78] width 427 height 17
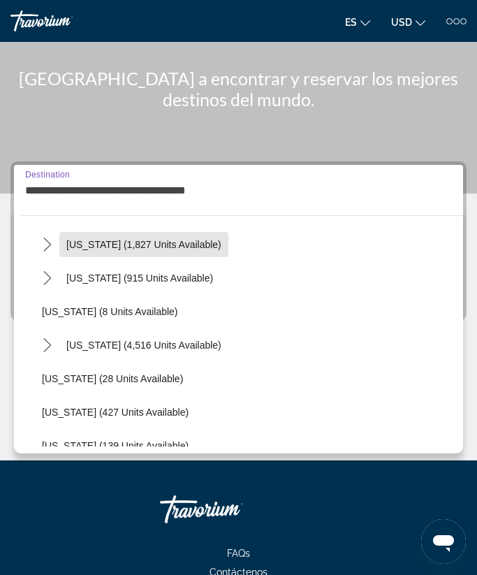
scroll to position [152, 0]
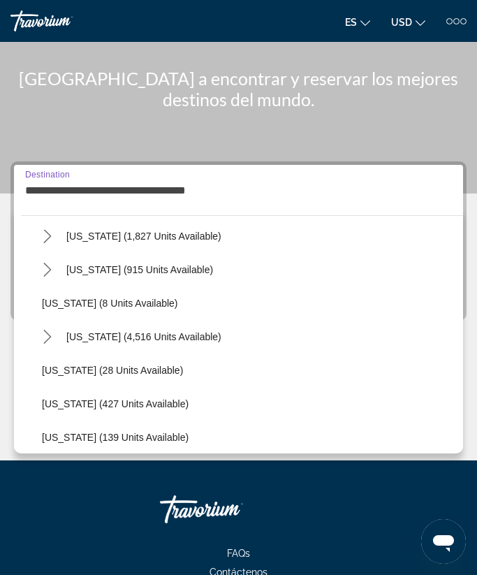
click at [158, 335] on span "Florida (4,516 units available)" at bounding box center [143, 336] width 155 height 11
type input "**********"
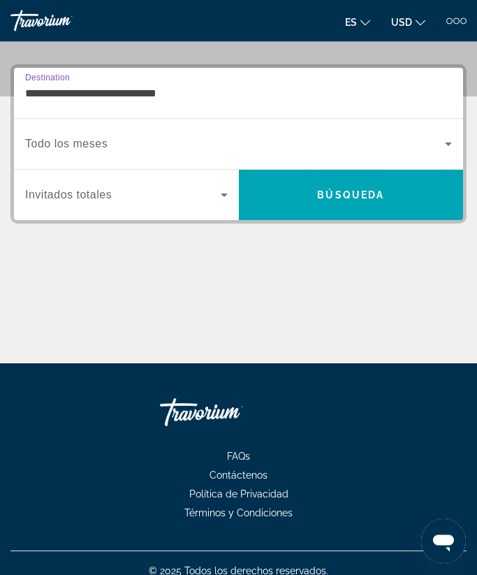
scroll to position [184, 0]
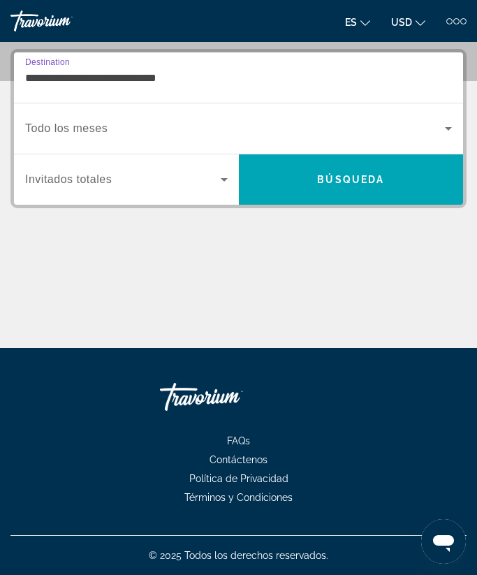
click at [266, 77] on input "**********" at bounding box center [238, 78] width 427 height 17
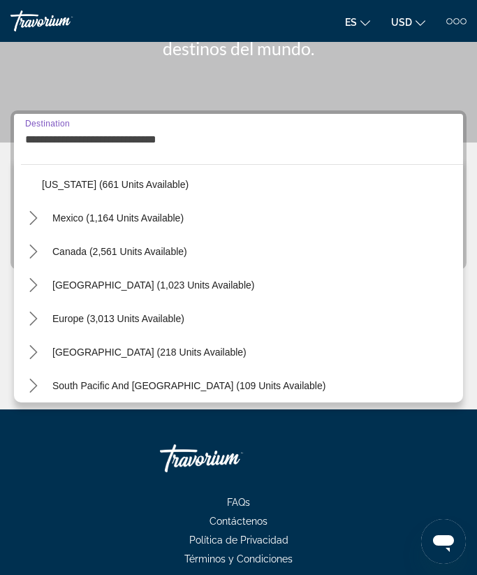
scroll to position [1493, 0]
click at [335, 443] on div "Getaways Getaways Plus FAQs Contáctenos Política de Privacidad Términos y Condi…" at bounding box center [238, 502] width 456 height 187
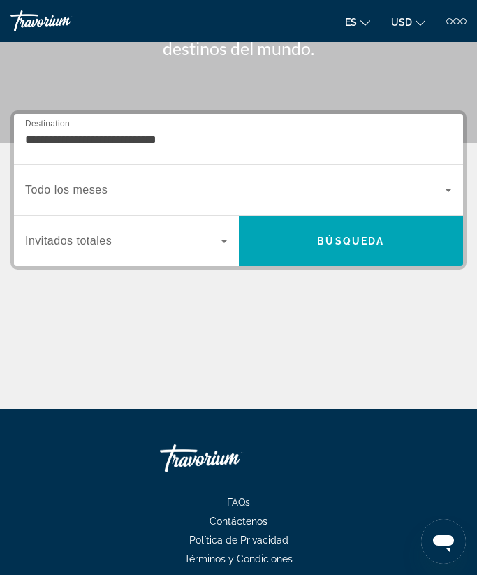
click at [175, 198] on span "Search widget" at bounding box center [235, 190] width 420 height 17
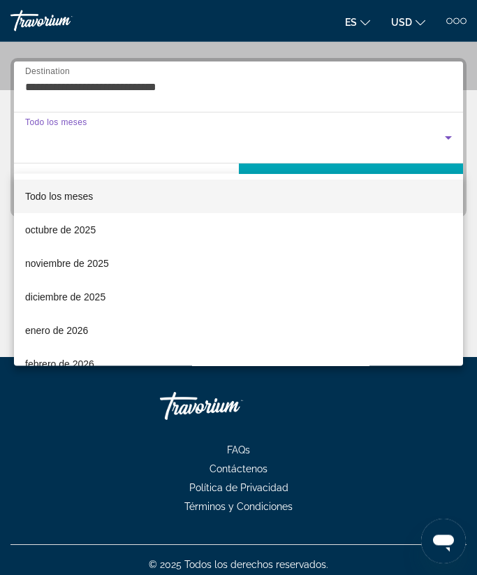
scroll to position [184, 0]
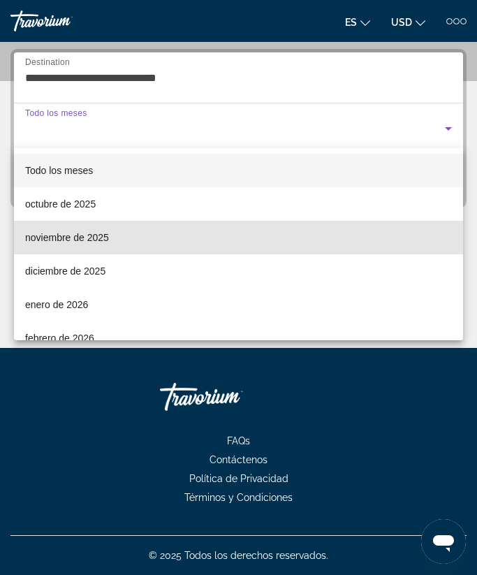
click at [105, 233] on span "noviembre de 2025" at bounding box center [67, 237] width 84 height 17
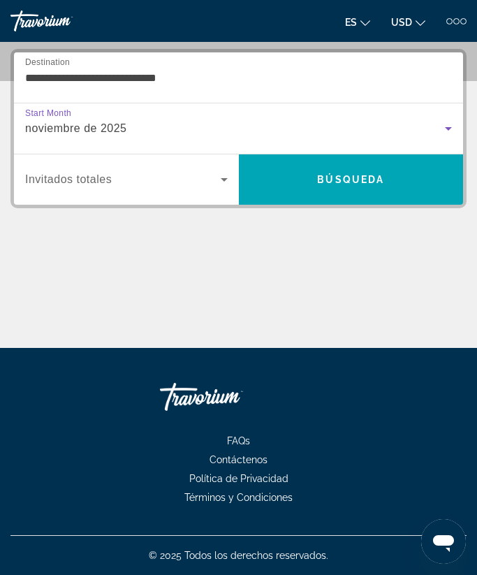
click at [208, 184] on span "Search widget" at bounding box center [123, 179] width 196 height 17
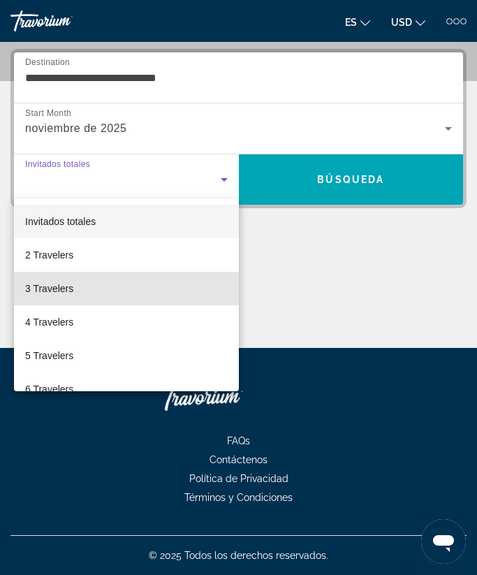
click at [94, 289] on mat-option "3 Travelers" at bounding box center [126, 289] width 225 height 34
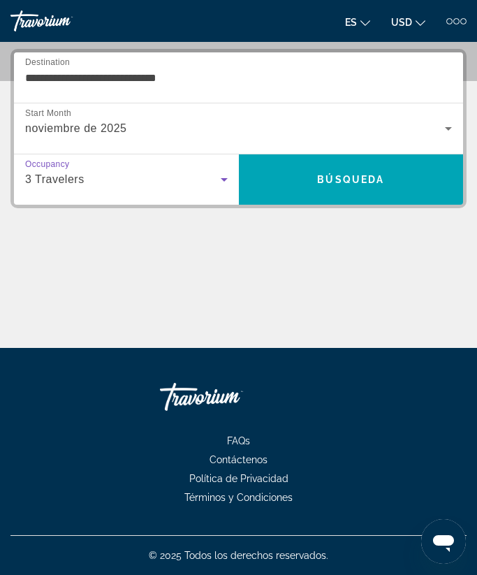
click at [383, 178] on span "Búsqueda" at bounding box center [350, 179] width 67 height 11
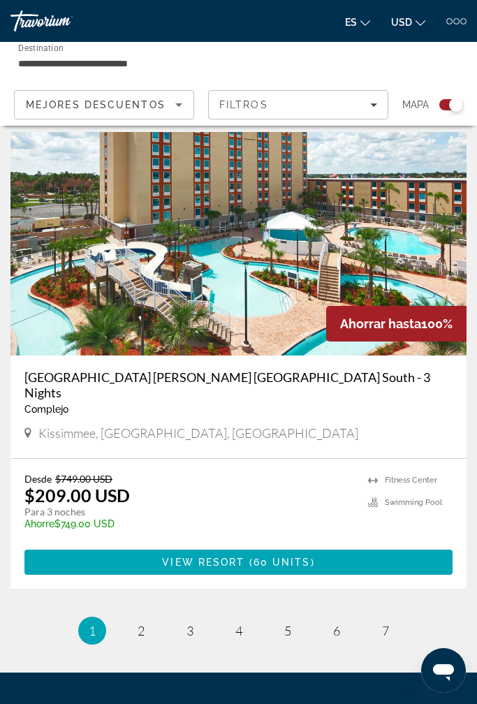
scroll to position [5525, 0]
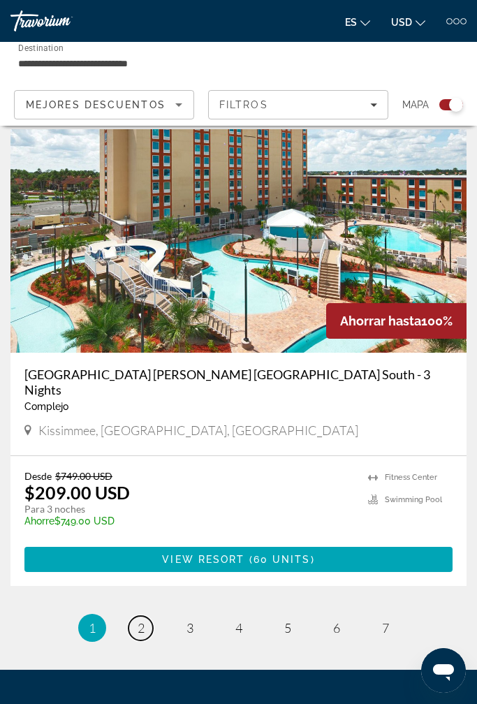
click at [144, 574] on span "2" at bounding box center [141, 627] width 7 height 15
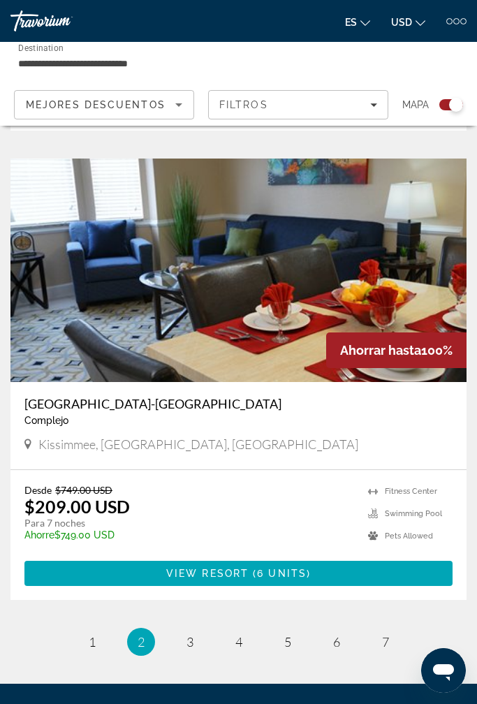
scroll to position [5503, 0]
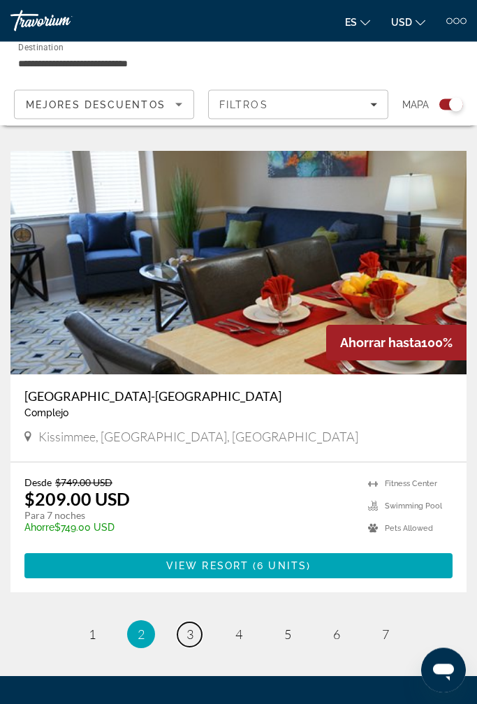
click at [196, 574] on link "page 3" at bounding box center [189, 635] width 24 height 24
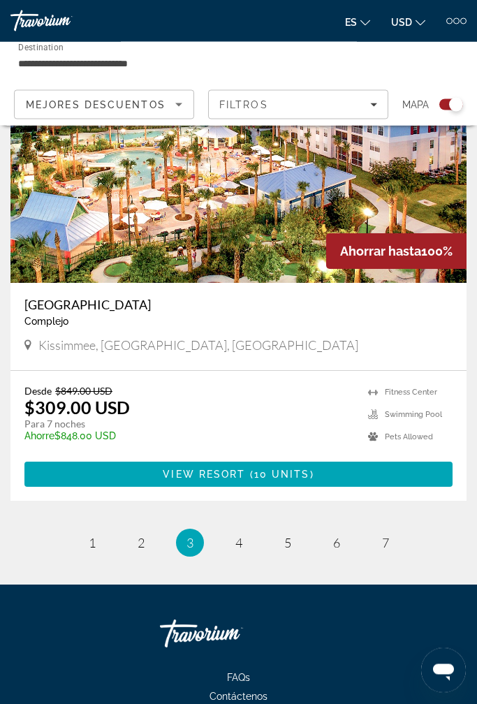
scroll to position [5565, 0]
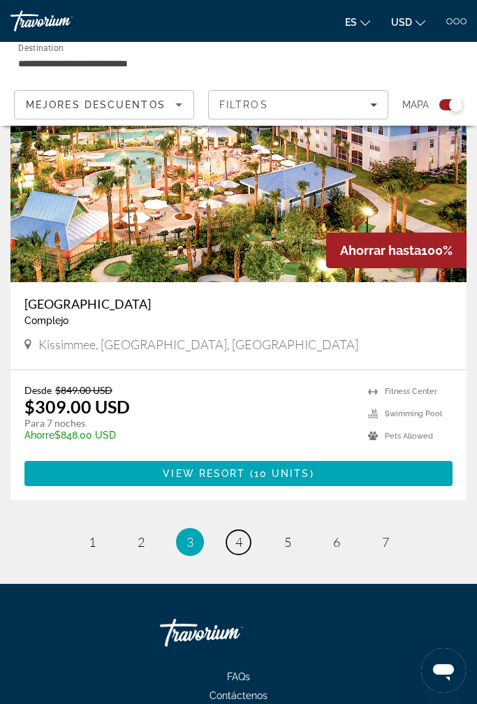
click at [249, 546] on link "page 4" at bounding box center [238, 542] width 24 height 24
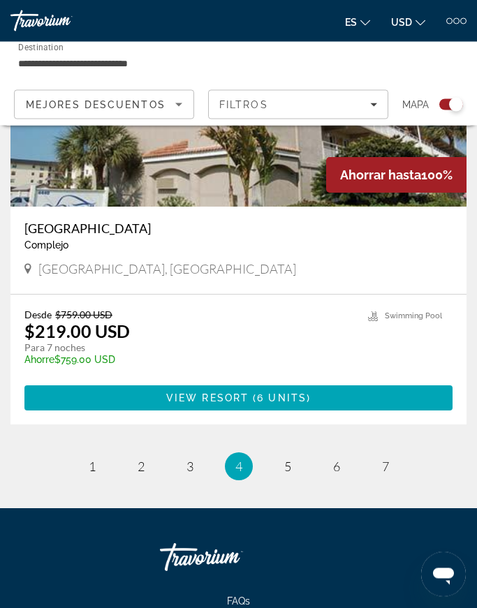
scroll to position [5652, 0]
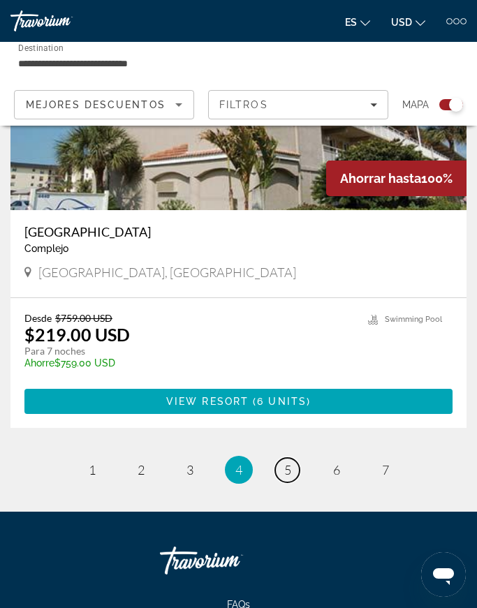
click at [286, 462] on span "5" at bounding box center [287, 469] width 7 height 15
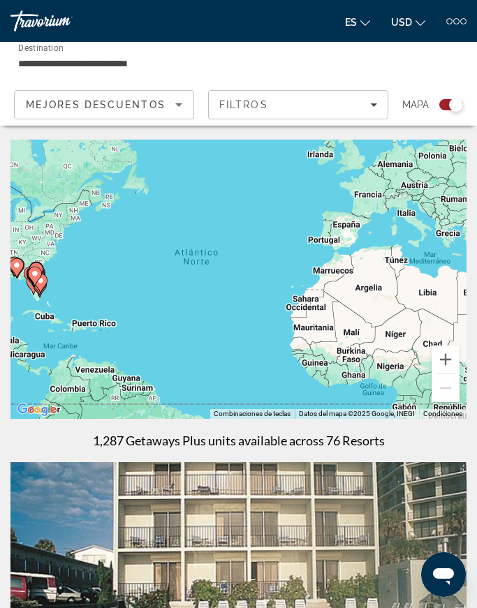
click at [316, 110] on div "Filtros" at bounding box center [298, 104] width 158 height 11
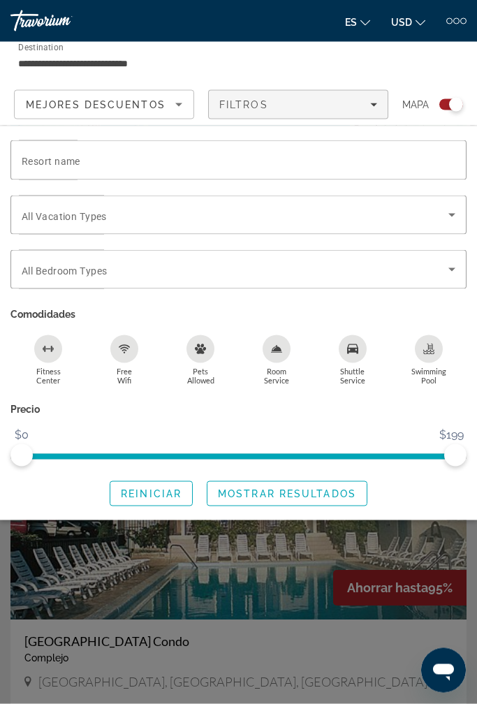
scroll to position [72, 0]
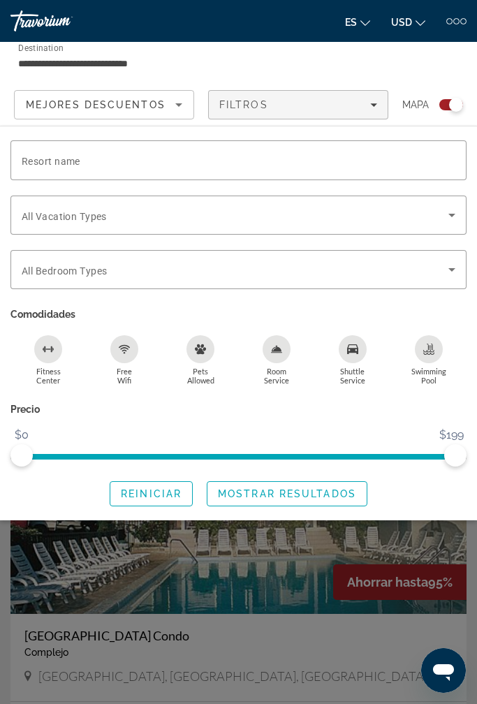
click at [331, 152] on input "Resort name" at bounding box center [239, 160] width 434 height 17
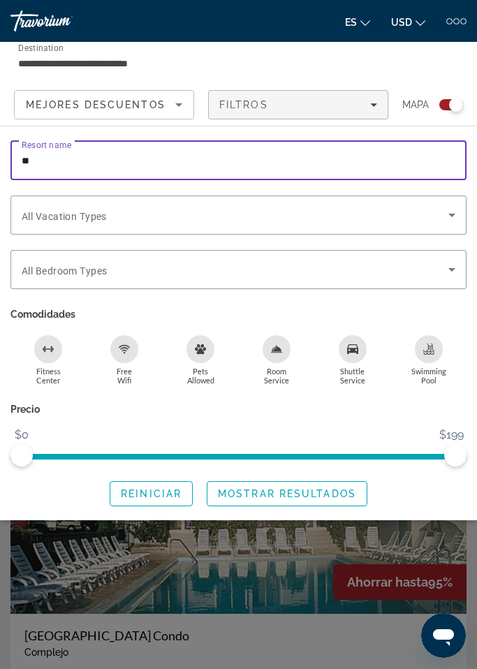
type input "*"
click at [274, 55] on input "**********" at bounding box center [161, 63] width 286 height 17
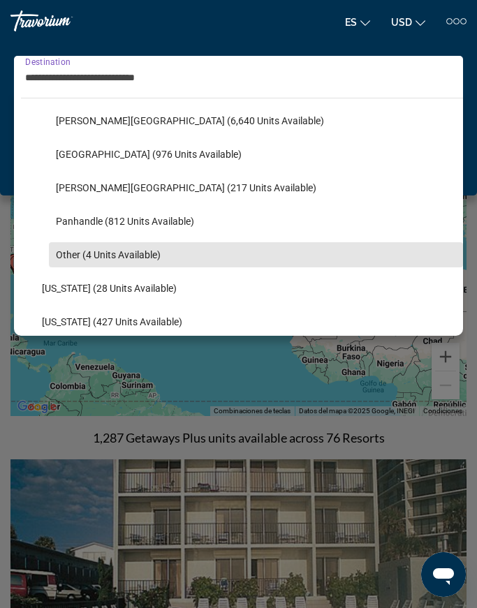
scroll to position [284, 0]
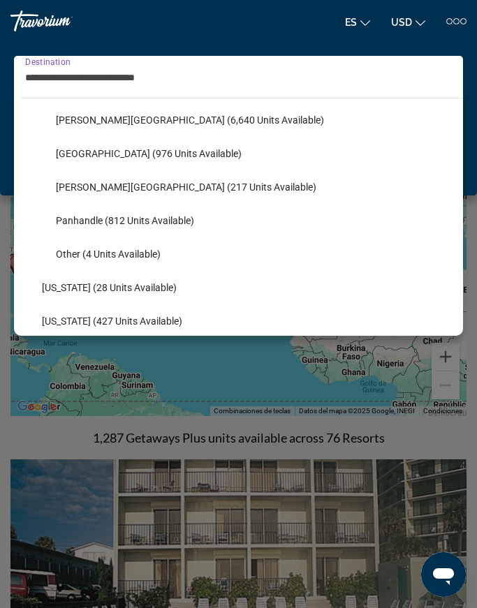
click at [330, 265] on span "Select destination: Other (4 units available)" at bounding box center [256, 254] width 414 height 34
type input "**********"
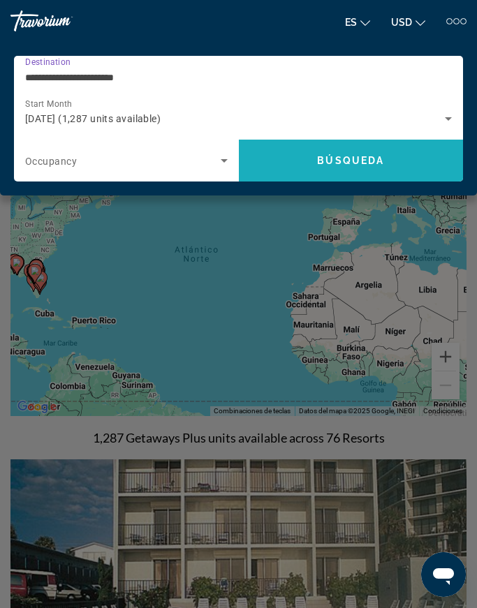
click at [421, 161] on span "Search" at bounding box center [351, 161] width 225 height 34
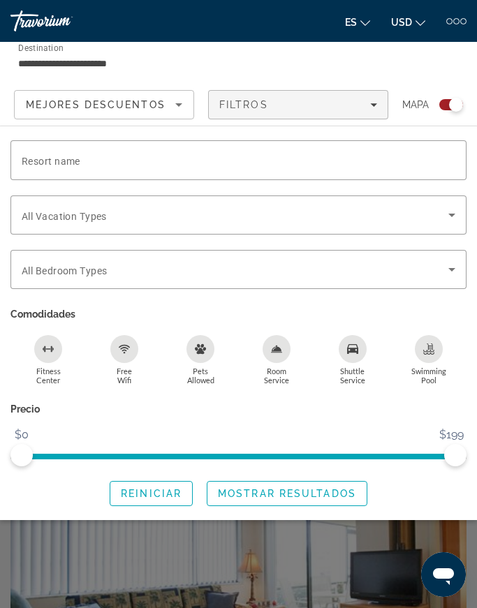
click at [332, 492] on span "Mostrar resultados" at bounding box center [287, 493] width 138 height 11
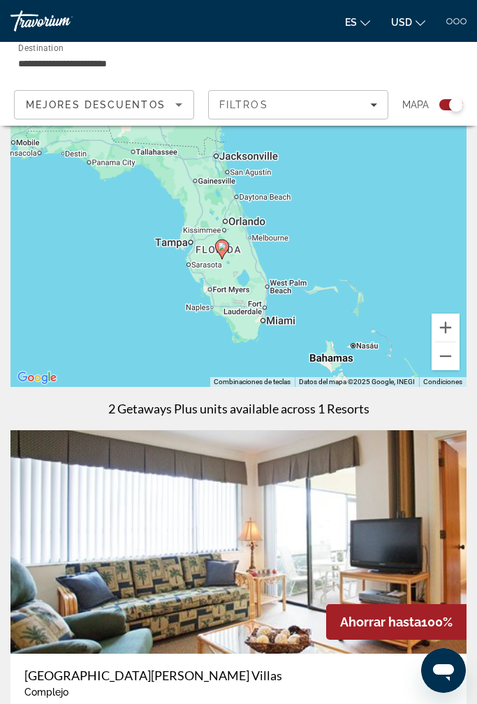
scroll to position [31, 0]
click at [448, 331] on button "Acercar" at bounding box center [445, 328] width 28 height 28
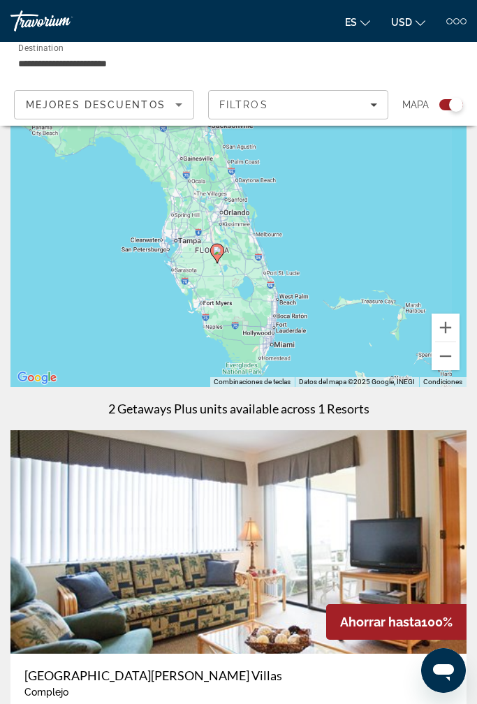
click at [448, 331] on button "Acercar" at bounding box center [445, 328] width 28 height 28
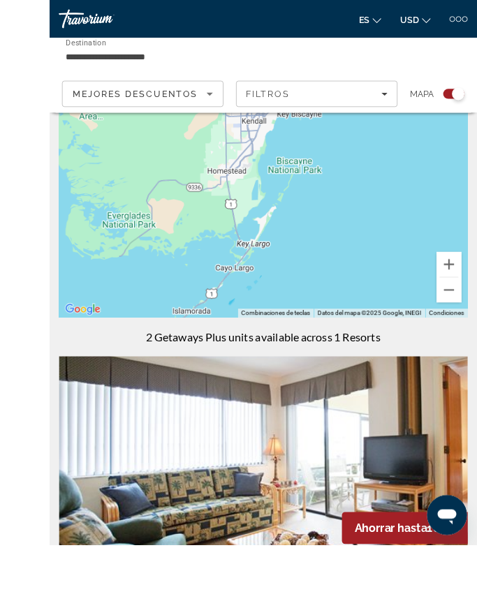
scroll to position [130, 0]
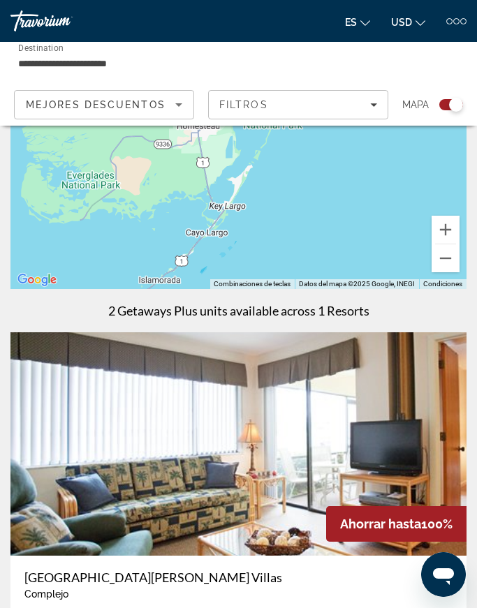
click at [475, 246] on div "Para navegar por el mapa con gestos táctiles, presiona dos veces y mantén el de…" at bounding box center [238, 420] width 477 height 820
click at [208, 241] on div "Main content" at bounding box center [238, 149] width 456 height 279
click at [181, 240] on div "Main content" at bounding box center [238, 149] width 456 height 279
click at [183, 265] on div "Main content" at bounding box center [238, 149] width 456 height 279
click at [348, 114] on span "Filters" at bounding box center [298, 105] width 179 height 34
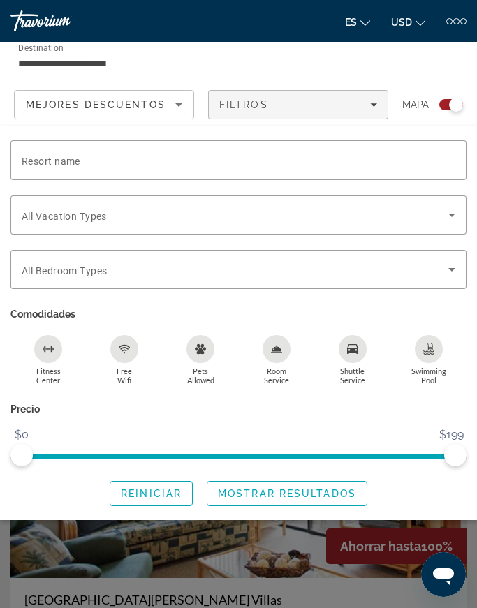
scroll to position [0, 0]
